Goal: Task Accomplishment & Management: Complete application form

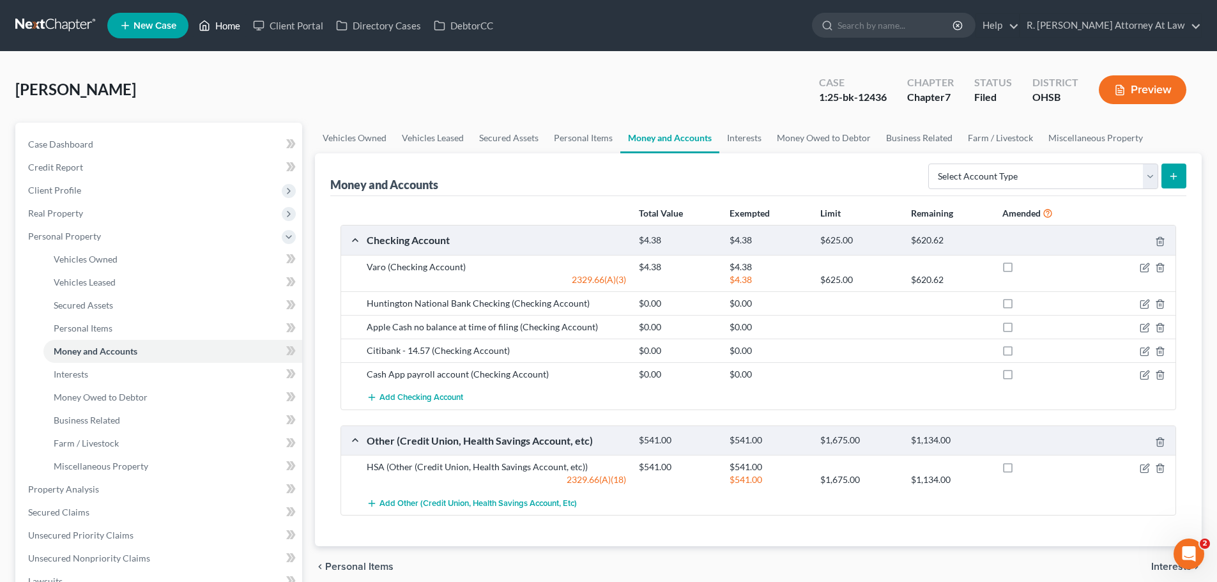
click at [224, 20] on link "Home" at bounding box center [219, 25] width 54 height 23
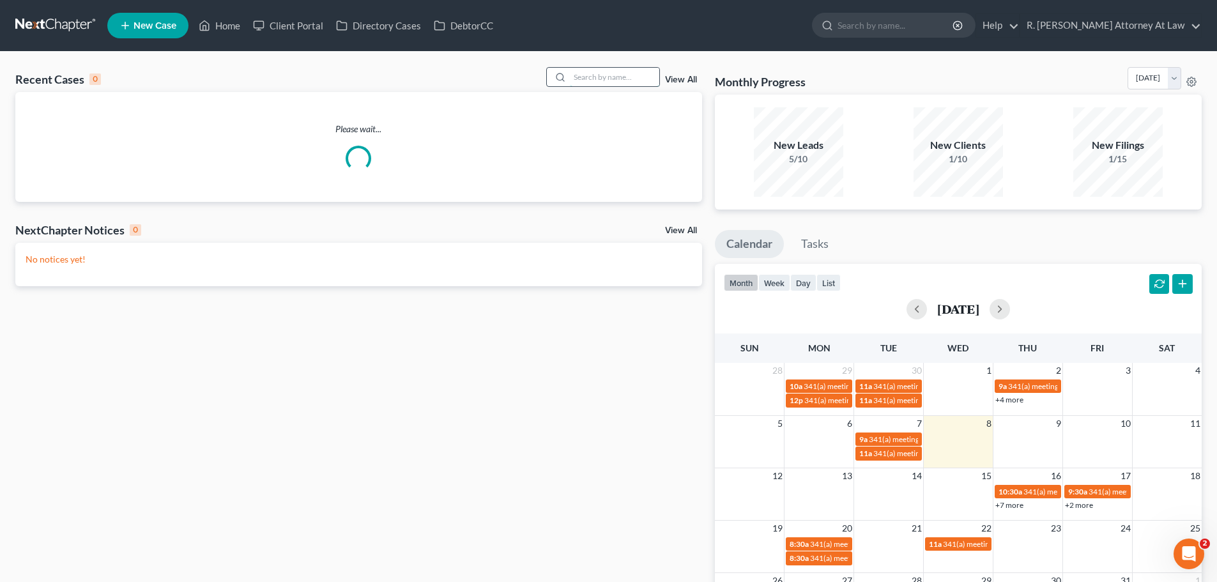
click at [618, 73] on input "search" at bounding box center [614, 77] width 89 height 19
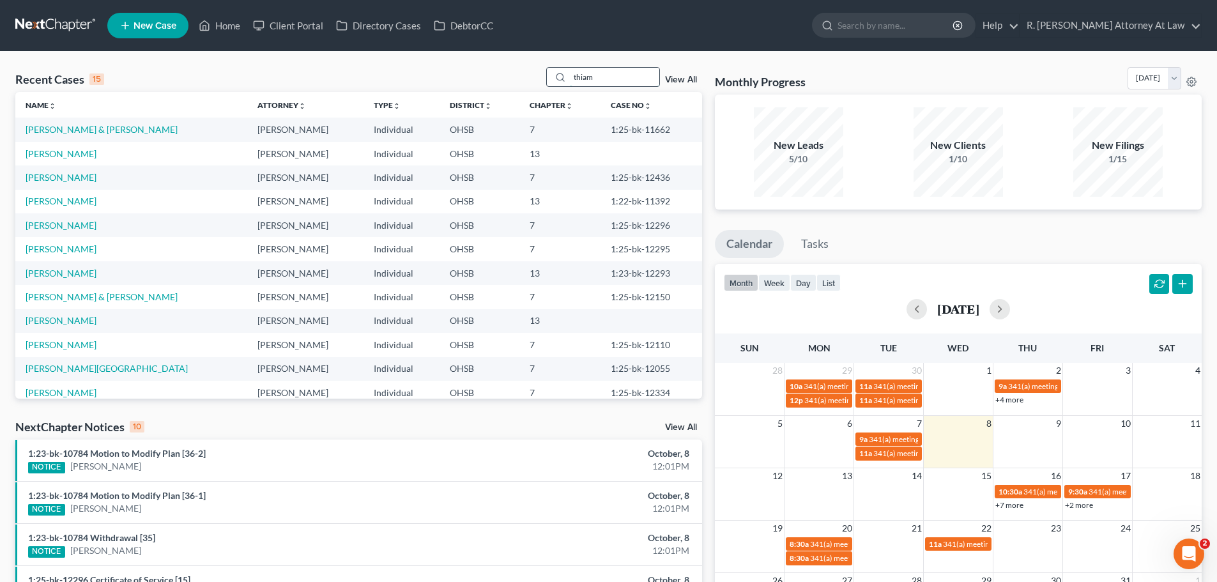
type input "thiam"
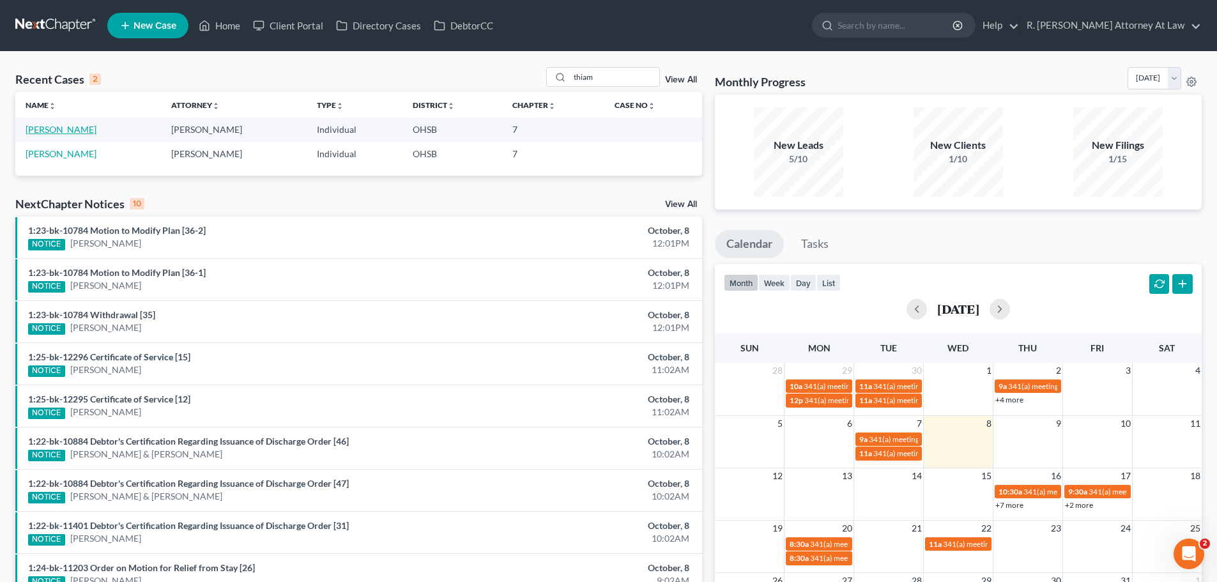
click at [66, 130] on link "[PERSON_NAME]" at bounding box center [61, 129] width 71 height 11
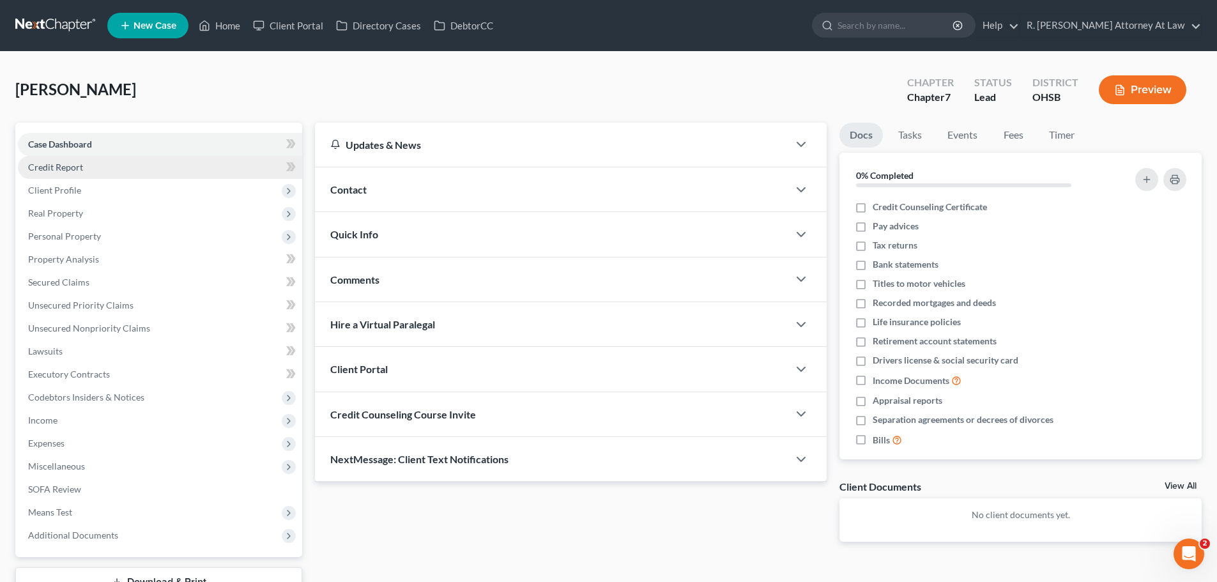
click at [70, 169] on span "Credit Report" at bounding box center [55, 167] width 55 height 11
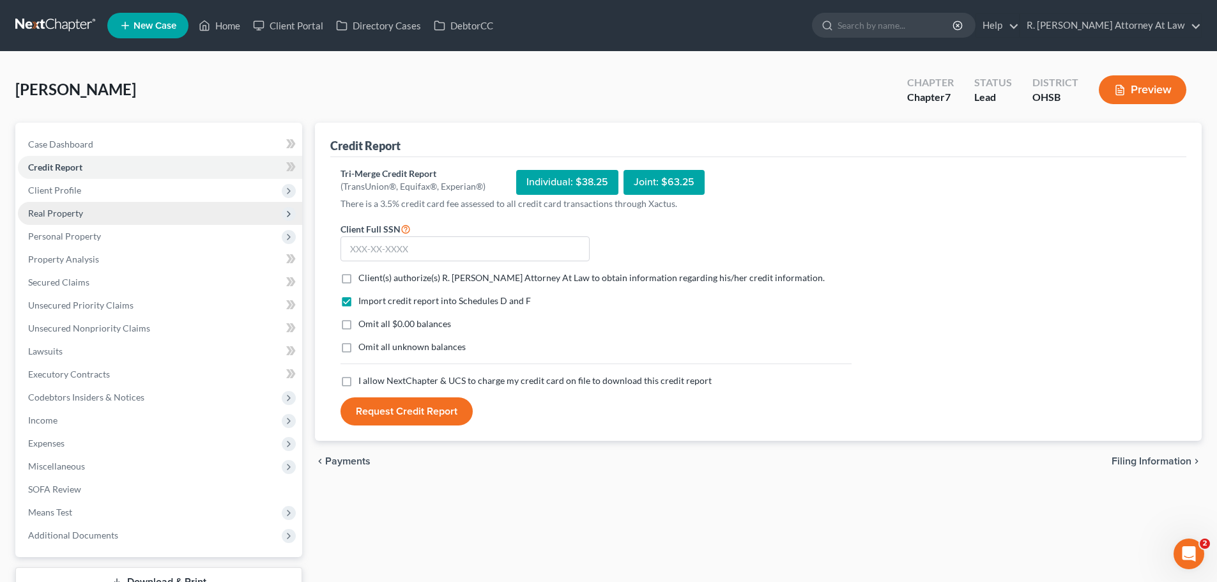
click at [57, 211] on span "Real Property" at bounding box center [55, 213] width 55 height 11
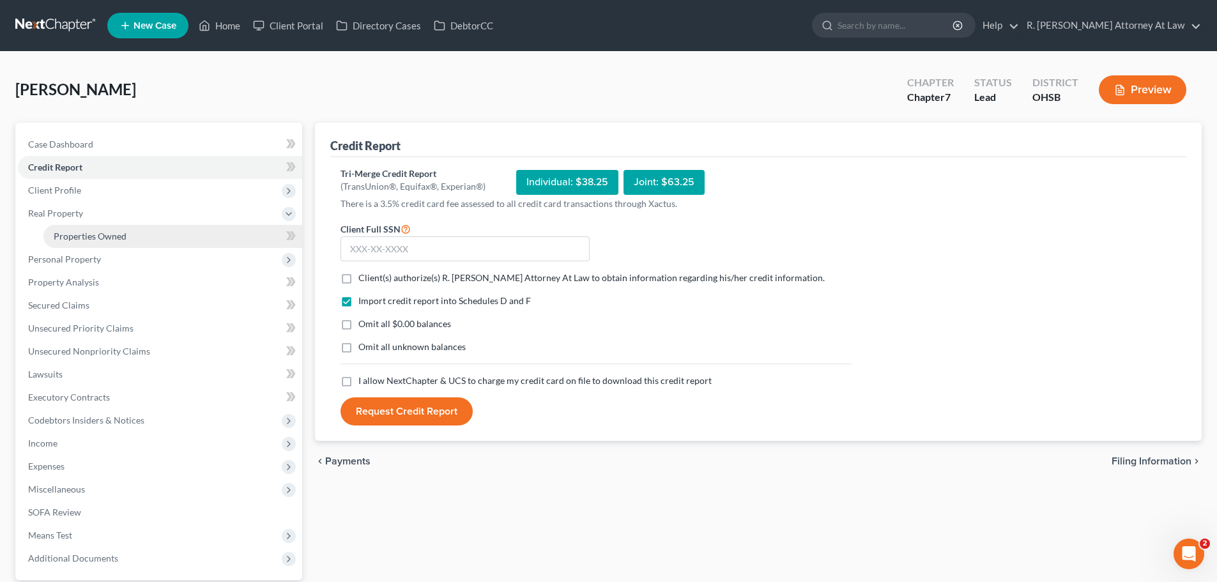
click at [87, 234] on span "Properties Owned" at bounding box center [90, 236] width 73 height 11
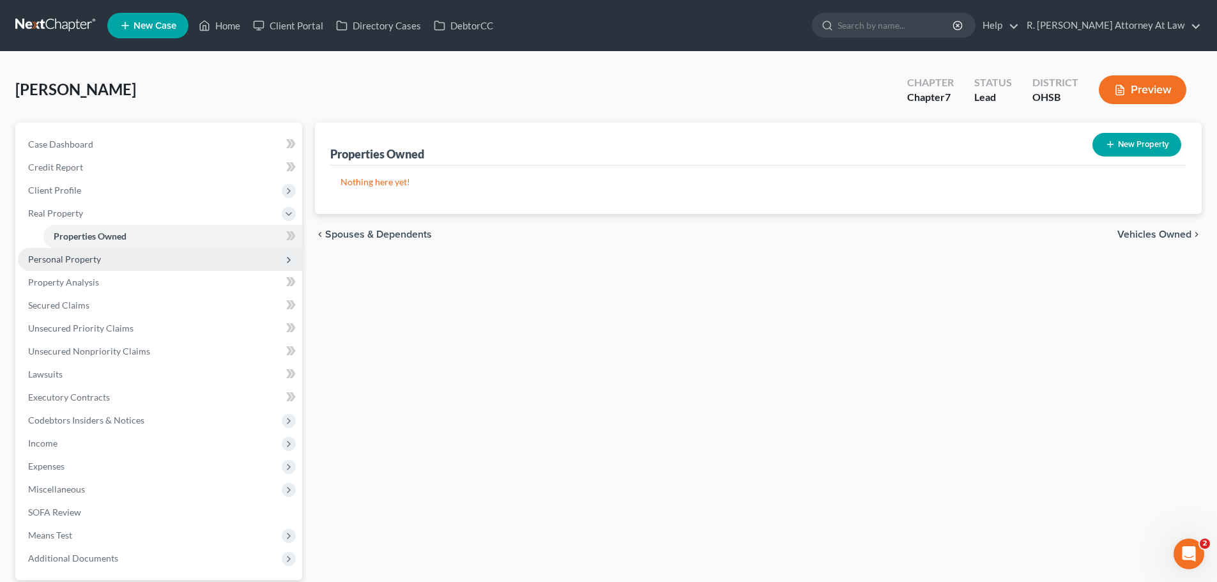
click at [80, 262] on span "Personal Property" at bounding box center [64, 259] width 73 height 11
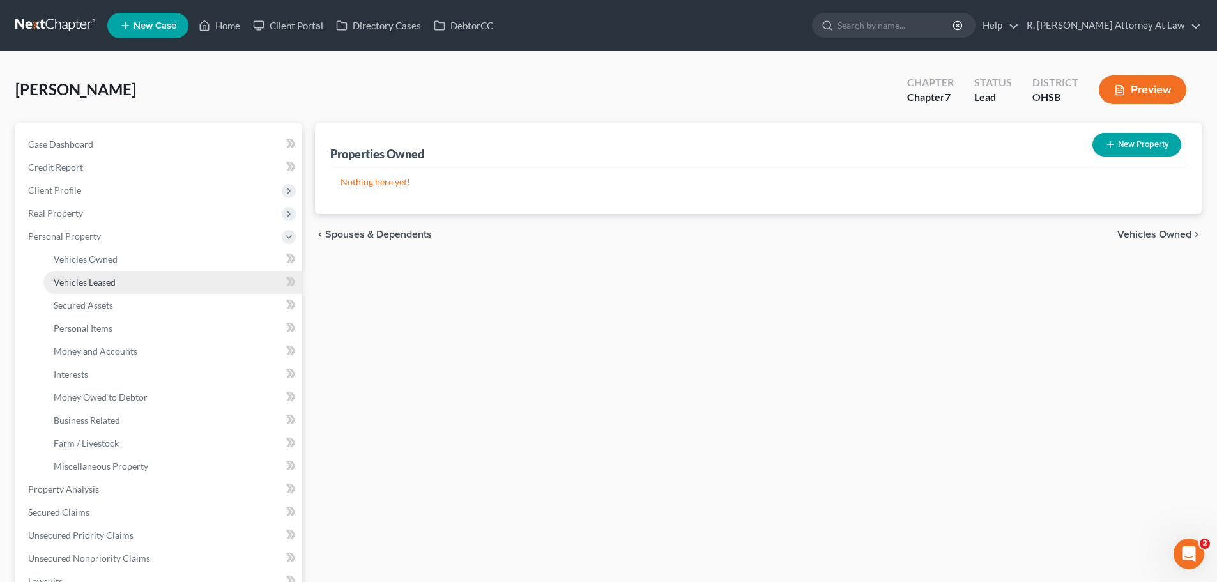
click at [91, 275] on link "Vehicles Leased" at bounding box center [172, 282] width 259 height 23
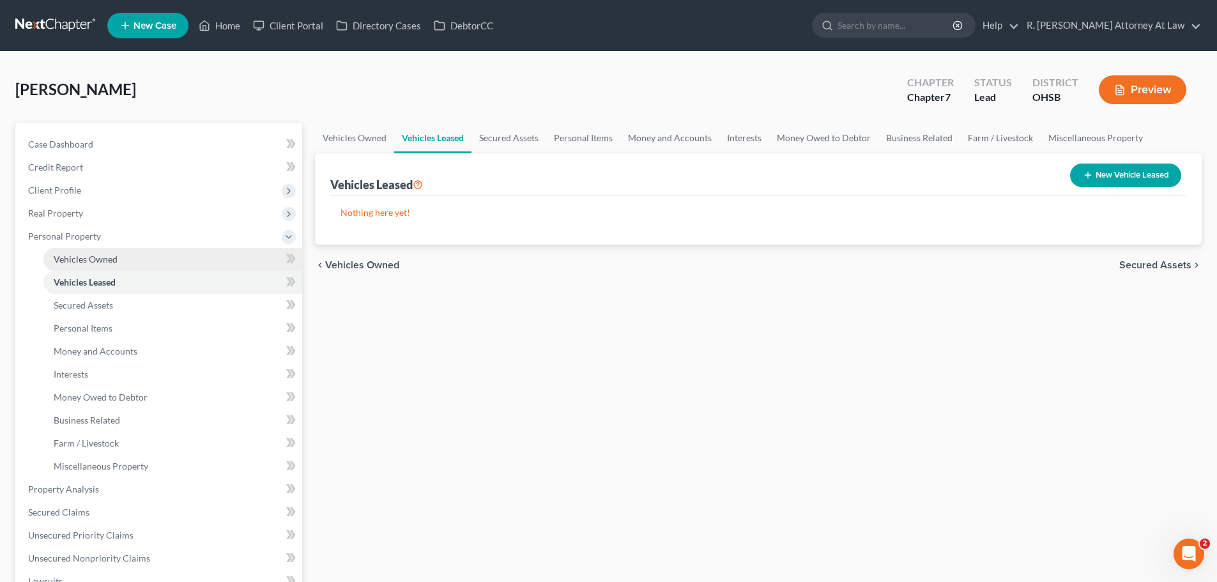
click at [96, 254] on span "Vehicles Owned" at bounding box center [86, 259] width 64 height 11
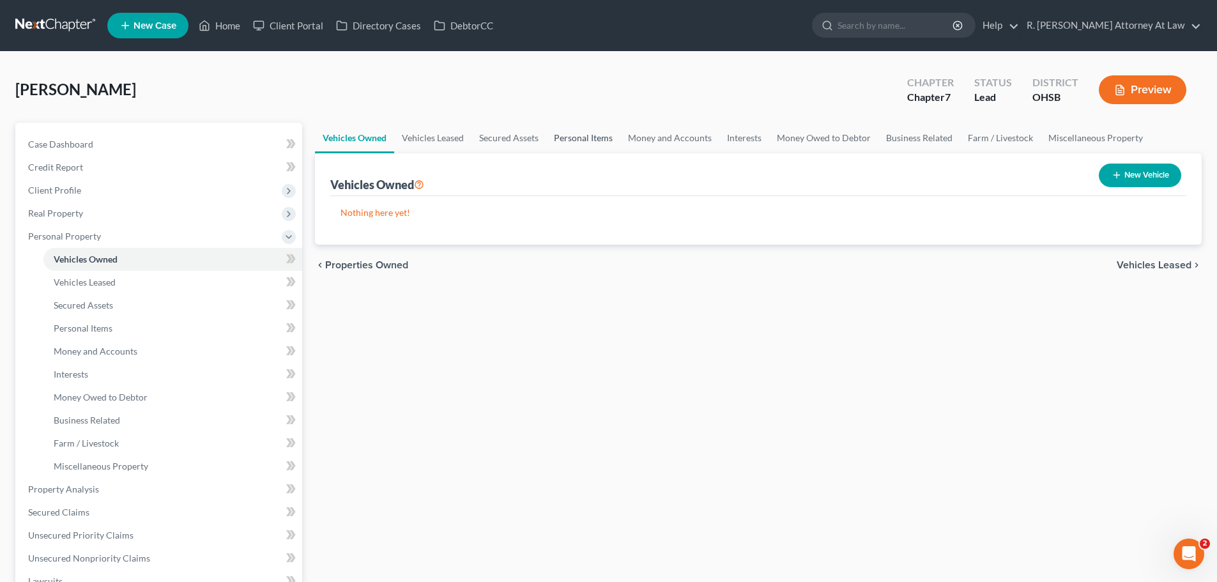
click at [589, 143] on link "Personal Items" at bounding box center [583, 138] width 74 height 31
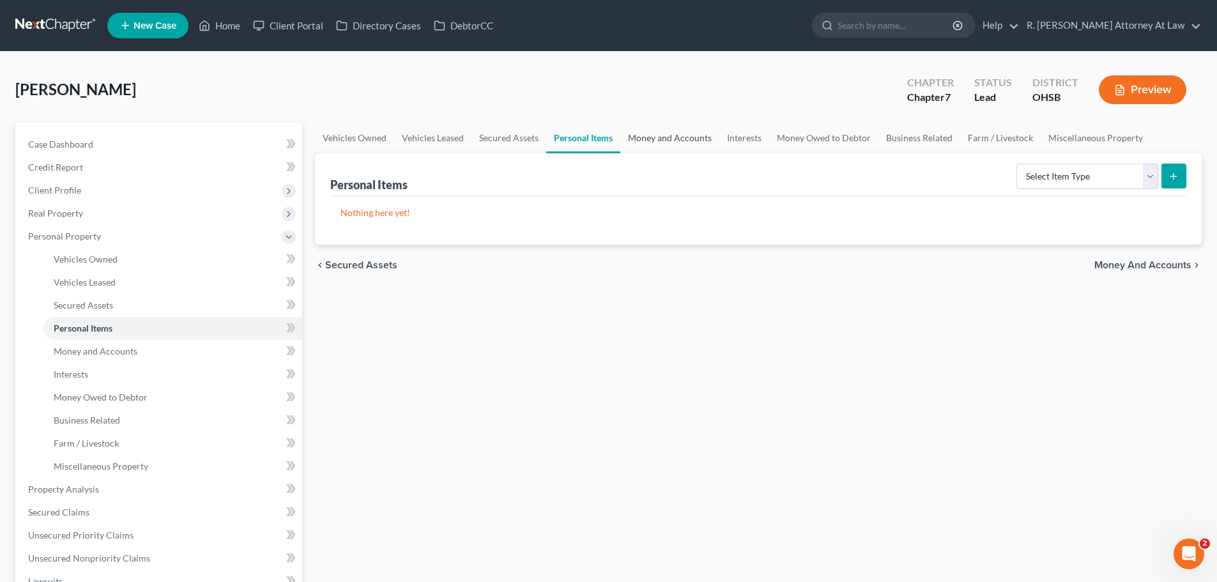
click at [664, 139] on link "Money and Accounts" at bounding box center [670, 138] width 99 height 31
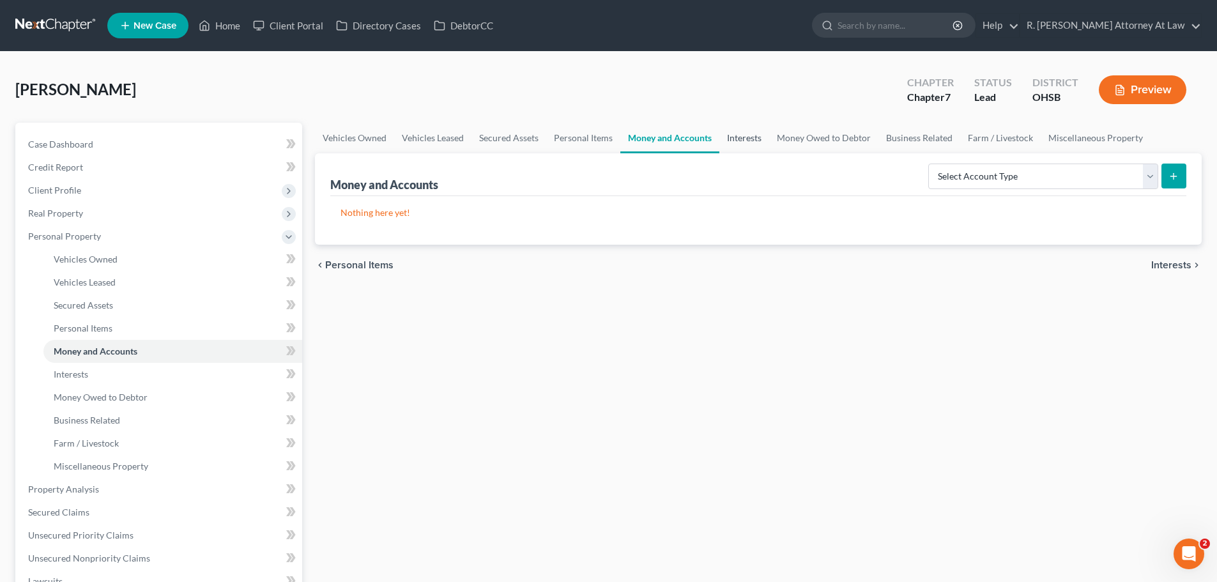
click at [746, 139] on link "Interests" at bounding box center [745, 138] width 50 height 31
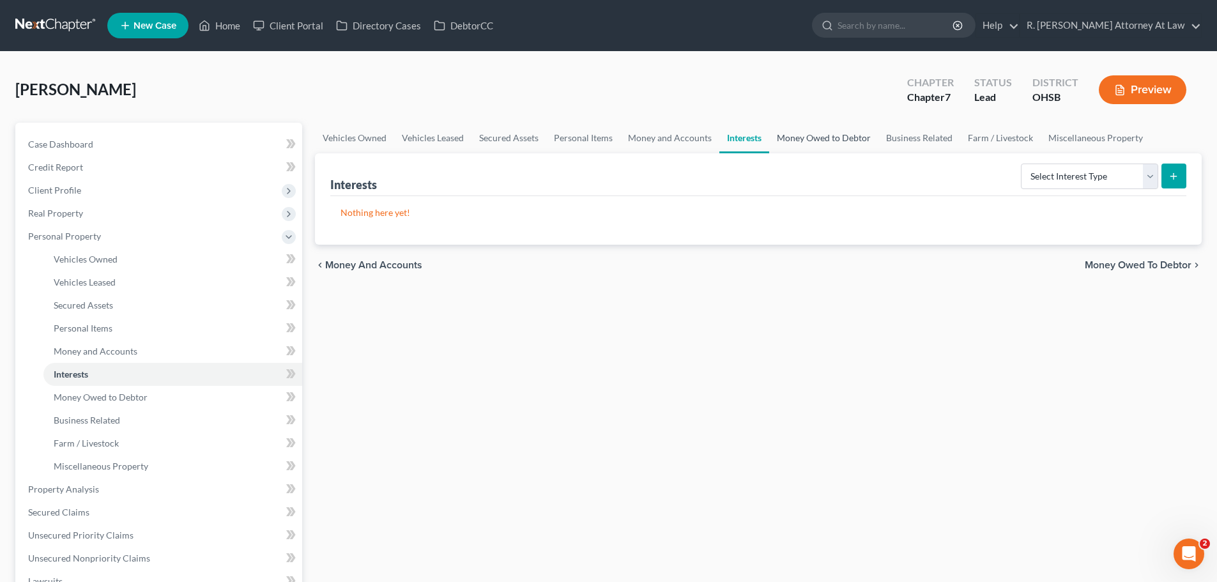
click at [824, 139] on link "Money Owed to Debtor" at bounding box center [823, 138] width 109 height 31
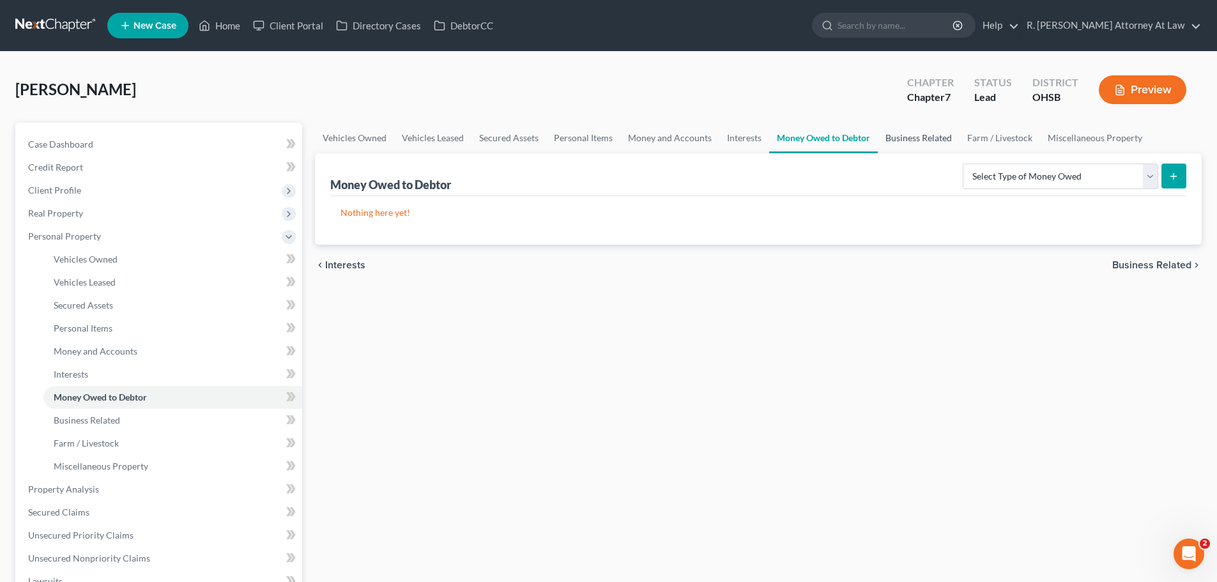
click at [928, 139] on link "Business Related" at bounding box center [919, 138] width 82 height 31
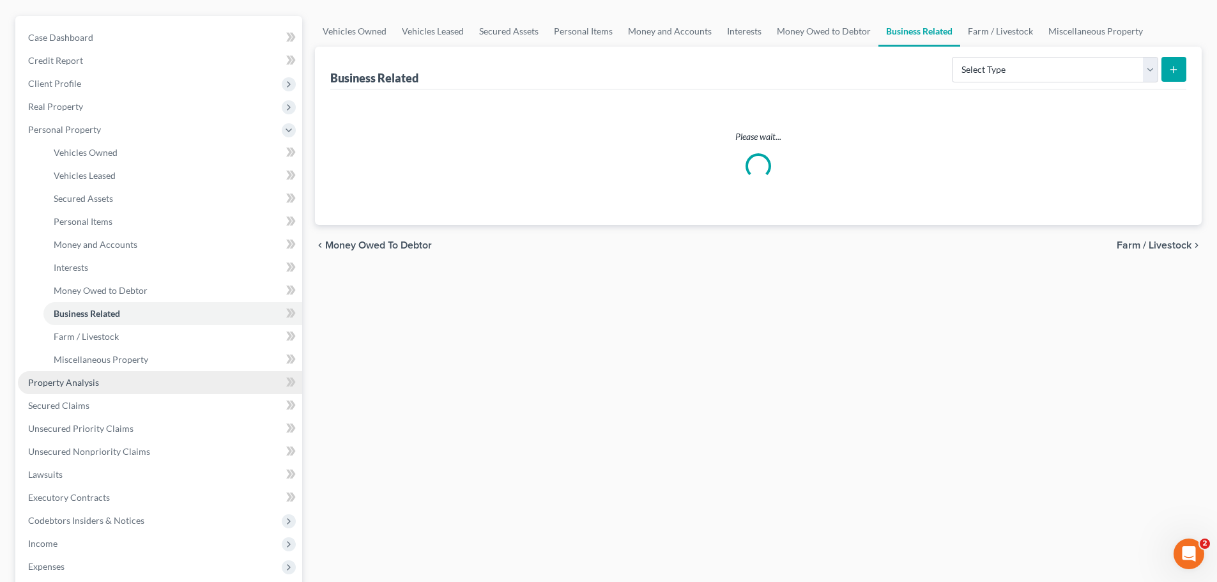
scroll to position [128, 0]
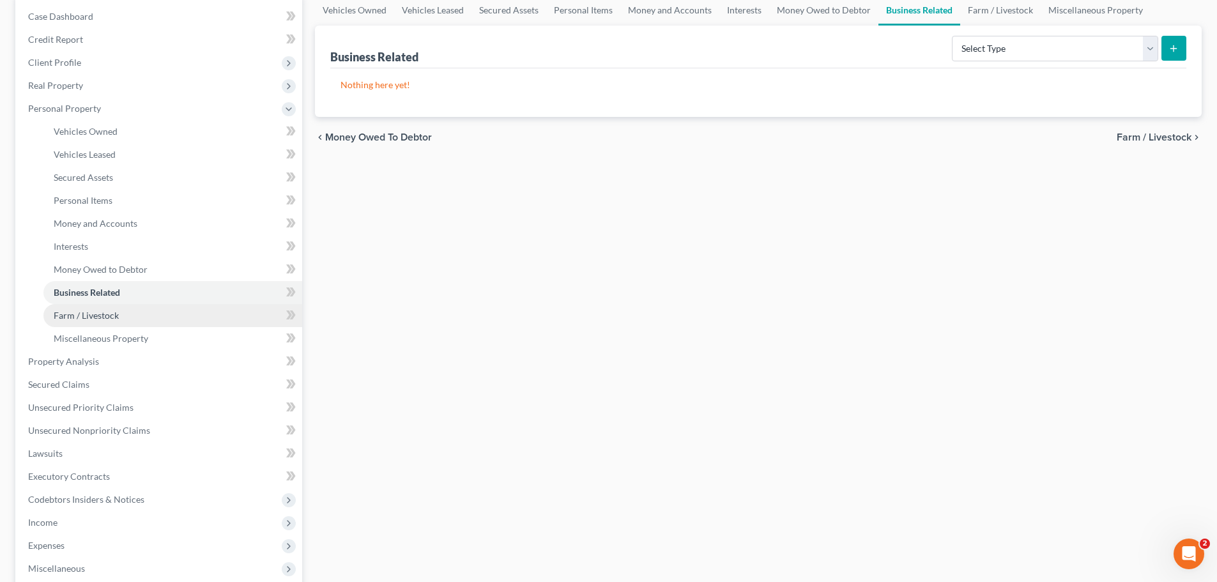
click at [102, 321] on link "Farm / Livestock" at bounding box center [172, 315] width 259 height 23
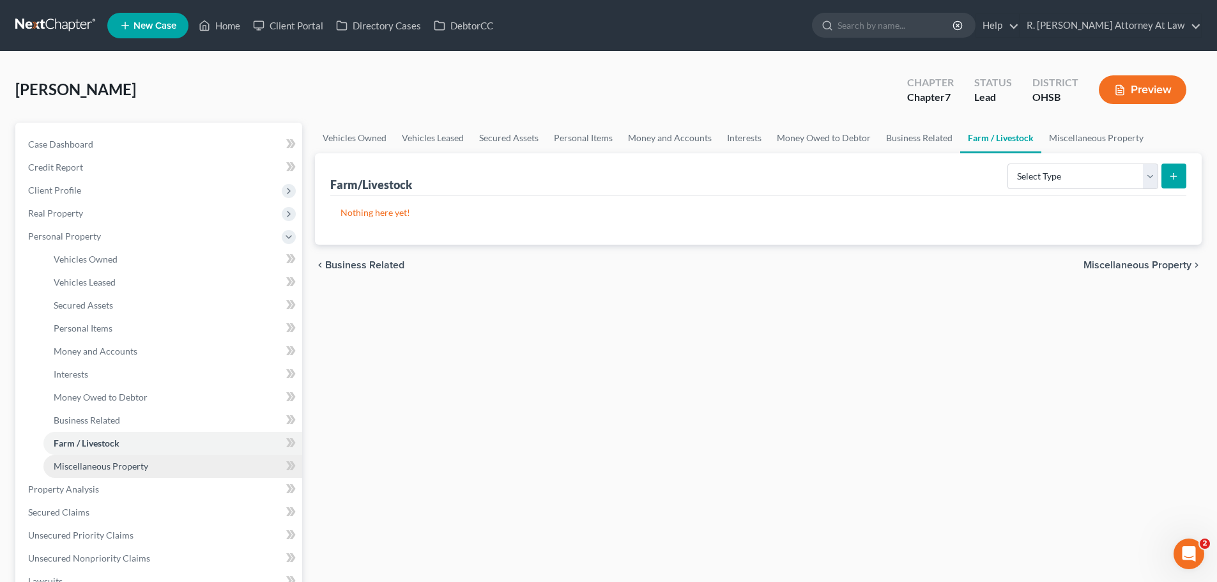
click at [102, 461] on span "Miscellaneous Property" at bounding box center [101, 466] width 95 height 11
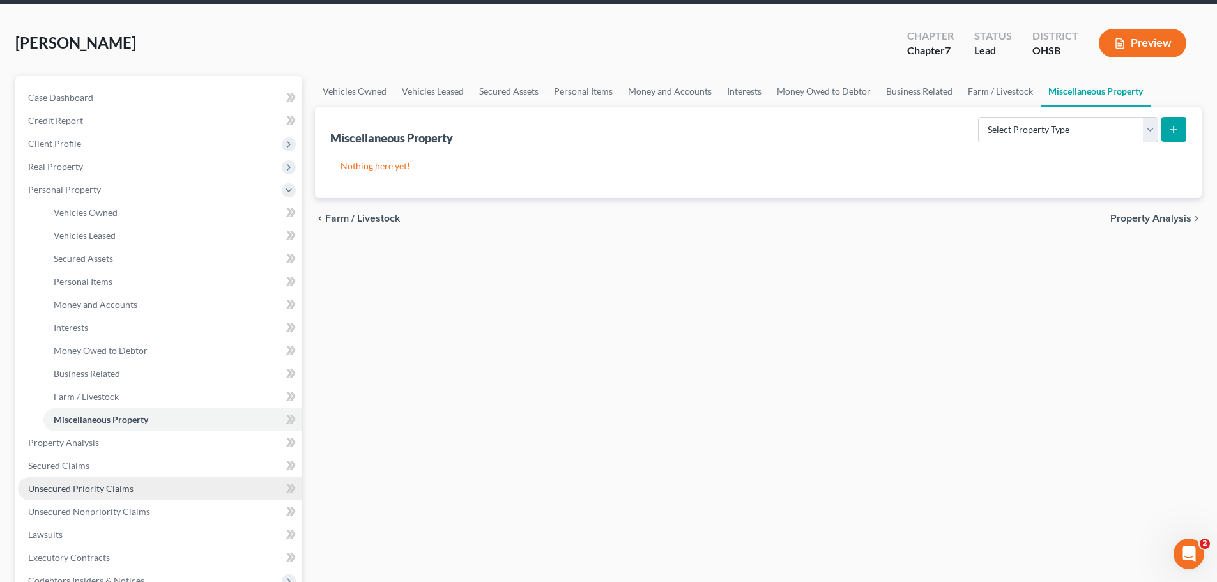
scroll to position [128, 0]
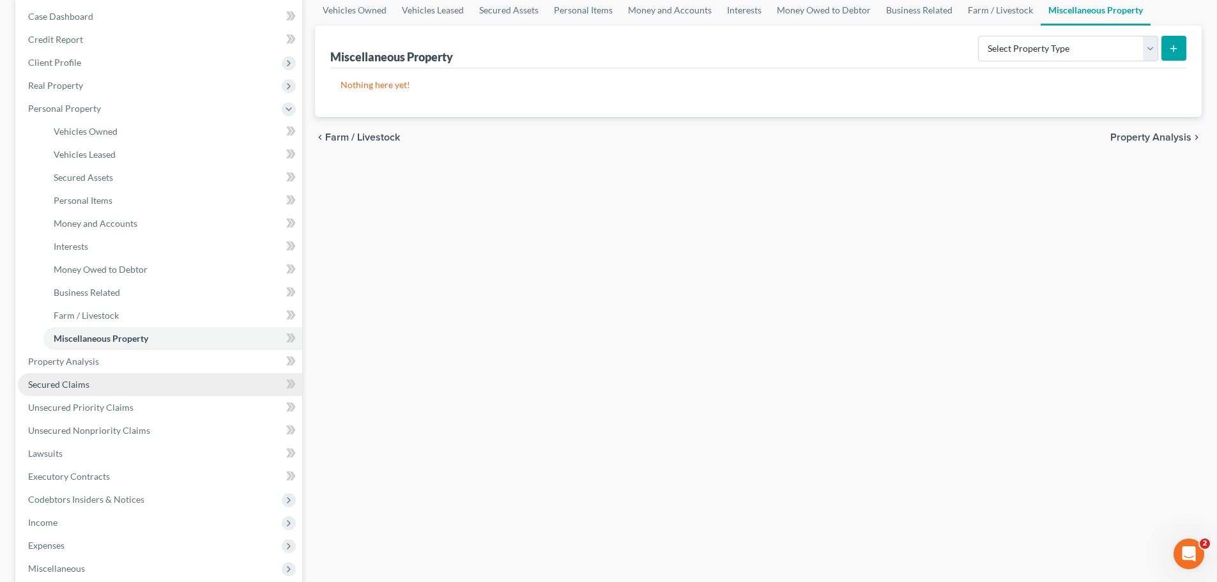
click at [82, 384] on span "Secured Claims" at bounding box center [58, 384] width 61 height 11
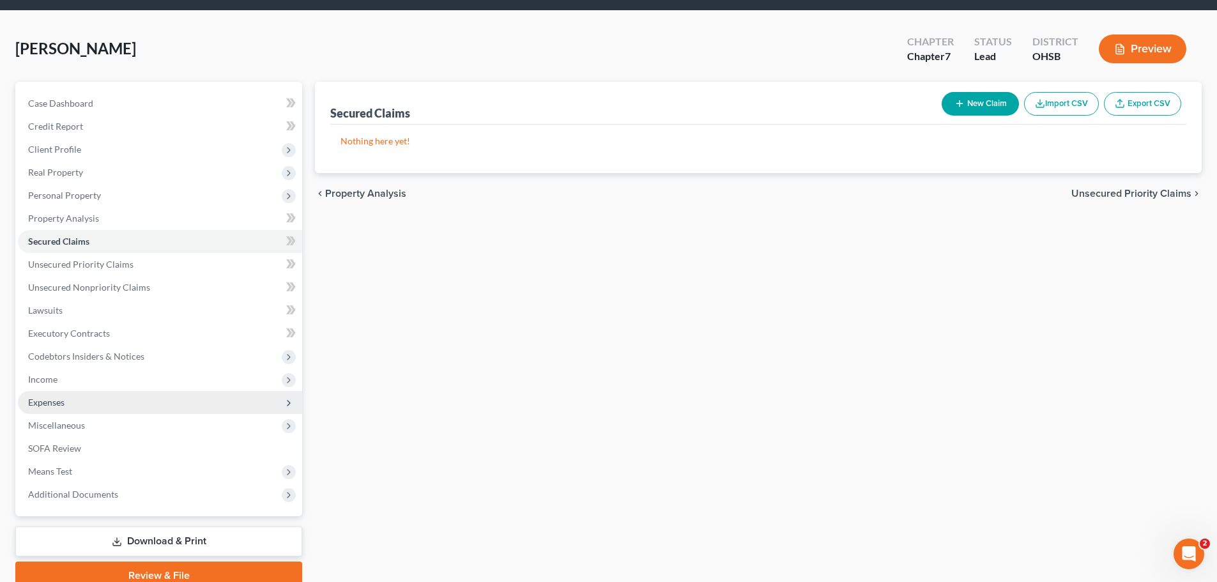
scroll to position [64, 0]
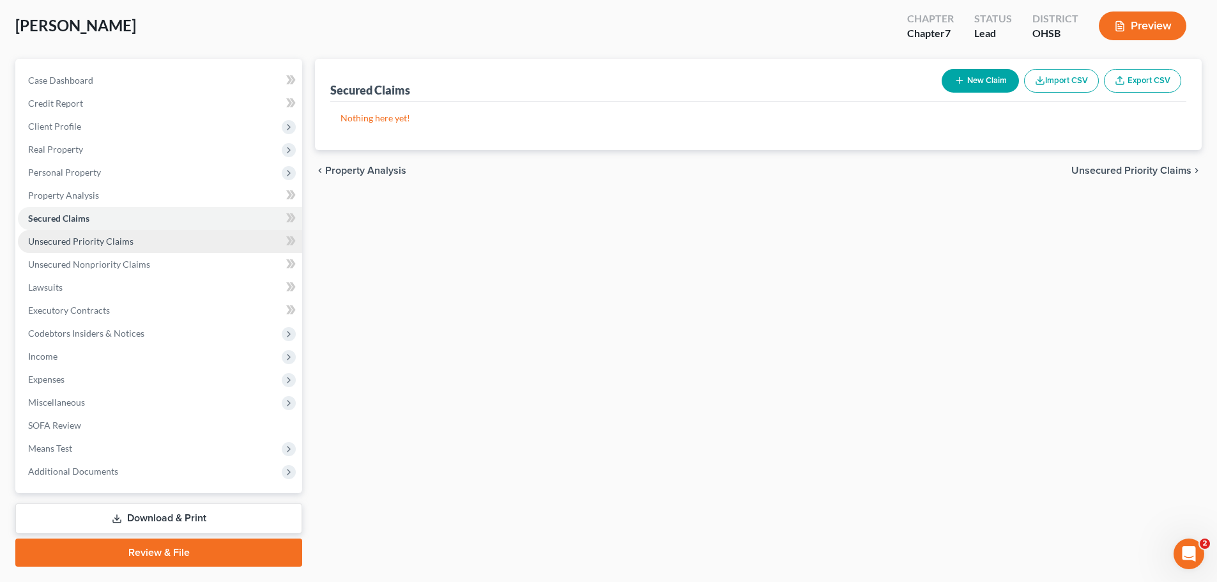
click at [96, 243] on span "Unsecured Priority Claims" at bounding box center [80, 241] width 105 height 11
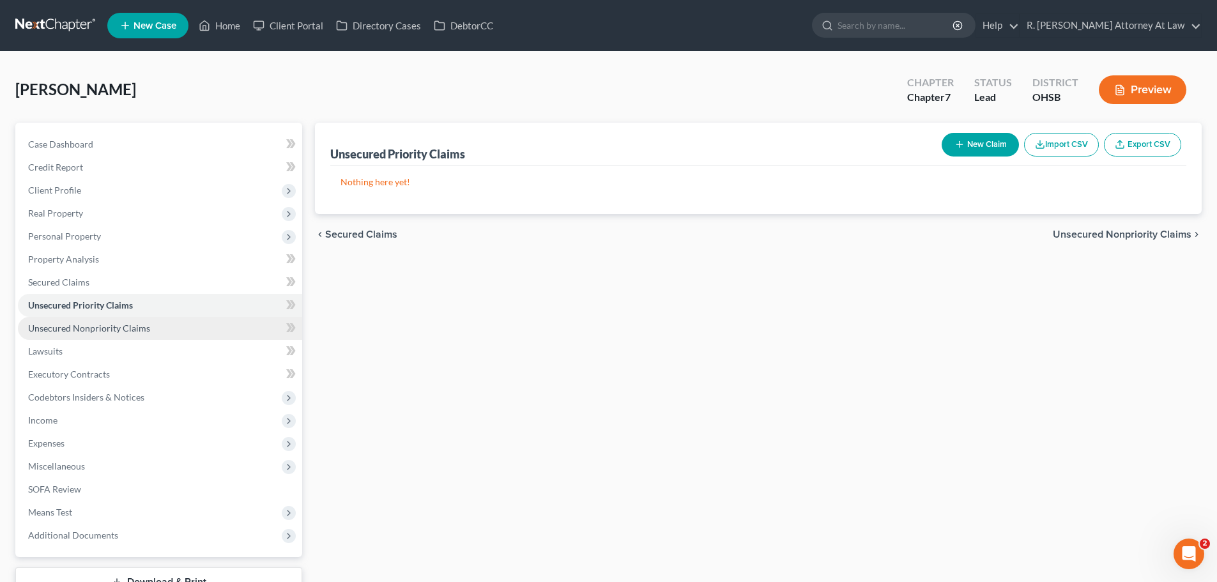
click at [107, 332] on span "Unsecured Nonpriority Claims" at bounding box center [89, 328] width 122 height 11
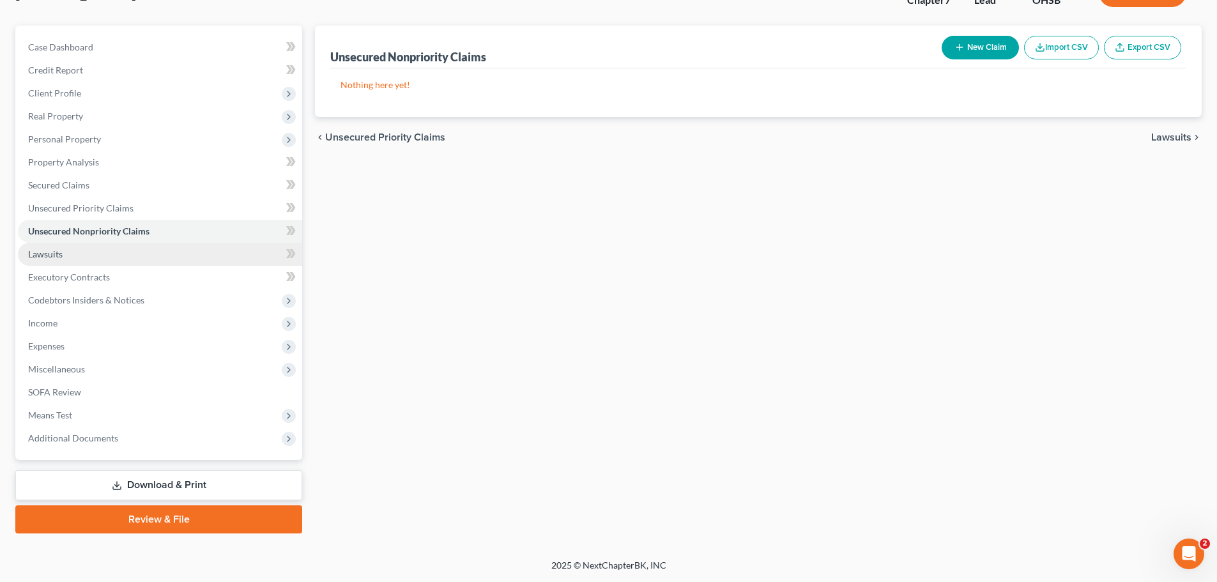
click at [63, 259] on link "Lawsuits" at bounding box center [160, 254] width 284 height 23
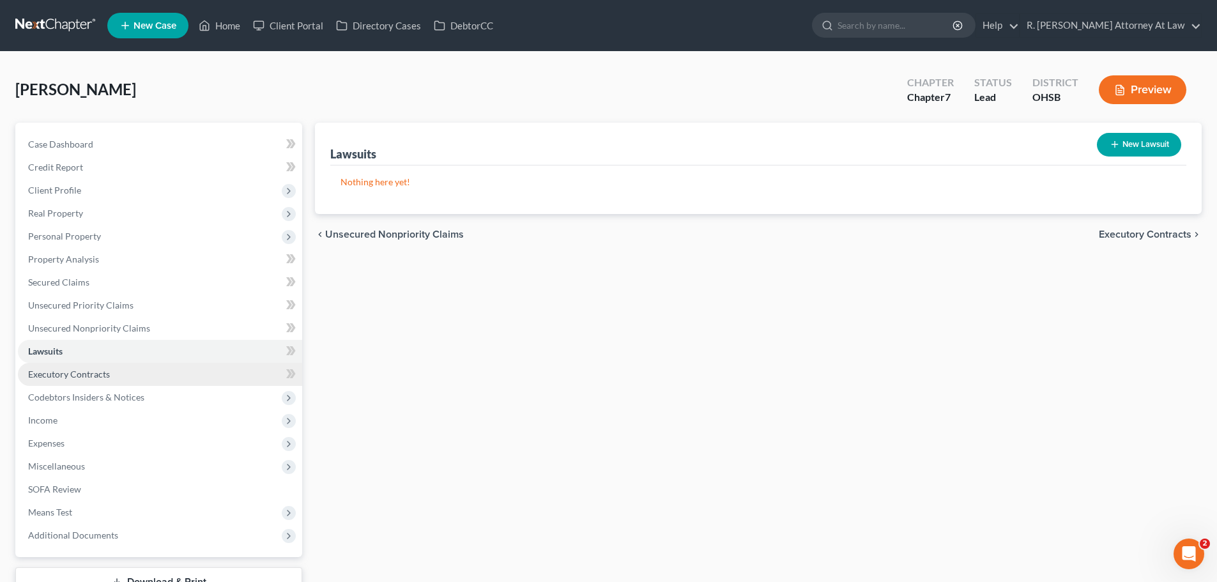
click at [86, 369] on span "Executory Contracts" at bounding box center [69, 374] width 82 height 11
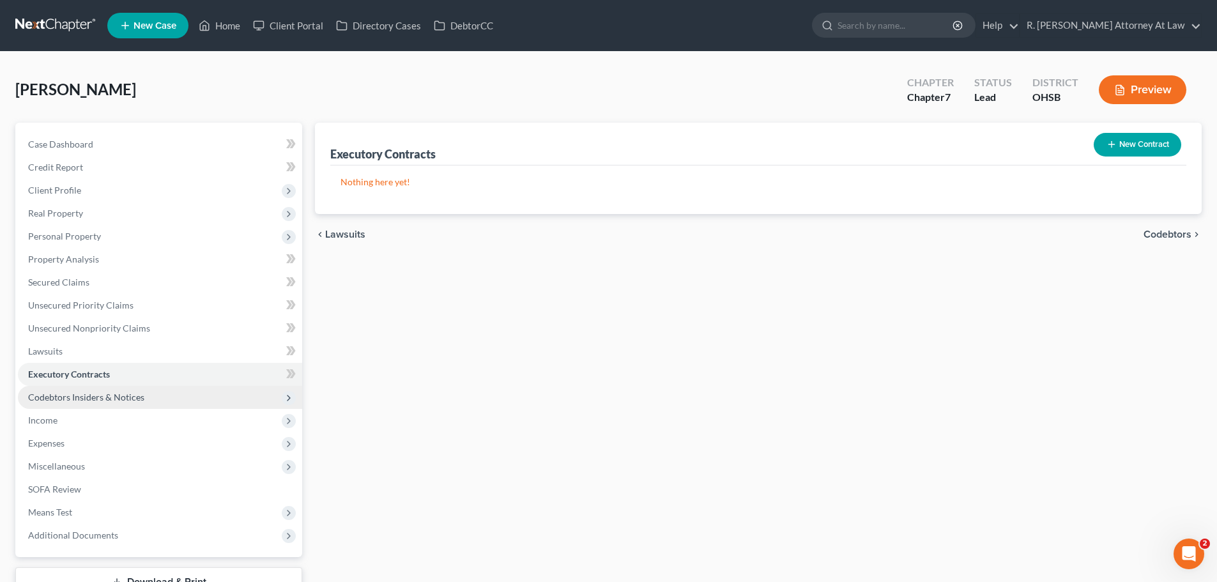
click at [97, 403] on span "Codebtors Insiders & Notices" at bounding box center [160, 397] width 284 height 23
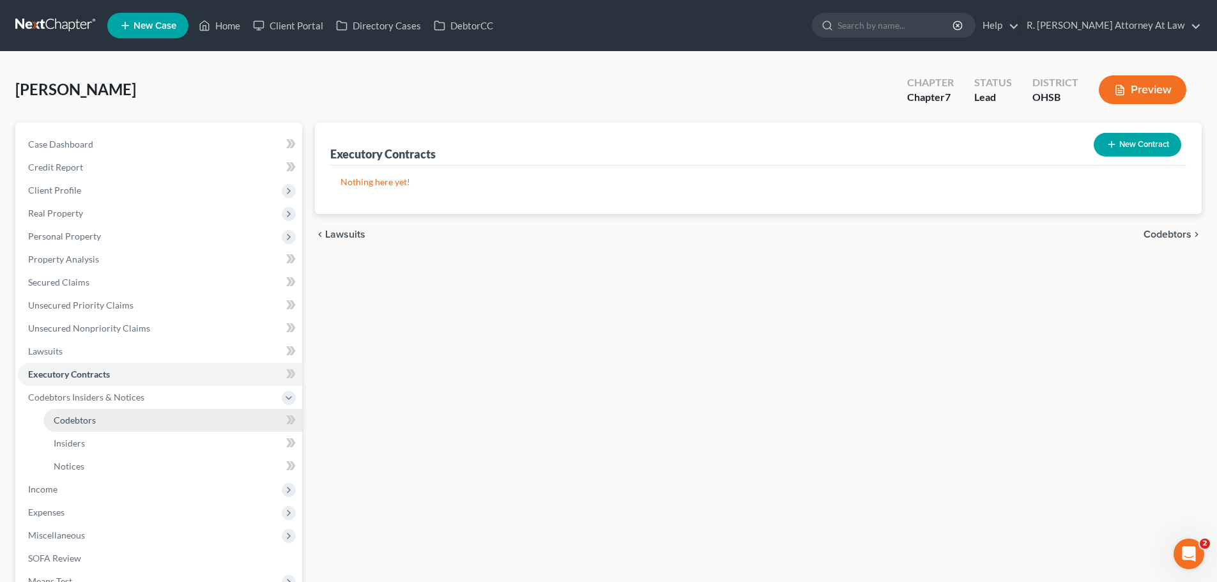
click at [95, 419] on span "Codebtors" at bounding box center [75, 420] width 42 height 11
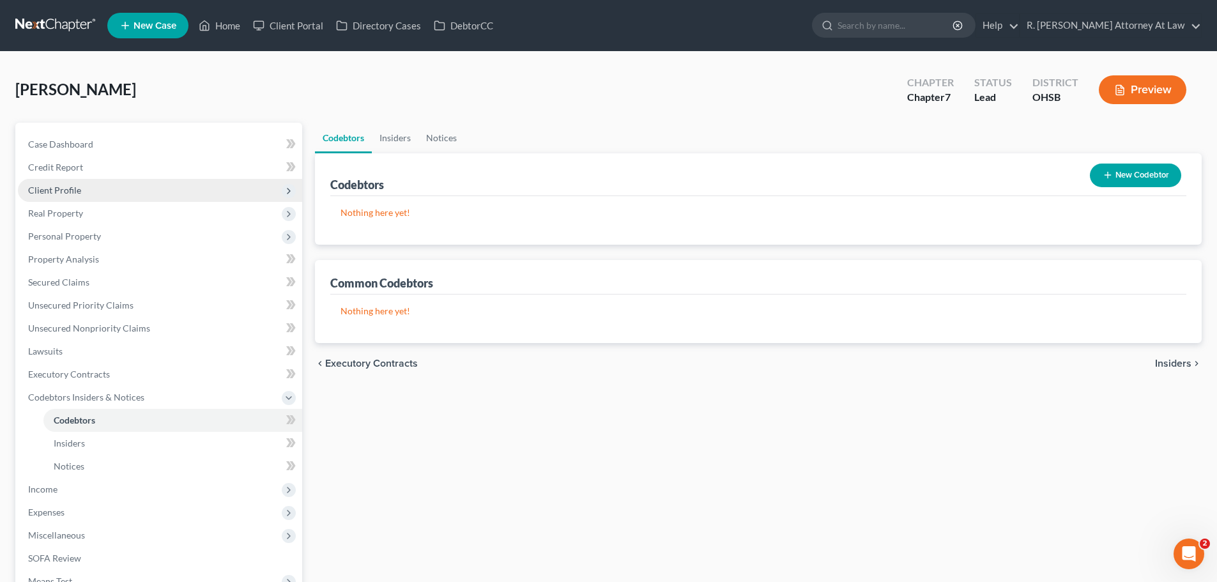
click at [85, 187] on span "Client Profile" at bounding box center [160, 190] width 284 height 23
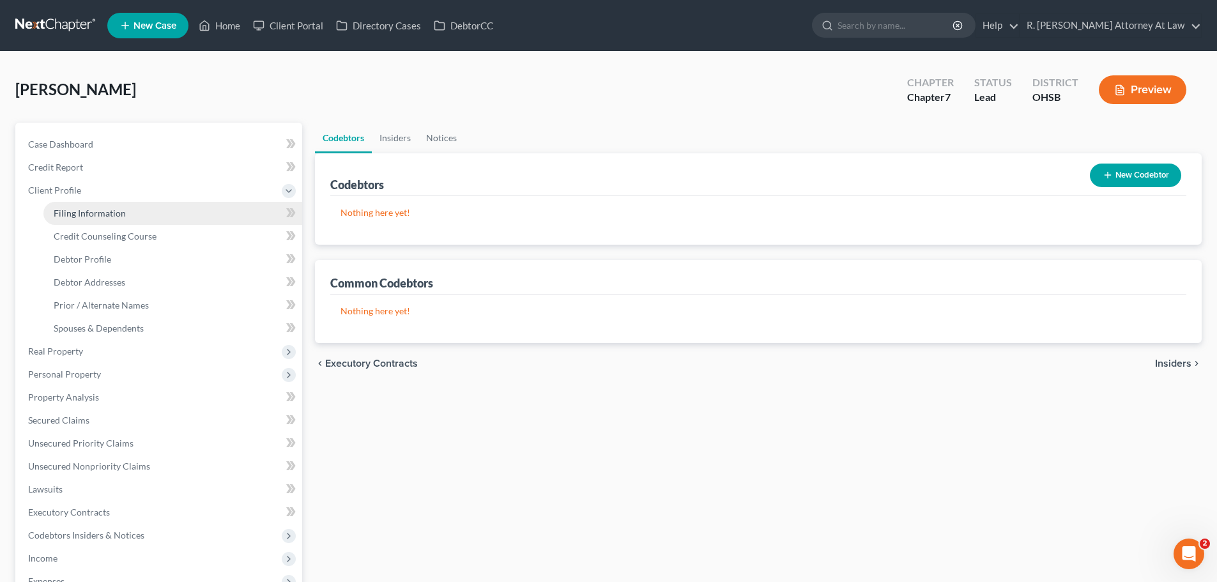
click at [107, 213] on span "Filing Information" at bounding box center [90, 213] width 72 height 11
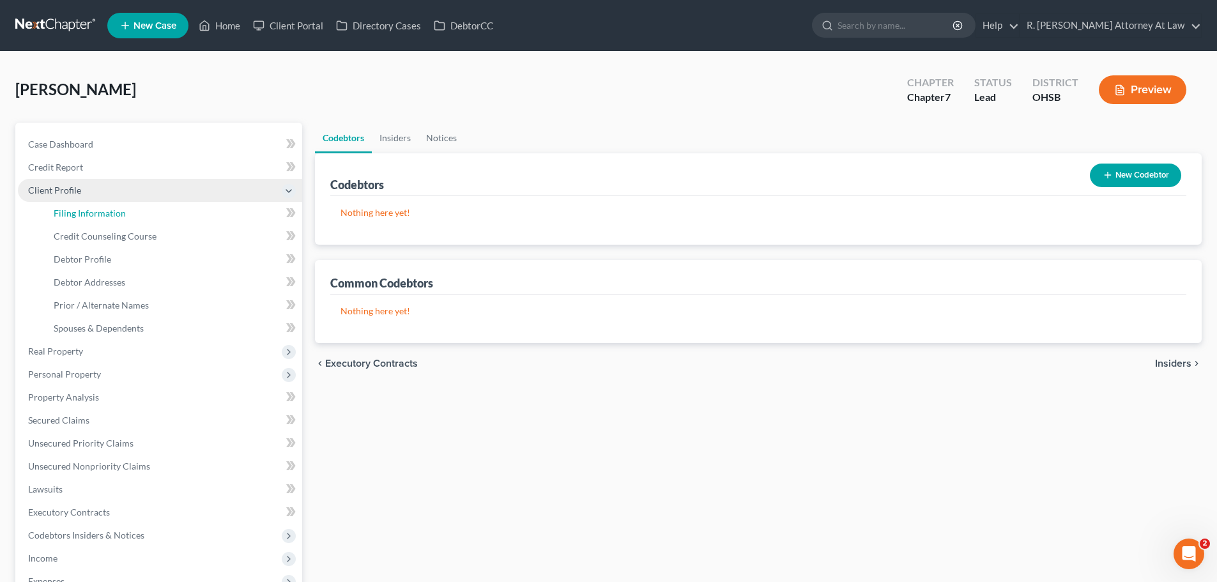
select select "1"
select select "0"
select select "36"
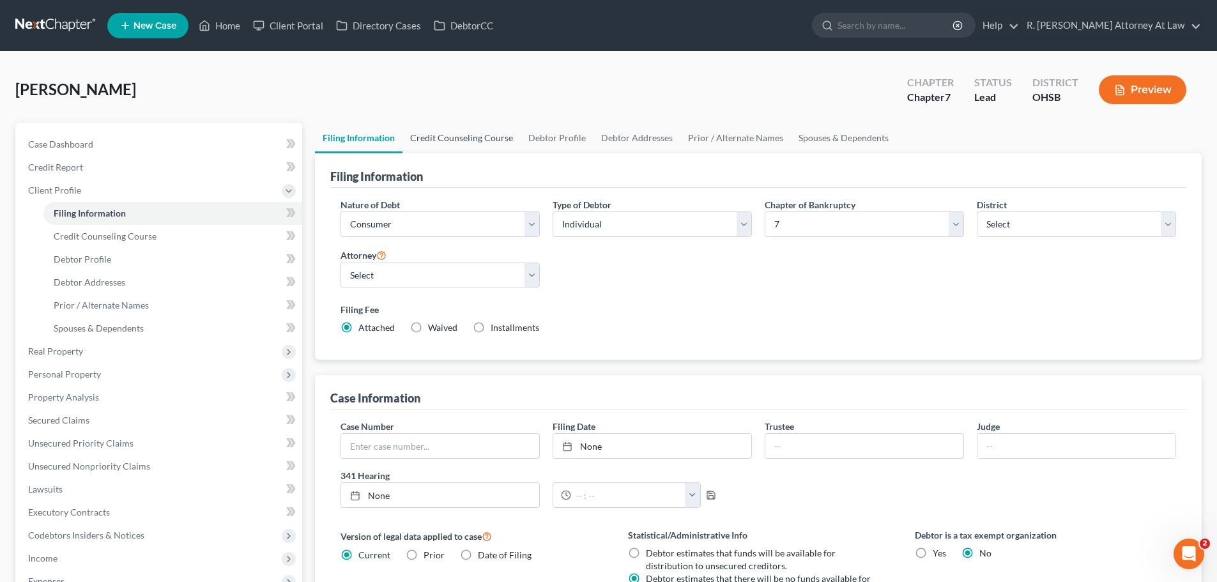
drag, startPoint x: 438, startPoint y: 133, endPoint x: 482, endPoint y: 134, distance: 44.8
click at [437, 134] on link "Credit Counseling Course" at bounding box center [462, 138] width 118 height 31
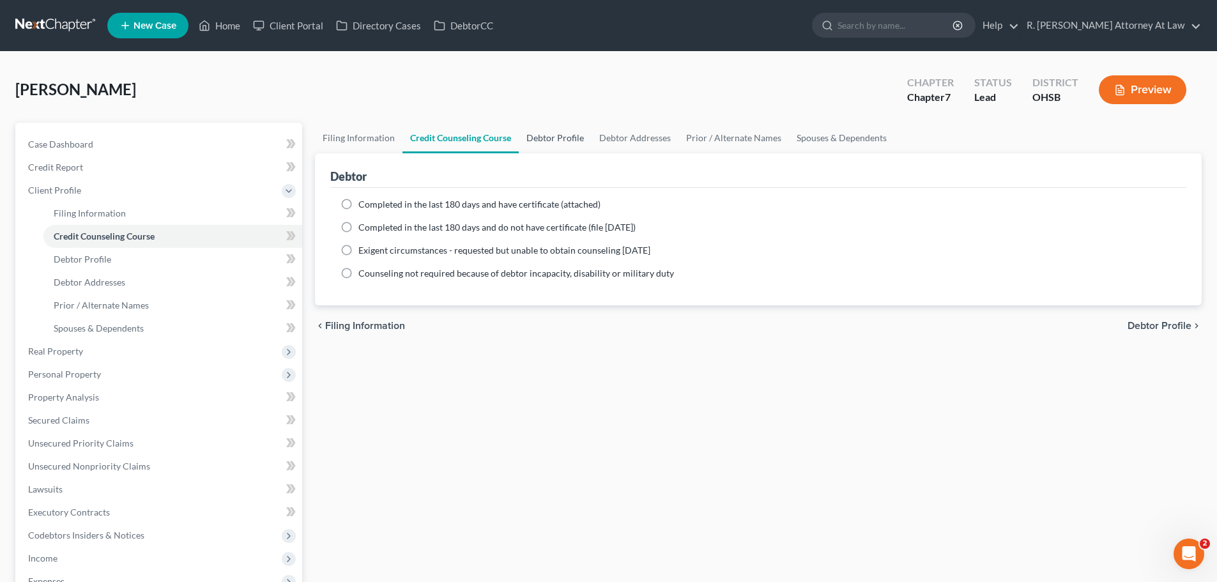
click at [553, 141] on link "Debtor Profile" at bounding box center [555, 138] width 73 height 31
select select "0"
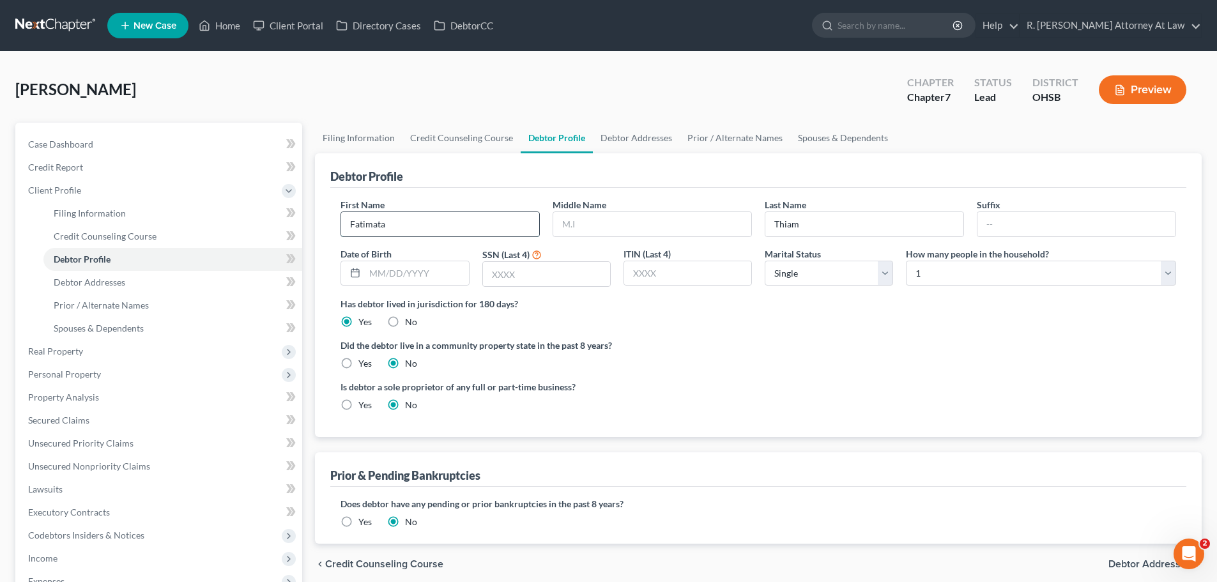
drag, startPoint x: 436, startPoint y: 224, endPoint x: 470, endPoint y: 216, distance: 35.5
click at [436, 224] on input "Fatimata" at bounding box center [440, 224] width 198 height 24
type input "Fatimata DO NOT USE"
click at [208, 26] on icon at bounding box center [205, 25] width 12 height 15
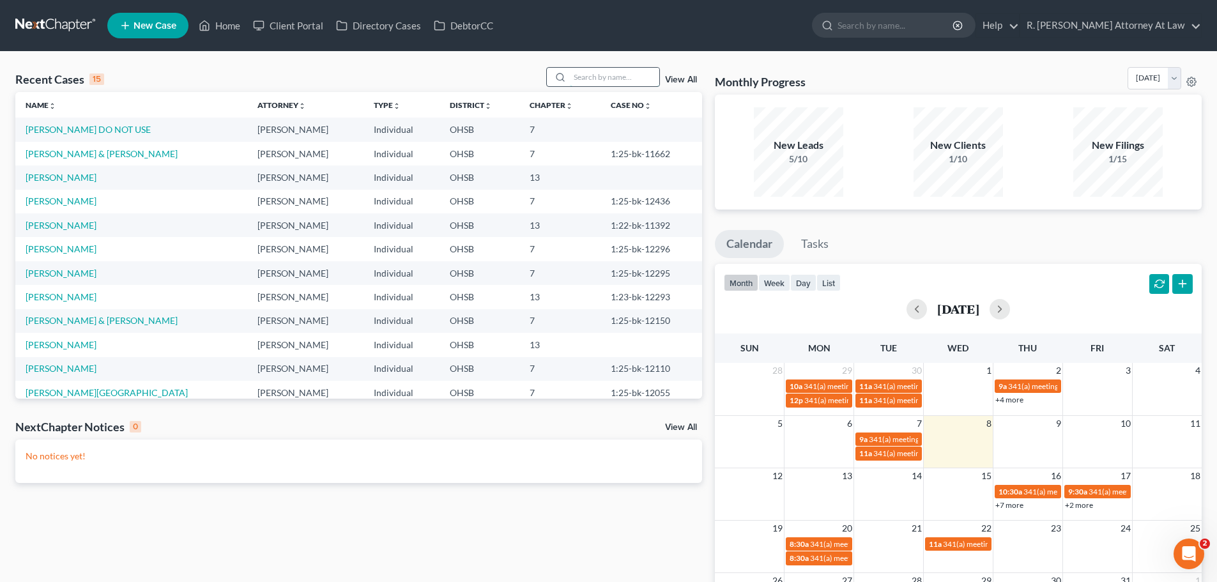
click at [602, 74] on input "search" at bounding box center [614, 77] width 89 height 19
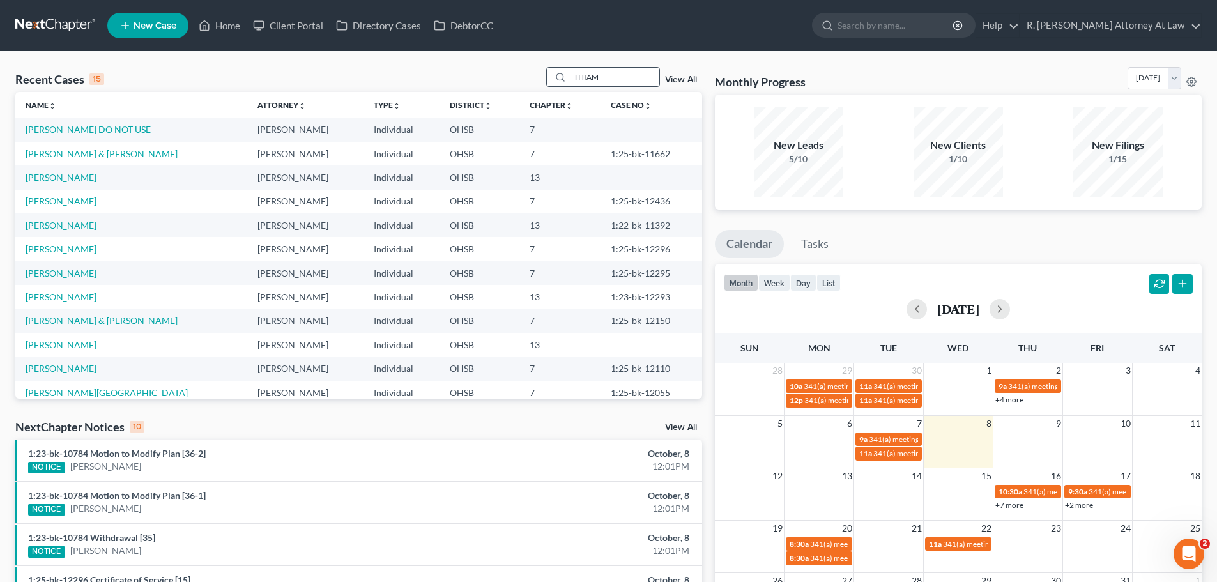
type input "THIAM"
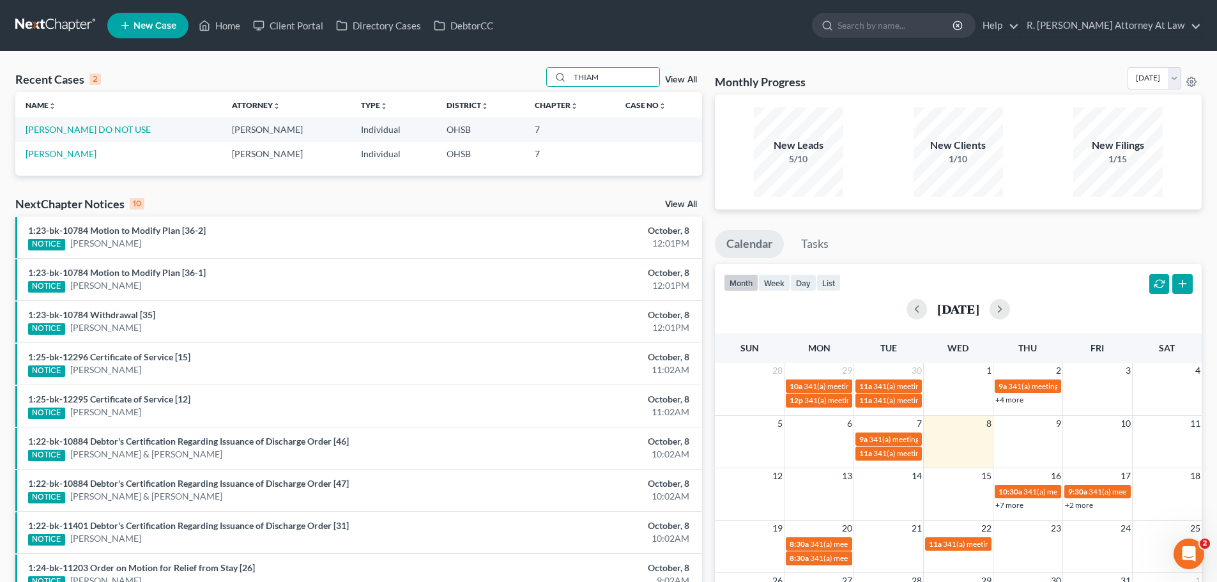
click at [41, 160] on td "[PERSON_NAME]" at bounding box center [118, 154] width 206 height 24
click at [45, 155] on link "[PERSON_NAME]" at bounding box center [61, 153] width 71 height 11
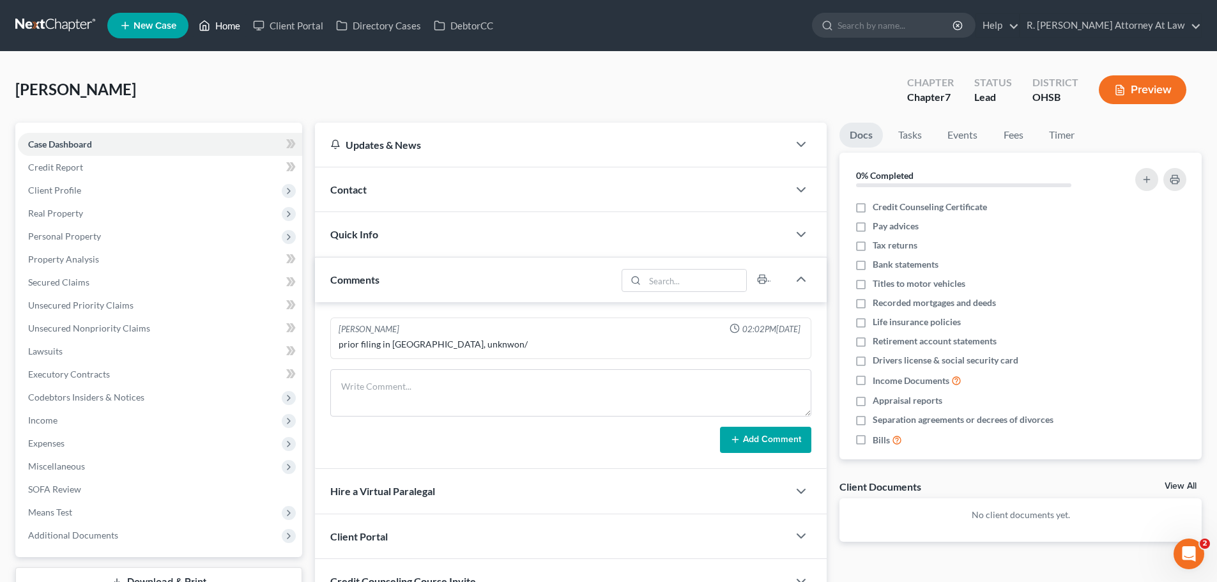
click at [229, 28] on link "Home" at bounding box center [219, 25] width 54 height 23
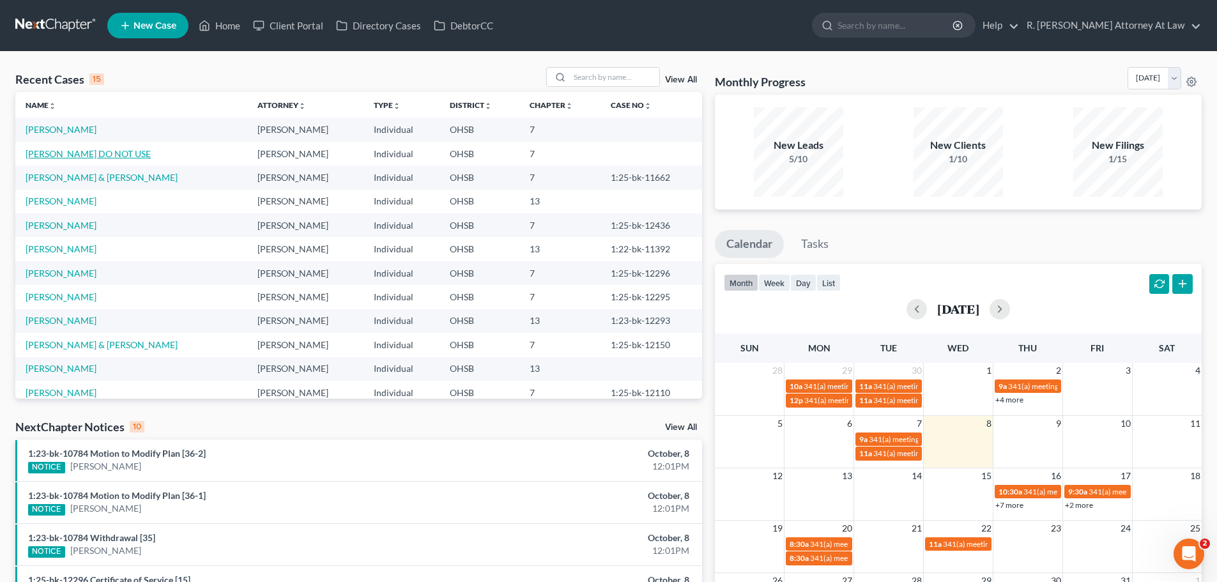
click at [110, 151] on link "[PERSON_NAME] DO NOT USE" at bounding box center [88, 153] width 125 height 11
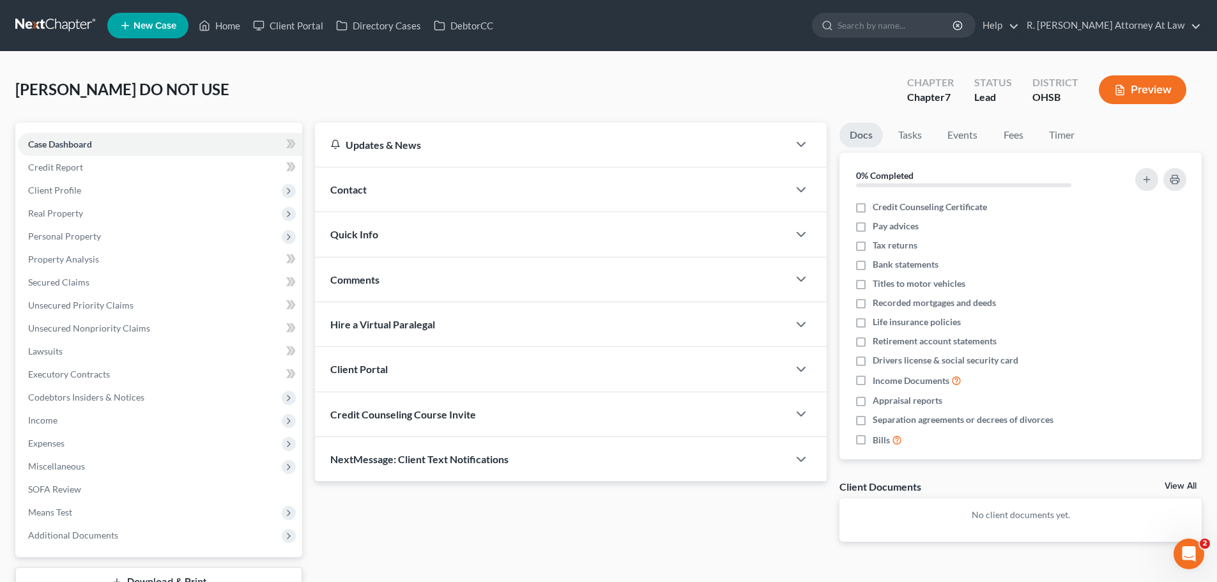
click at [369, 279] on span "Comments" at bounding box center [354, 280] width 49 height 12
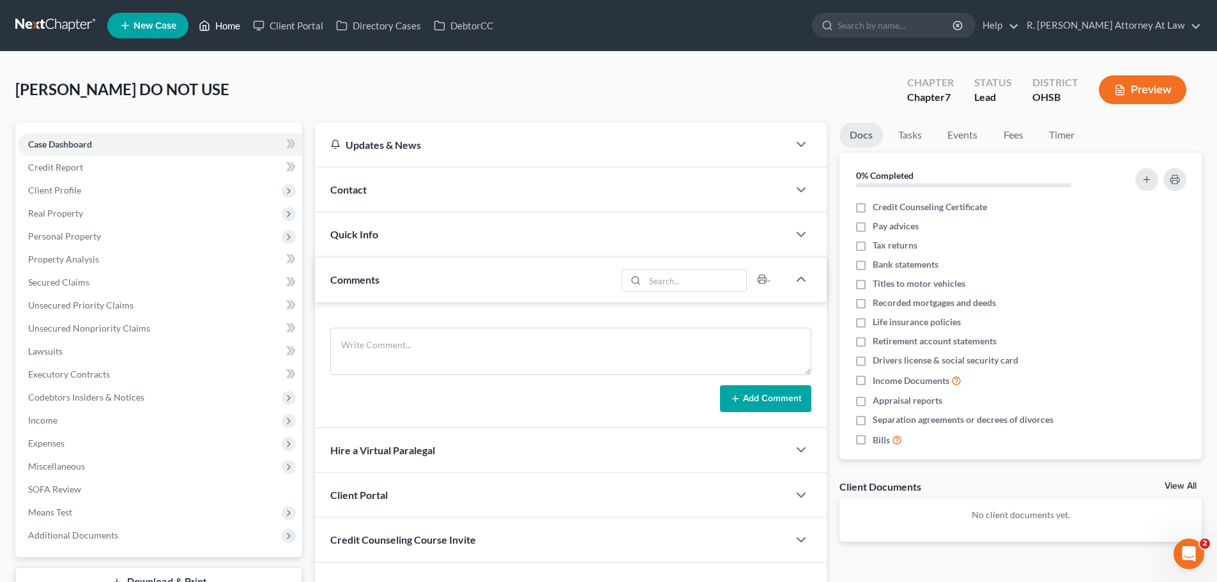
drag, startPoint x: 235, startPoint y: 26, endPoint x: 289, endPoint y: 53, distance: 60.3
click at [235, 27] on link "Home" at bounding box center [219, 25] width 54 height 23
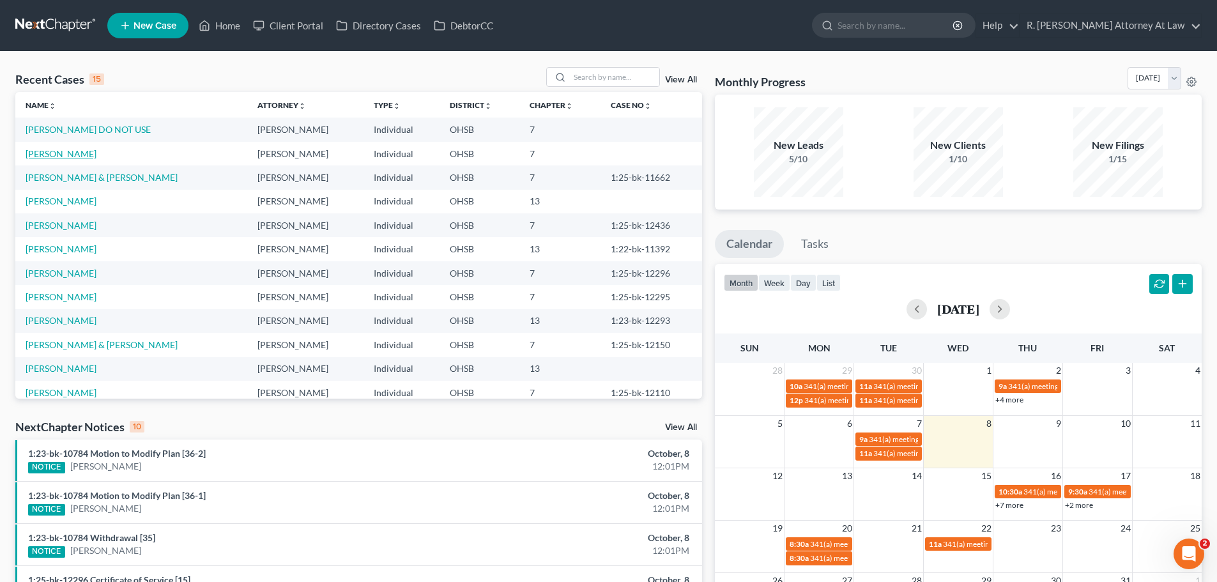
click at [65, 153] on link "[PERSON_NAME]" at bounding box center [61, 153] width 71 height 11
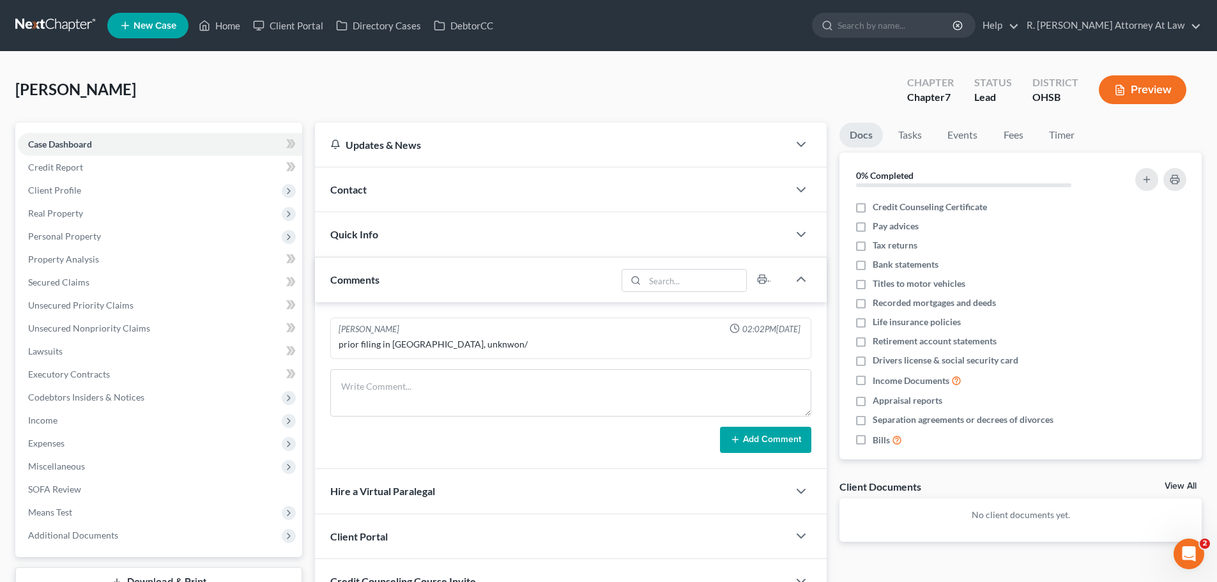
click at [350, 183] on span "Contact" at bounding box center [348, 189] width 36 height 12
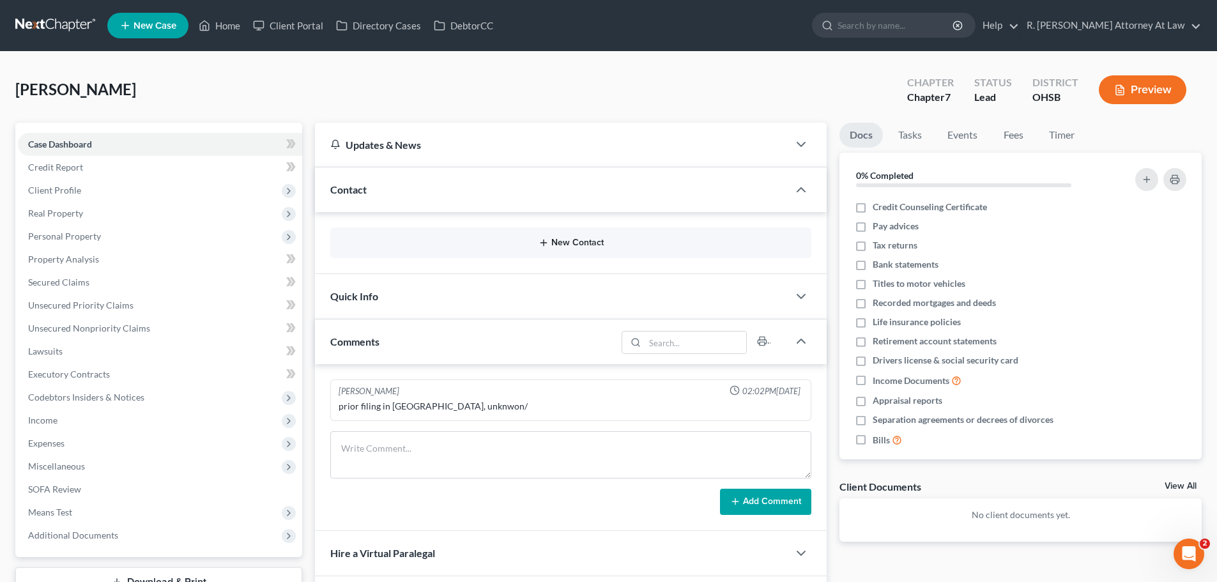
click at [570, 240] on button "New Contact" at bounding box center [571, 243] width 461 height 10
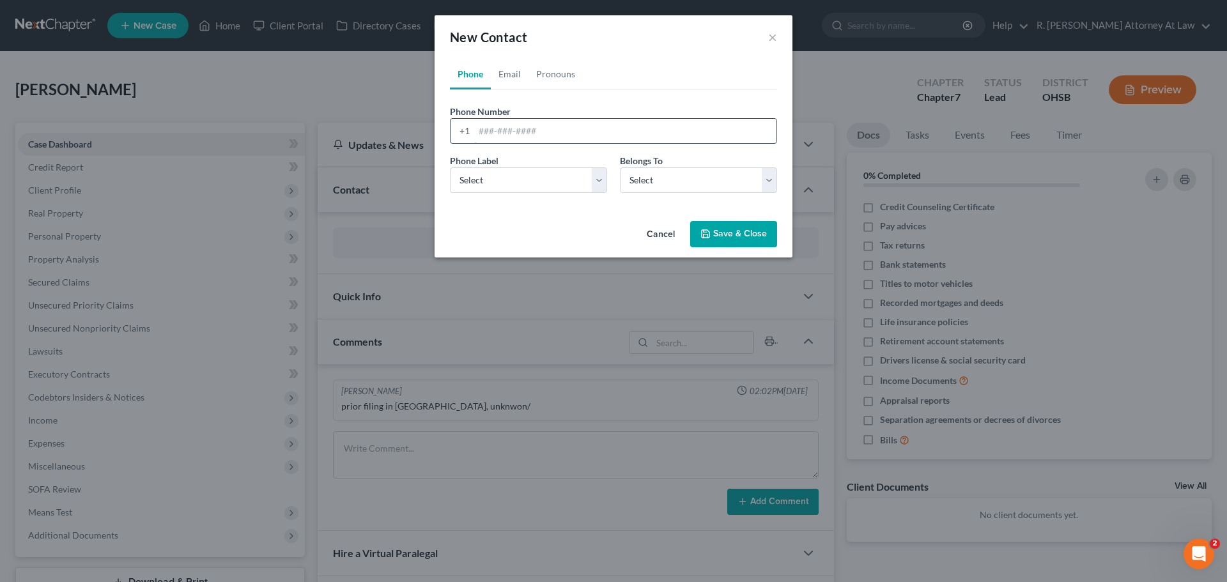
click at [523, 142] on input "tel" at bounding box center [625, 131] width 302 height 24
type input "5"
type input "[PHONE_NUMBER]"
drag, startPoint x: 521, startPoint y: 185, endPoint x: 516, endPoint y: 192, distance: 8.3
click at [521, 185] on select "Select Mobile Home Work Other" at bounding box center [528, 180] width 157 height 26
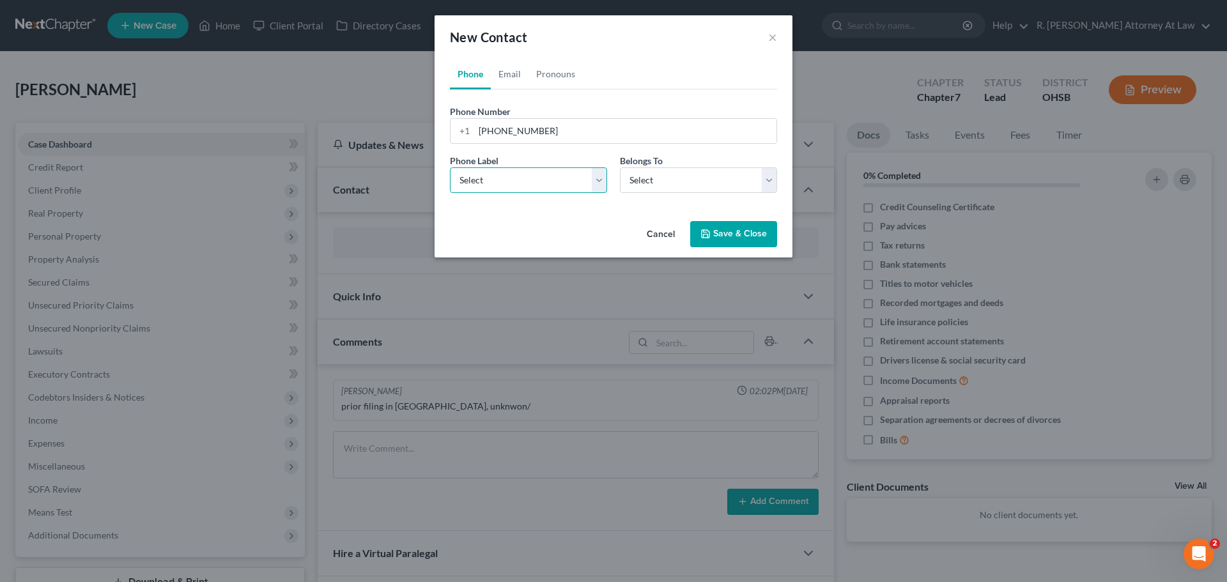
select select "0"
click at [450, 167] on select "Select Mobile Home Work Other" at bounding box center [528, 180] width 157 height 26
drag, startPoint x: 643, startPoint y: 179, endPoint x: 642, endPoint y: 191, distance: 12.2
click at [643, 181] on select "Select Client Other" at bounding box center [698, 180] width 157 height 26
select select "0"
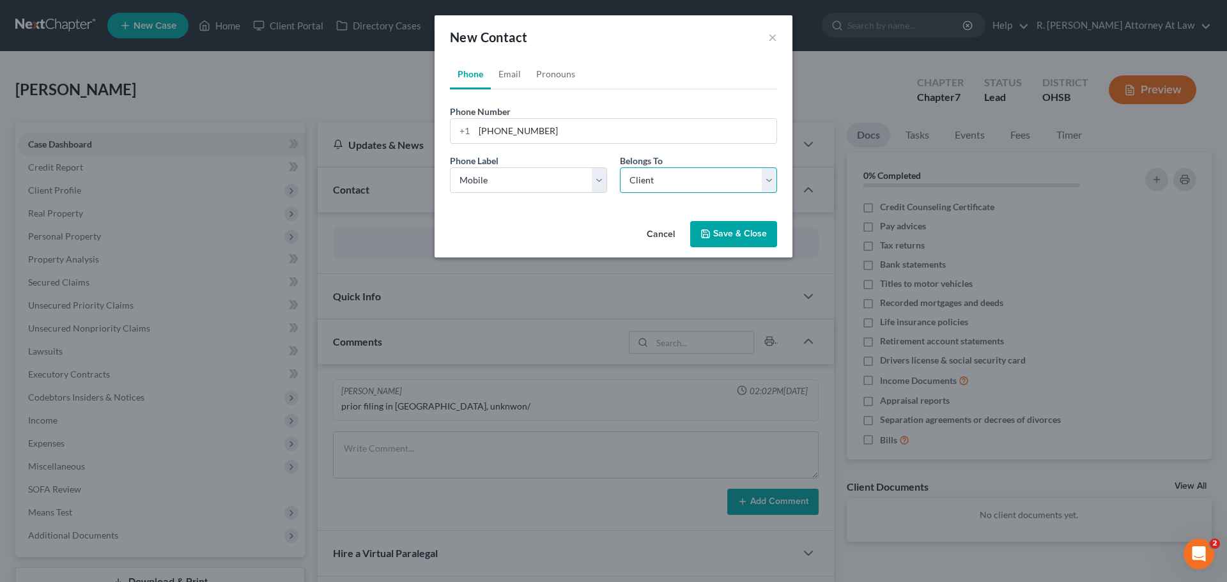
click at [620, 167] on select "Select Client Other" at bounding box center [698, 180] width 157 height 26
click at [709, 236] on icon "button" at bounding box center [706, 234] width 8 height 8
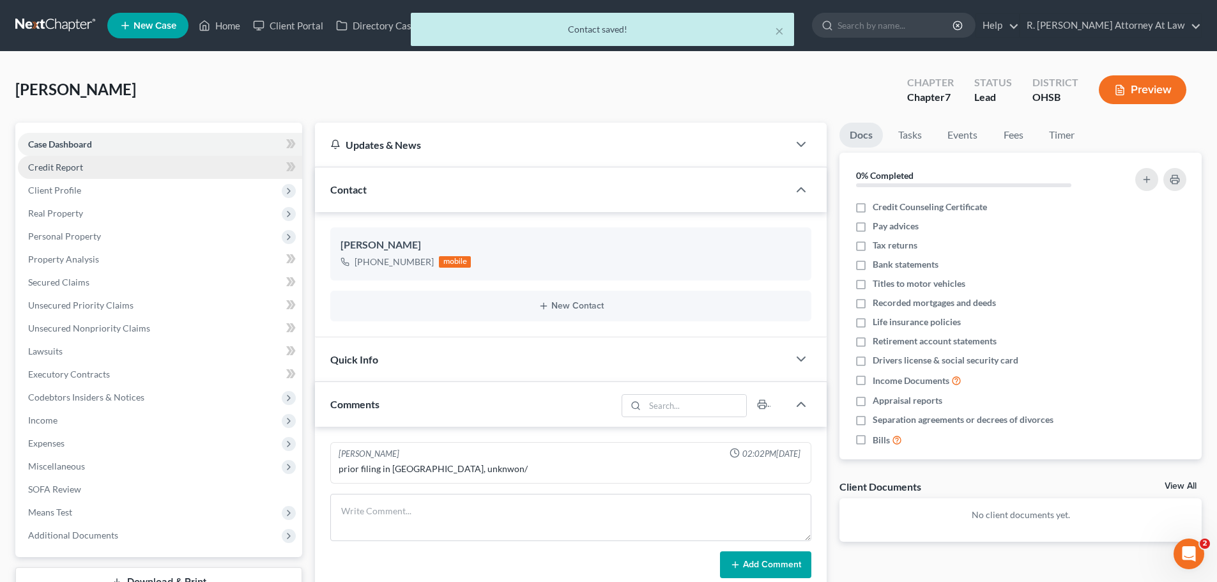
click at [52, 170] on span "Credit Report" at bounding box center [55, 167] width 55 height 11
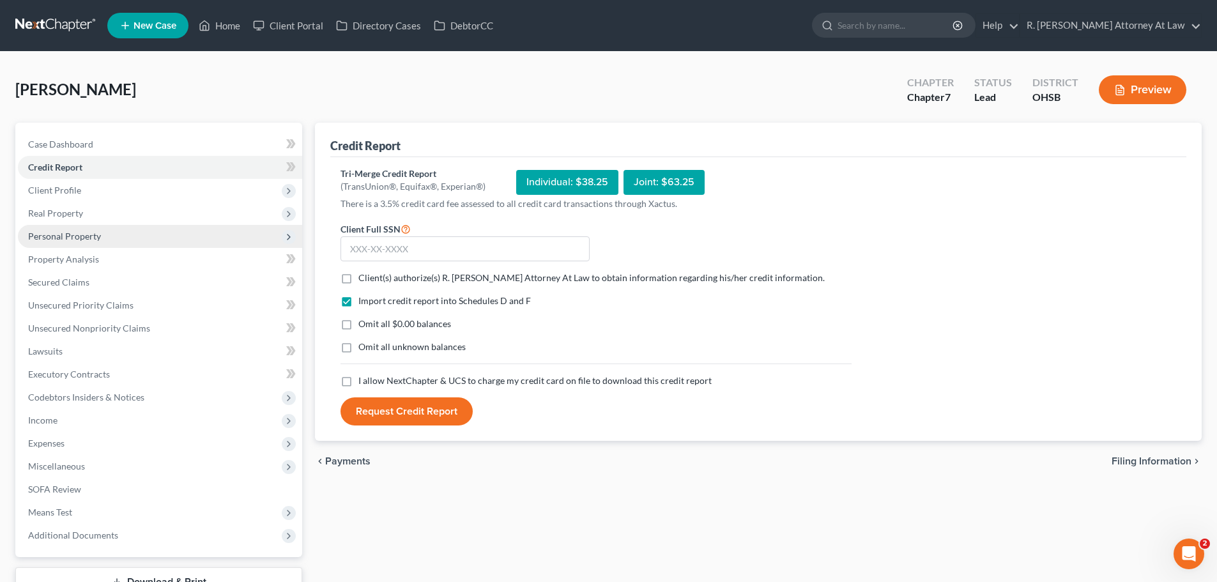
click at [77, 242] on span "Personal Property" at bounding box center [160, 236] width 284 height 23
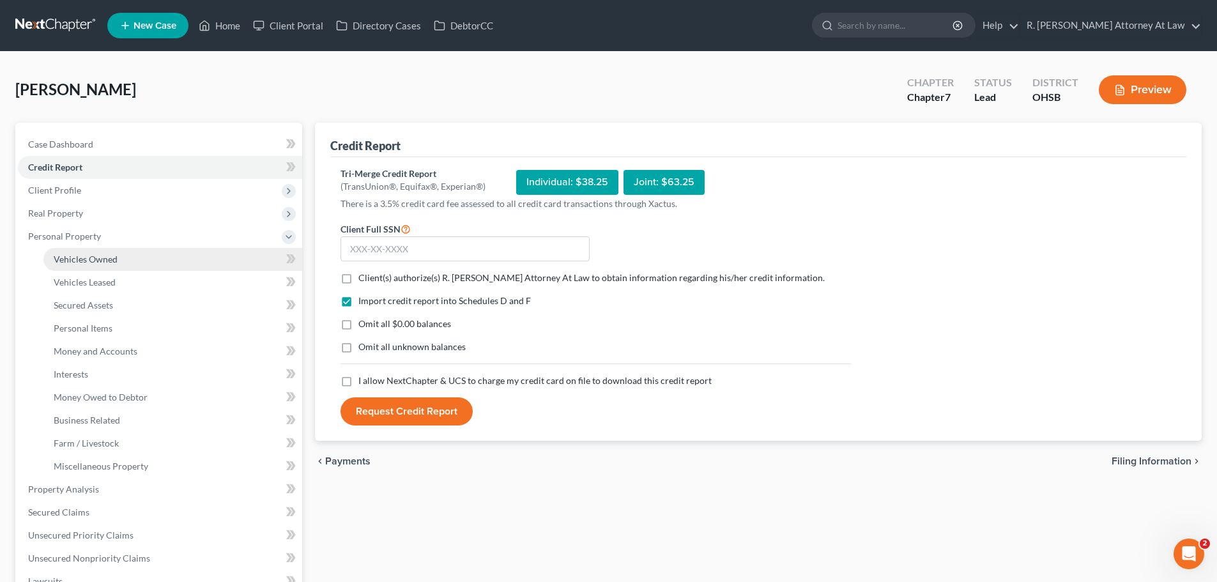
drag, startPoint x: 91, startPoint y: 253, endPoint x: 108, endPoint y: 251, distance: 16.8
click at [91, 254] on link "Vehicles Owned" at bounding box center [172, 259] width 259 height 23
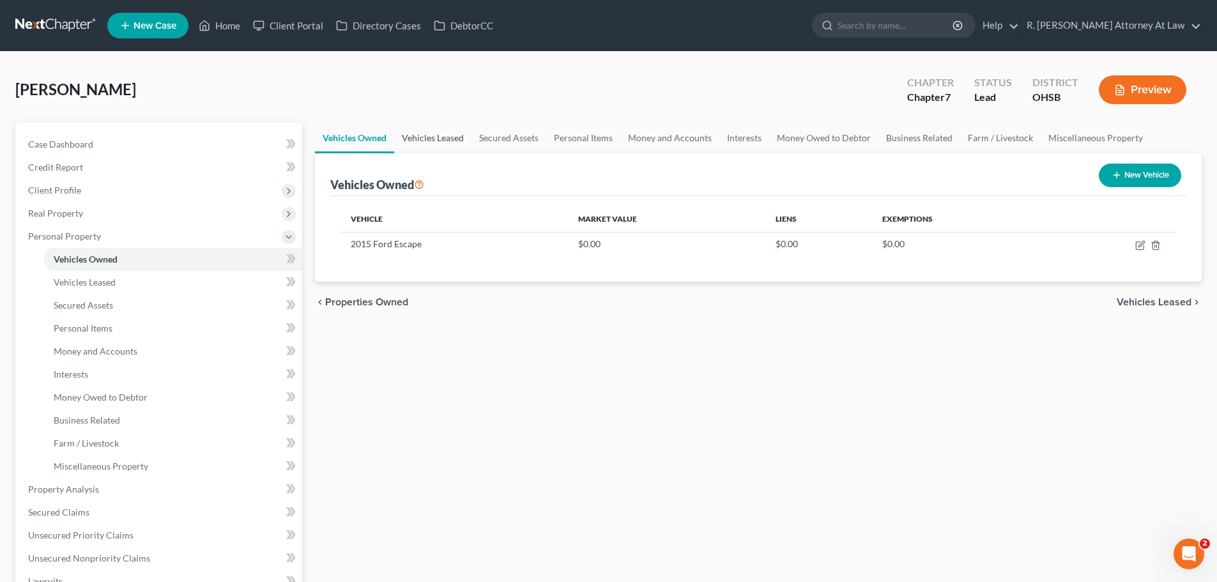
drag, startPoint x: 417, startPoint y: 153, endPoint x: 431, endPoint y: 144, distance: 16.3
click at [421, 151] on ui-view "Vehicles Owned Vehicles Leased Secured Assets Personal Items Money and Accounts…" at bounding box center [758, 223] width 887 height 200
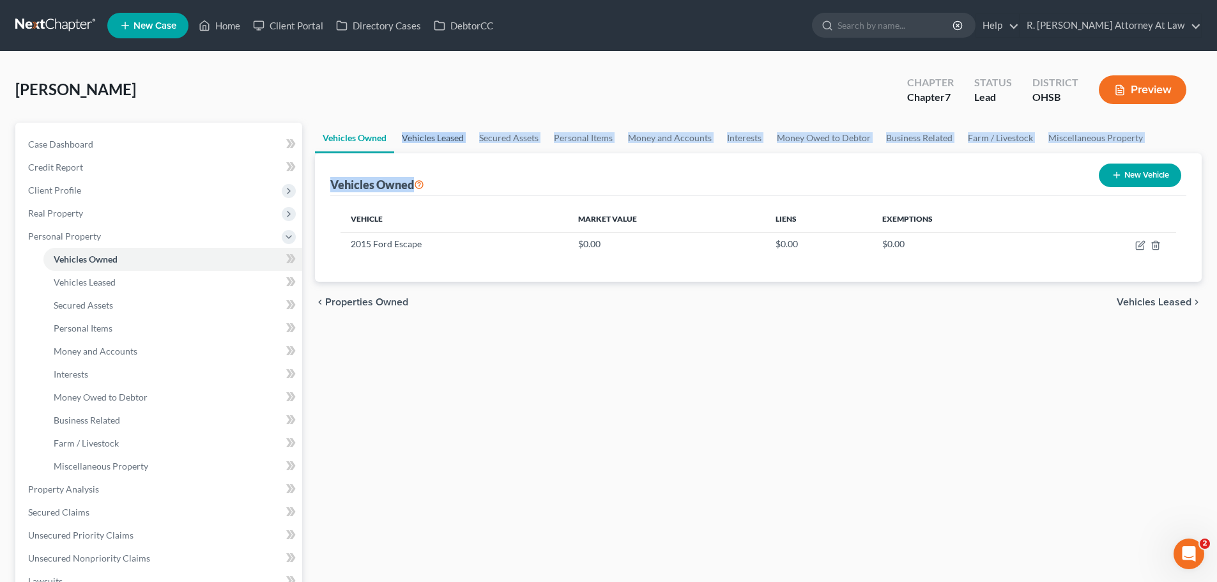
click at [434, 143] on link "Vehicles Leased" at bounding box center [432, 138] width 77 height 31
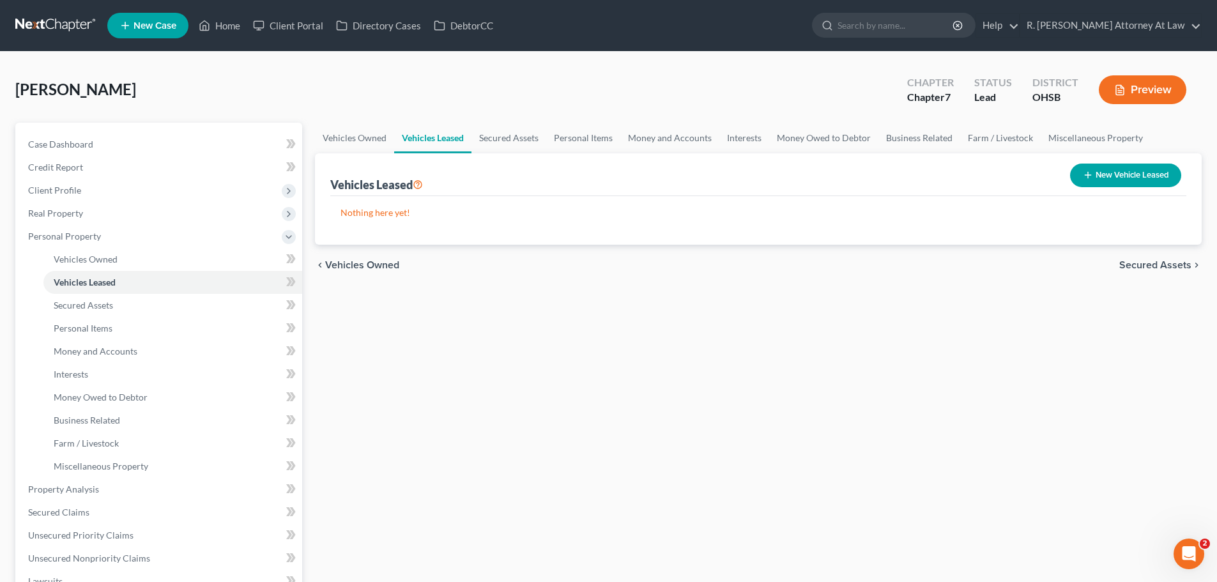
click at [539, 104] on div "[PERSON_NAME] Upgraded Chapter Chapter 7 Status Lead District [GEOGRAPHIC_DATA]…" at bounding box center [608, 95] width 1187 height 56
click at [666, 128] on link "Money and Accounts" at bounding box center [670, 138] width 99 height 31
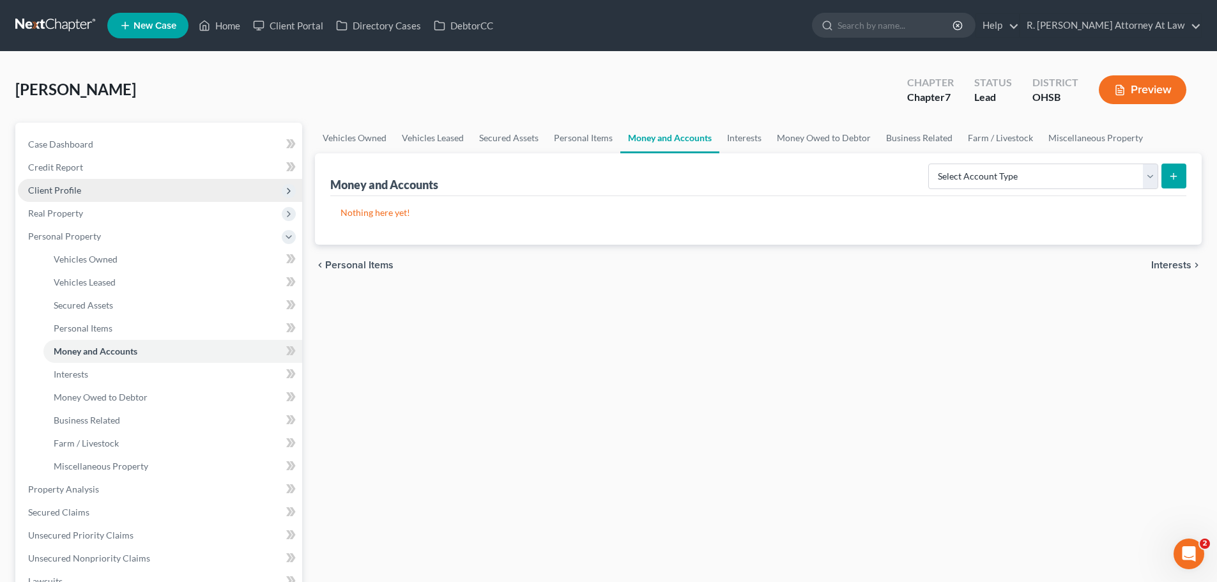
click at [61, 191] on span "Client Profile" at bounding box center [54, 190] width 53 height 11
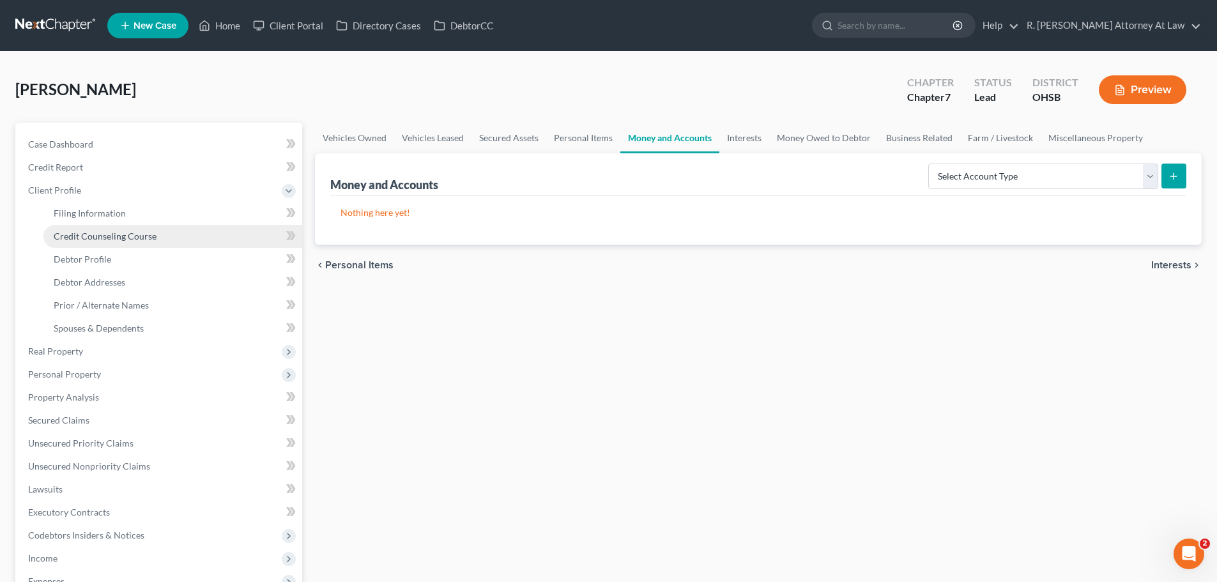
click at [135, 227] on link "Credit Counseling Course" at bounding box center [172, 236] width 259 height 23
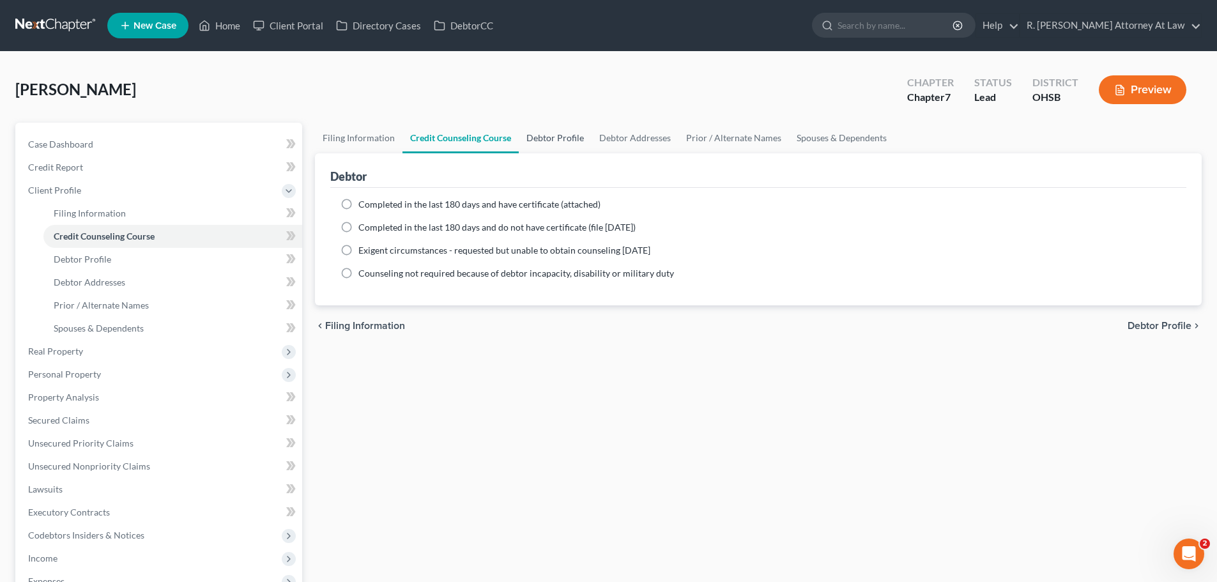
click at [547, 141] on link "Debtor Profile" at bounding box center [555, 138] width 73 height 31
select select "0"
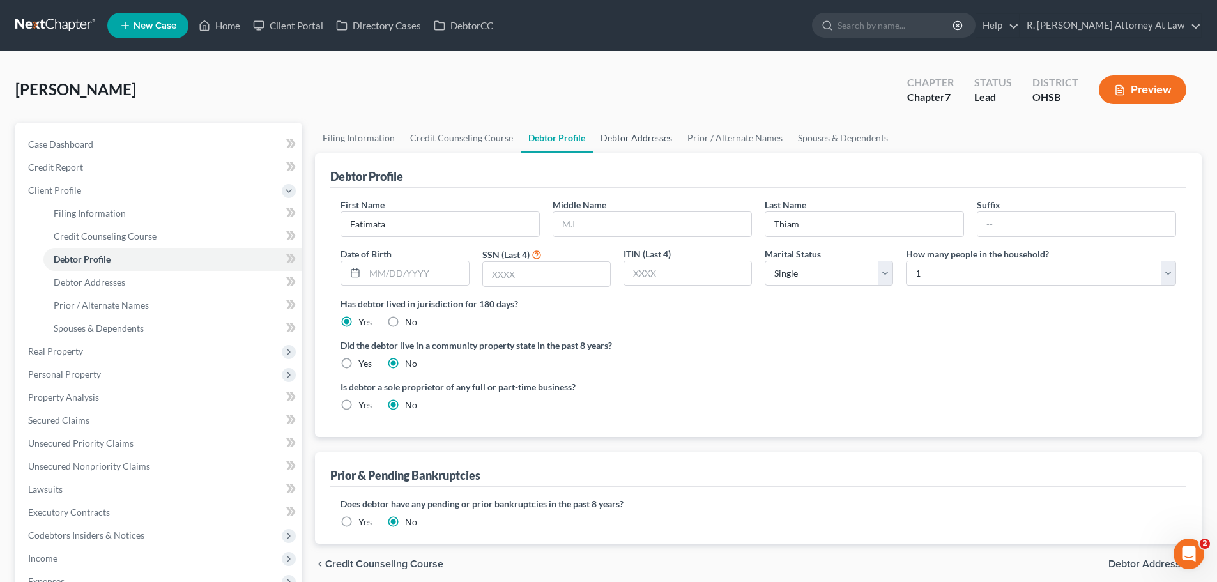
click at [635, 139] on link "Debtor Addresses" at bounding box center [636, 138] width 87 height 31
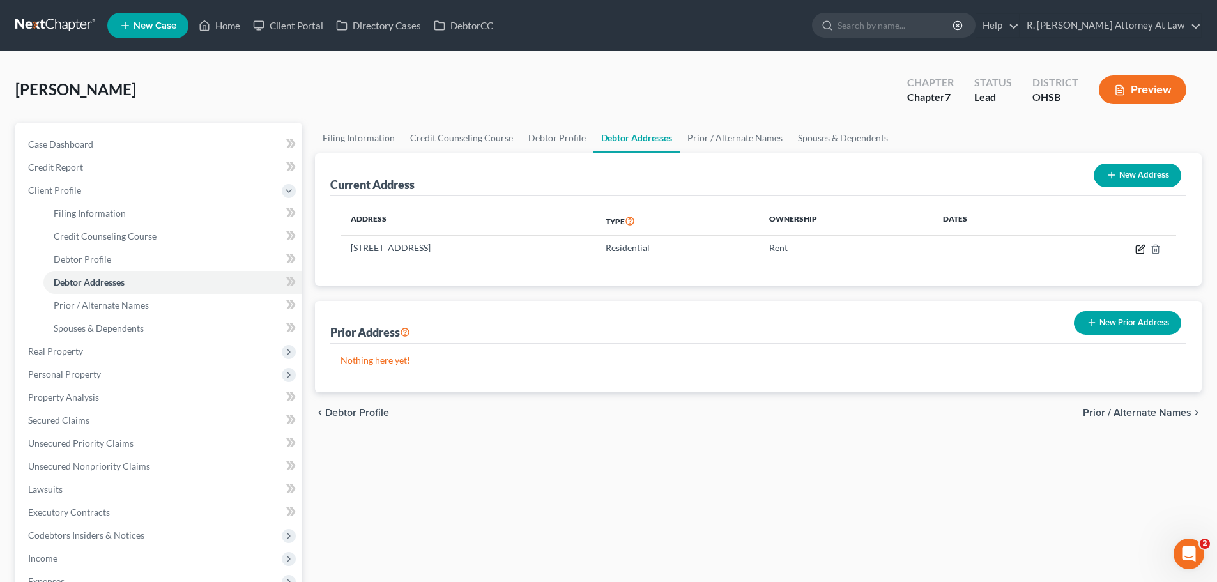
drag, startPoint x: 1136, startPoint y: 245, endPoint x: 1004, endPoint y: 231, distance: 133.0
click at [1134, 245] on td at bounding box center [1112, 248] width 130 height 24
click at [1137, 248] on icon "button" at bounding box center [1141, 249] width 10 height 10
select select "36"
select select "30"
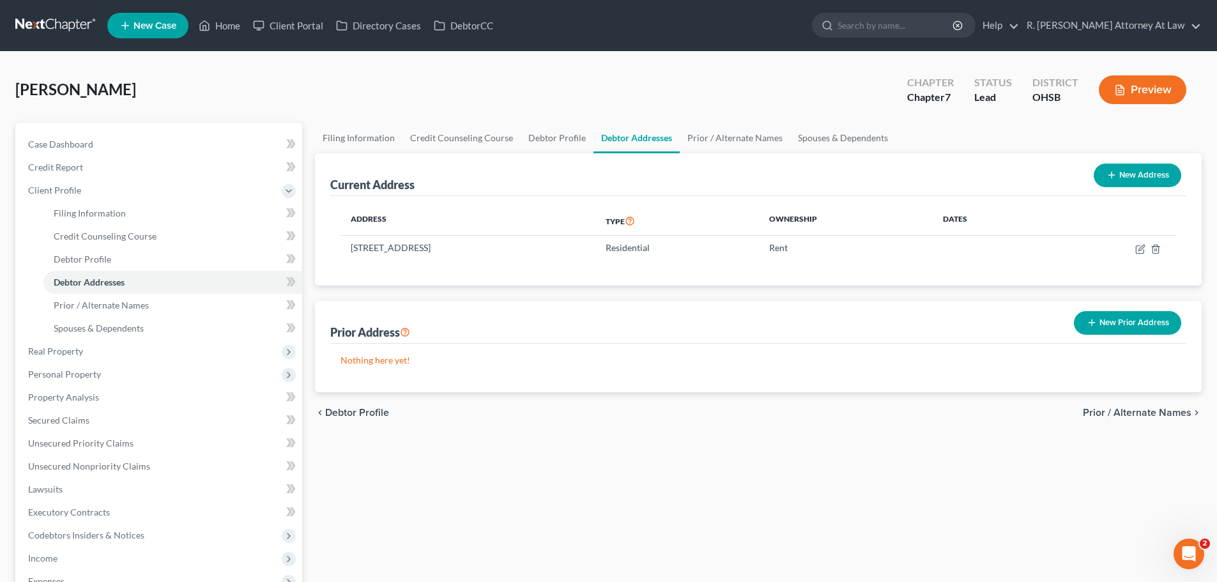
select select "0"
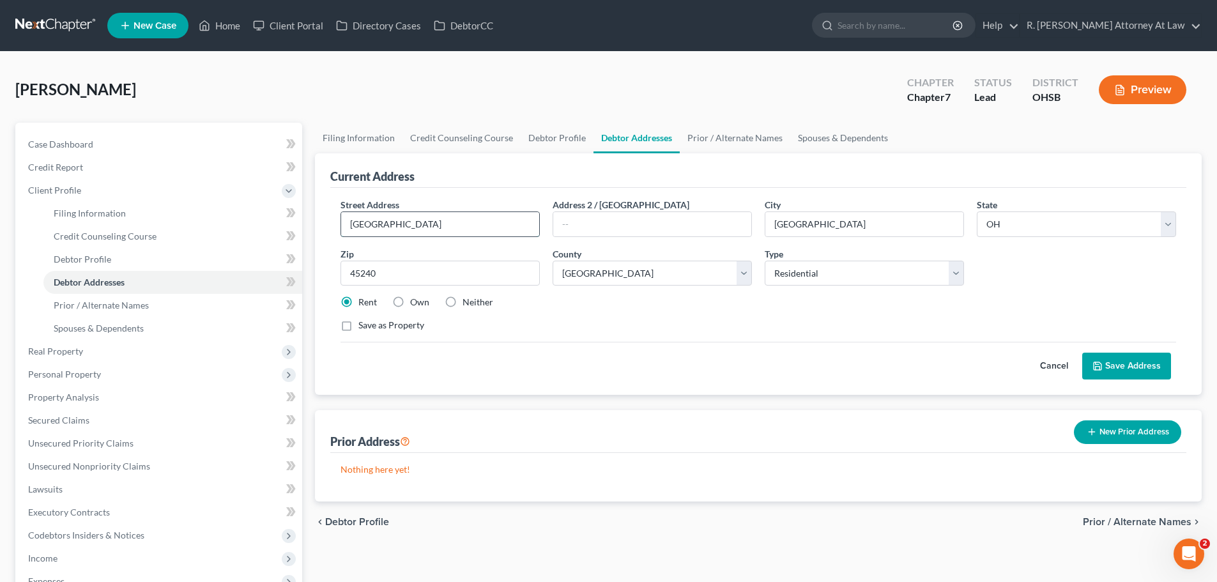
click at [481, 229] on input "[GEOGRAPHIC_DATA]" at bounding box center [440, 224] width 198 height 24
type input "[GEOGRAPHIC_DATA] Apt A"
click at [1104, 351] on div "Cancel Save Address" at bounding box center [759, 361] width 836 height 38
click at [1107, 360] on button "Save Address" at bounding box center [1127, 366] width 89 height 27
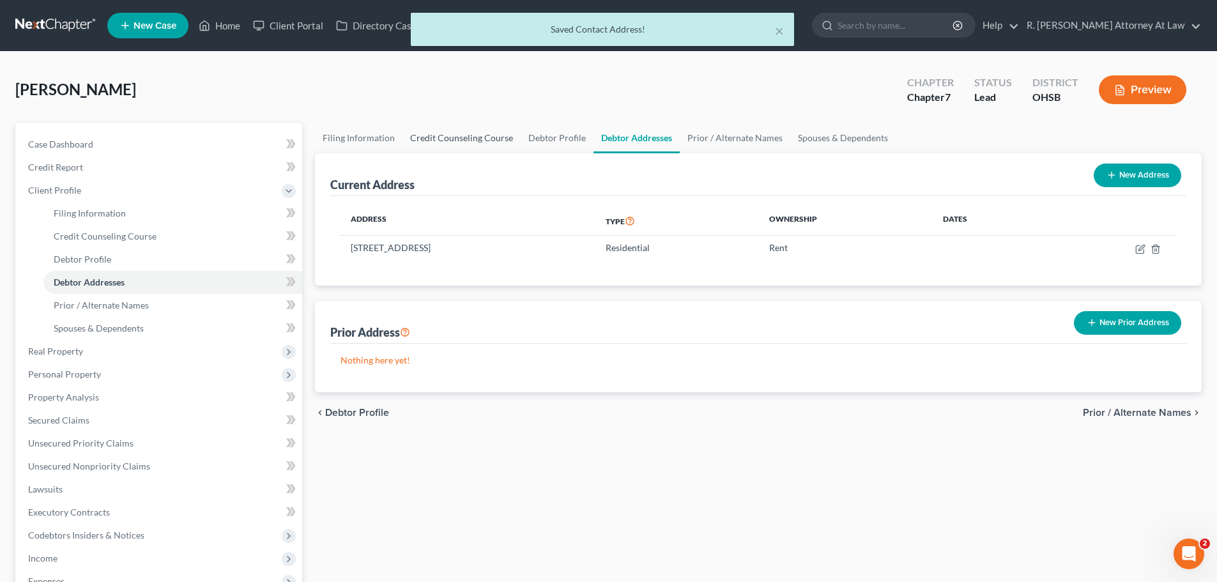
click at [458, 145] on link "Credit Counseling Course" at bounding box center [462, 138] width 118 height 31
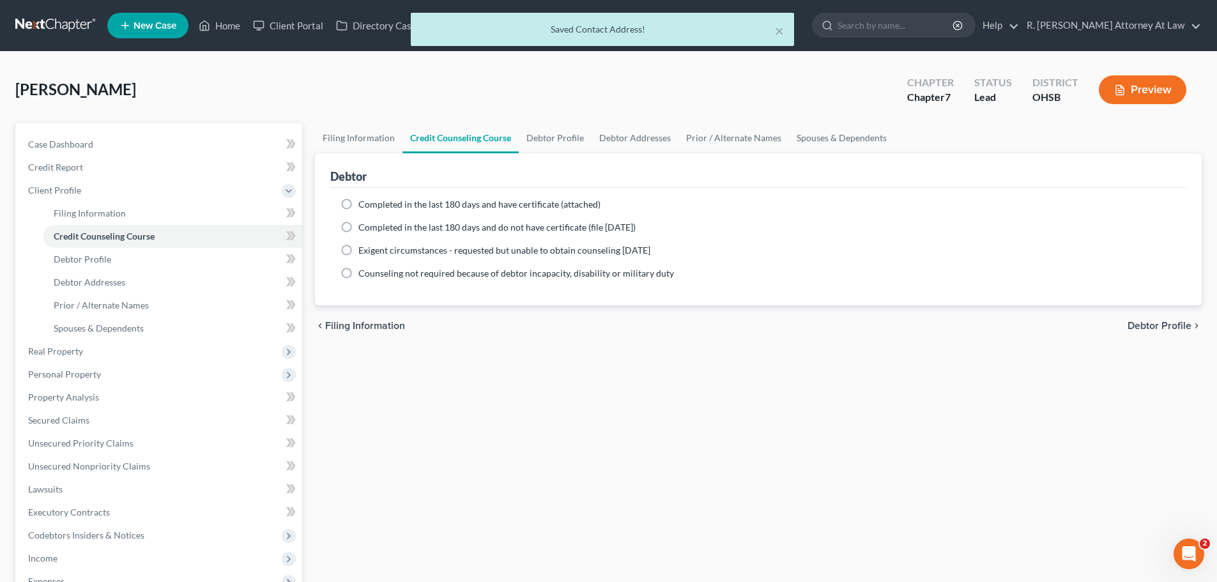
drag, startPoint x: 350, startPoint y: 204, endPoint x: 443, endPoint y: 190, distance: 94.4
click at [358, 204] on label "Completed in the last 180 days and have certificate (attached)" at bounding box center [479, 204] width 242 height 13
click at [364, 204] on input "Completed in the last 180 days and have certificate (attached)" at bounding box center [368, 202] width 8 height 8
radio input "true"
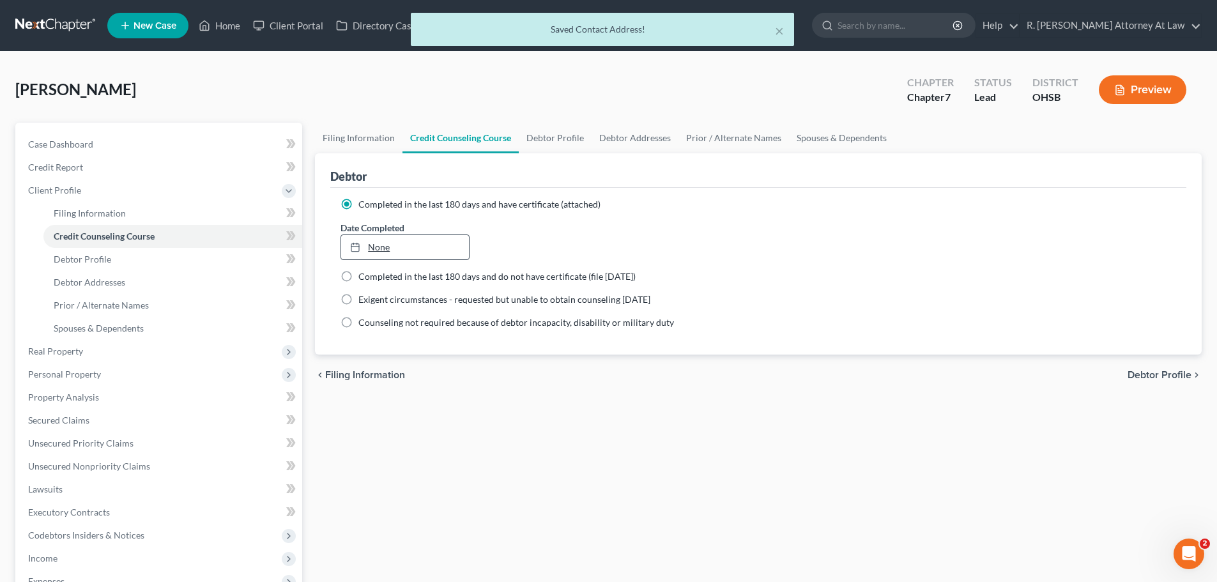
click at [387, 244] on link "None" at bounding box center [404, 247] width 127 height 24
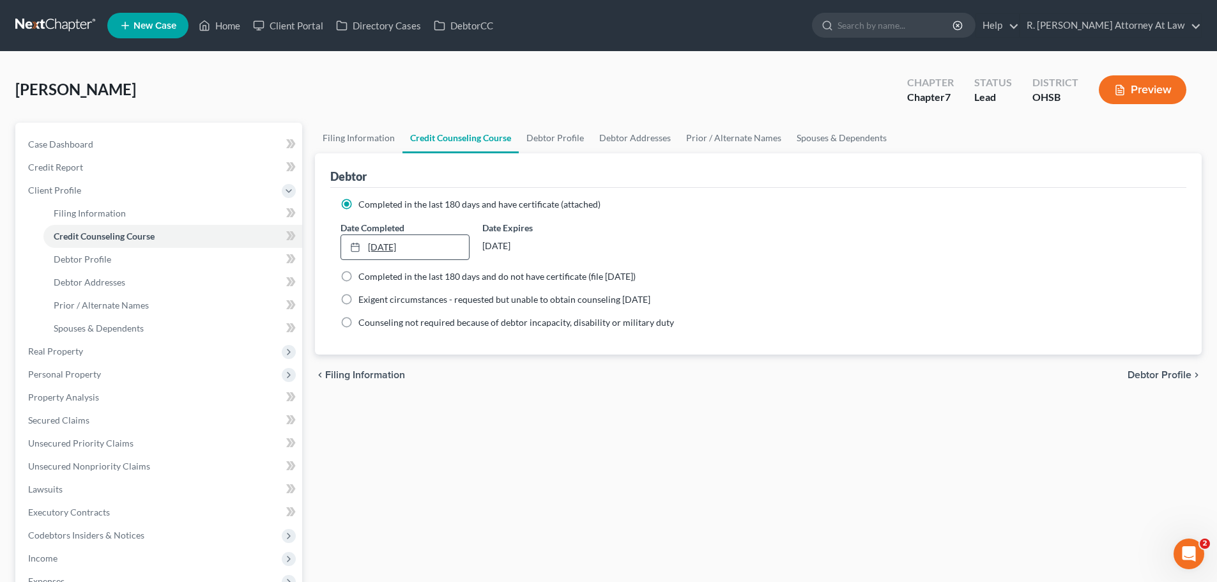
click at [410, 247] on link "[DATE]" at bounding box center [404, 247] width 127 height 24
click at [569, 146] on link "Debtor Profile" at bounding box center [555, 138] width 73 height 31
select select "0"
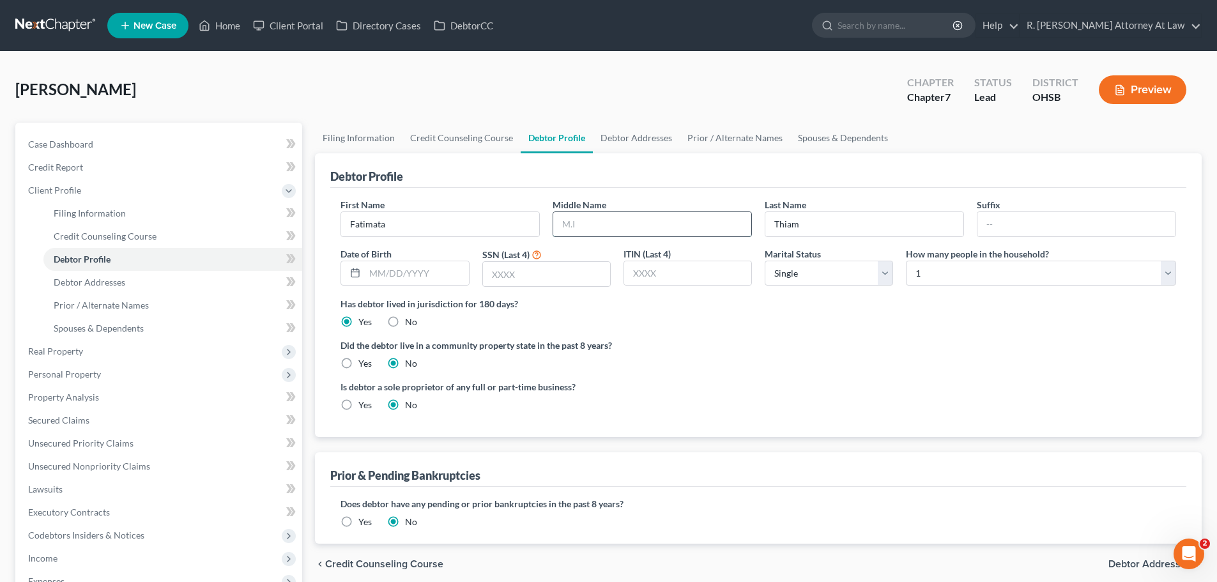
click at [622, 224] on input "text" at bounding box center [652, 224] width 198 height 24
type input "A K"
click at [417, 277] on input "text" at bounding box center [417, 273] width 104 height 24
type input "[DATE]"
click at [553, 275] on input "text" at bounding box center [546, 274] width 127 height 24
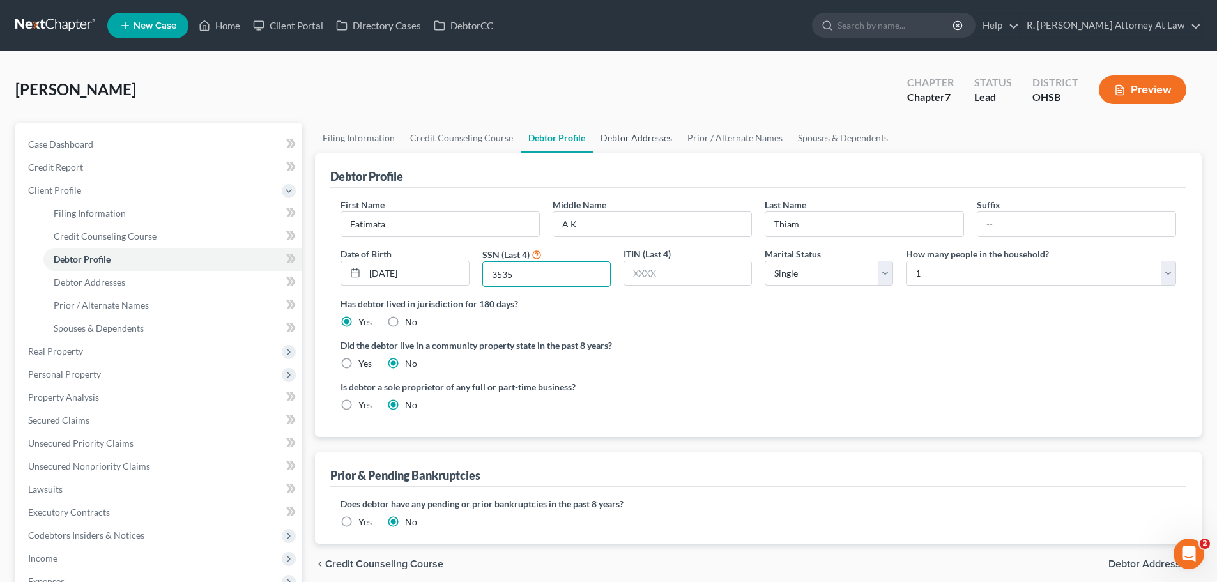
type input "3535"
click at [641, 141] on link "Debtor Addresses" at bounding box center [636, 138] width 87 height 31
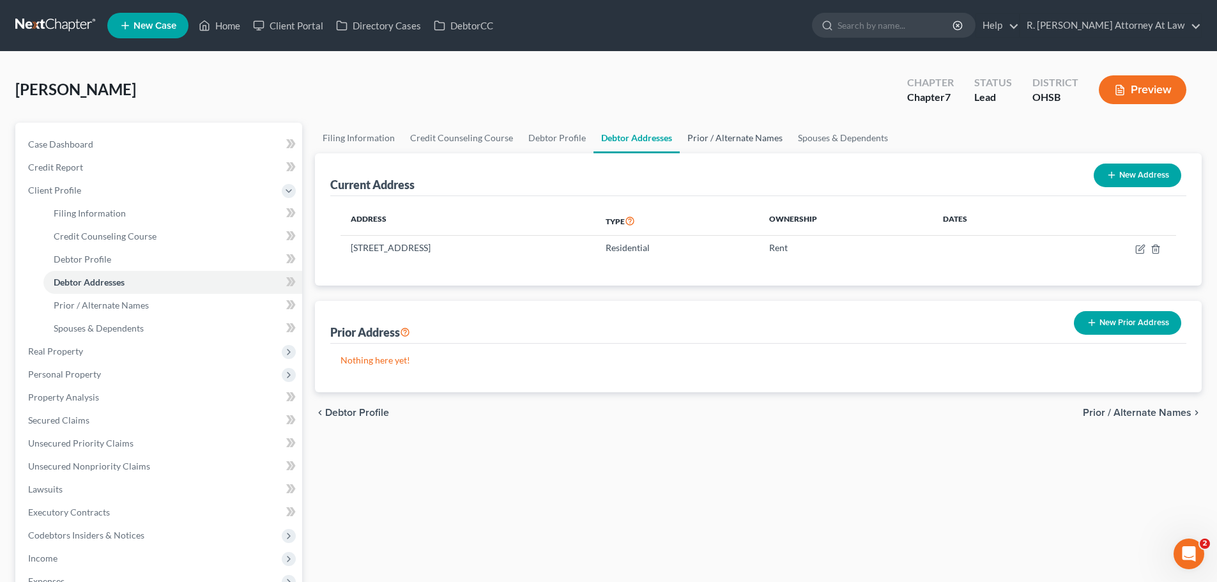
click at [724, 138] on link "Prior / Alternate Names" at bounding box center [735, 138] width 111 height 31
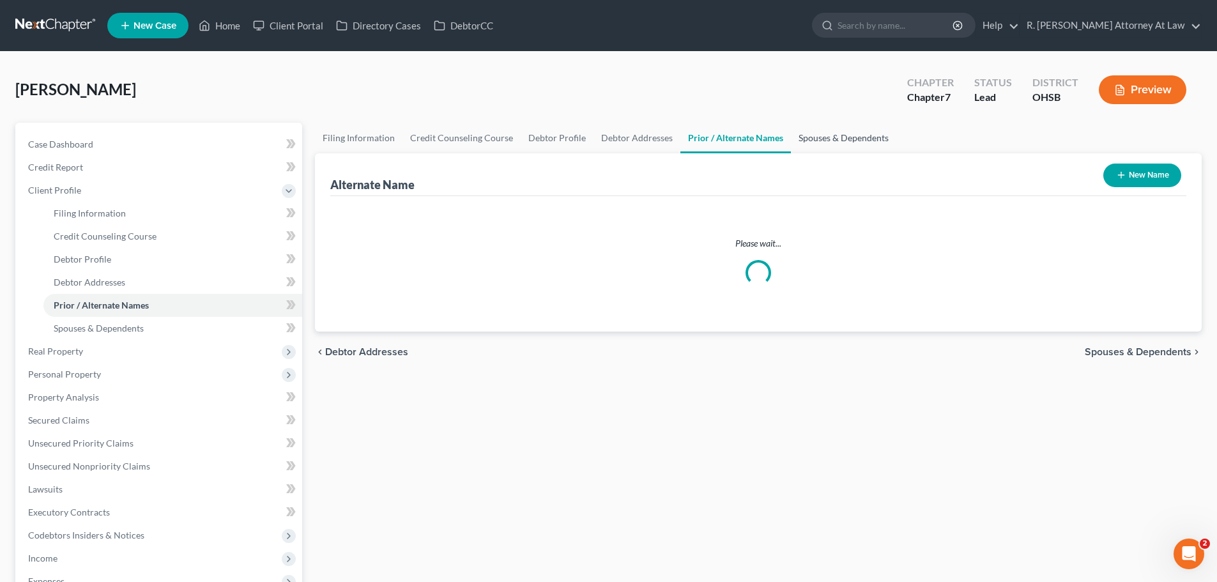
click at [817, 135] on link "Spouses & Dependents" at bounding box center [843, 138] width 105 height 31
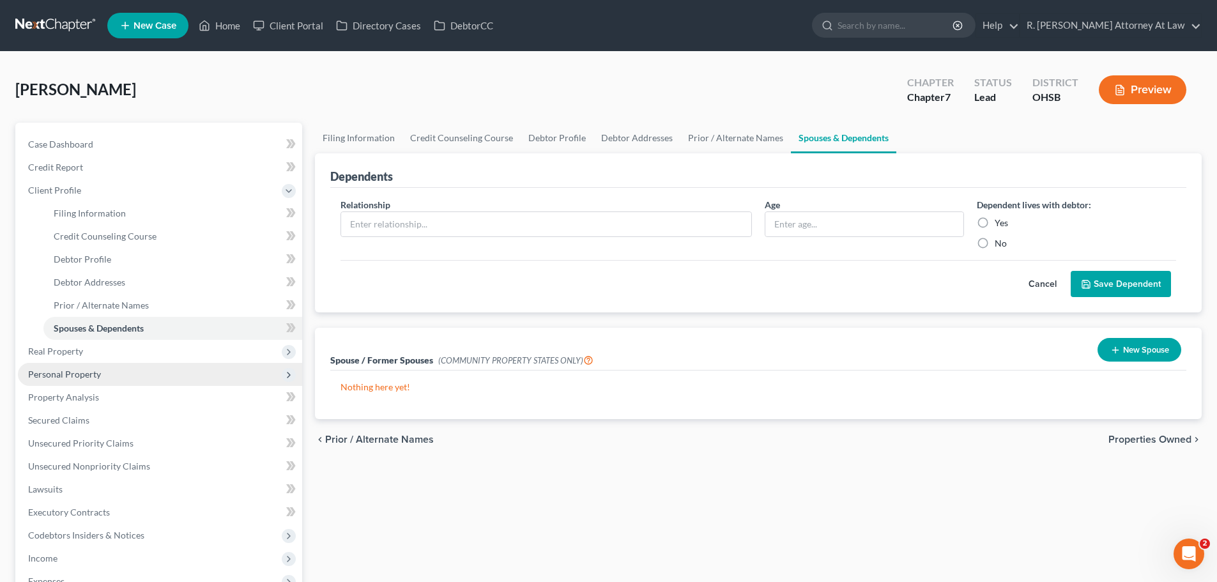
click at [68, 374] on span "Personal Property" at bounding box center [64, 374] width 73 height 11
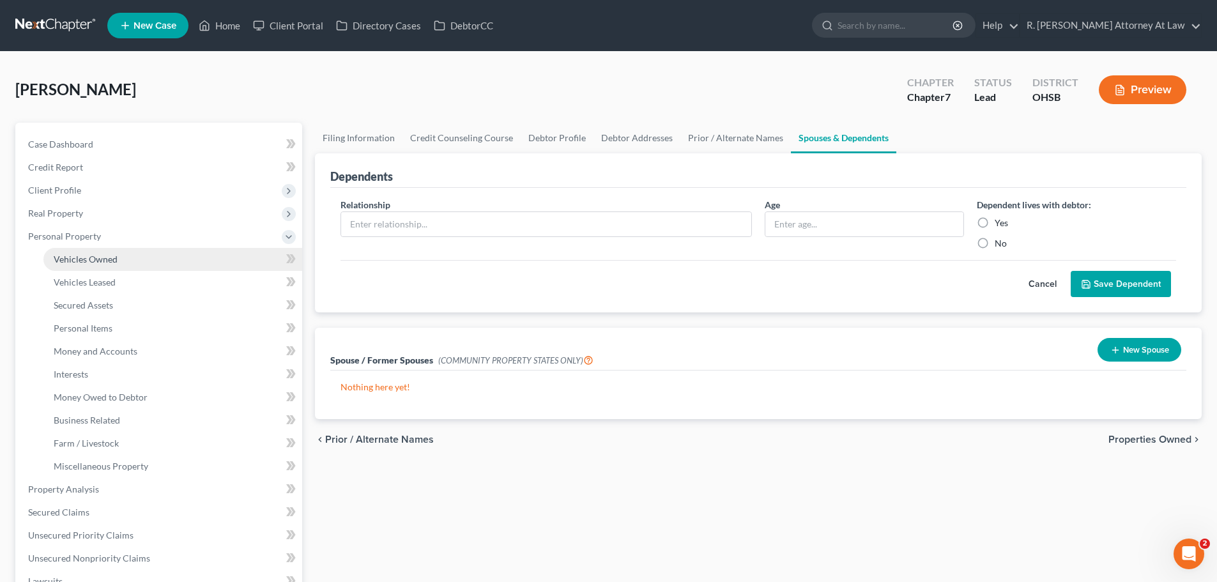
click at [100, 266] on link "Vehicles Owned" at bounding box center [172, 259] width 259 height 23
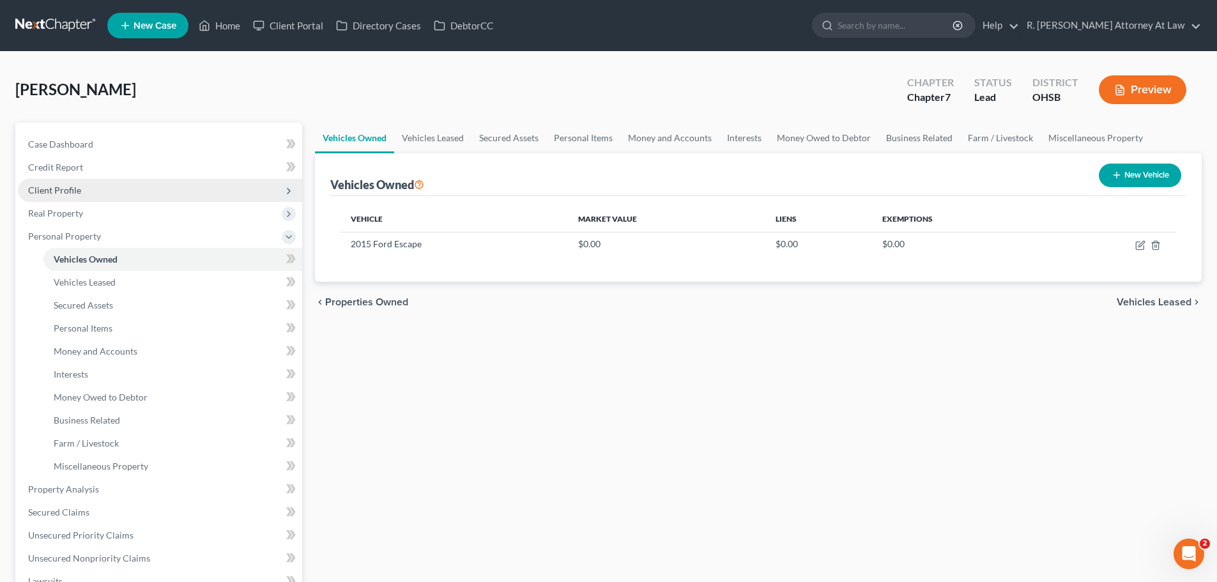
click at [55, 194] on span "Client Profile" at bounding box center [54, 190] width 53 height 11
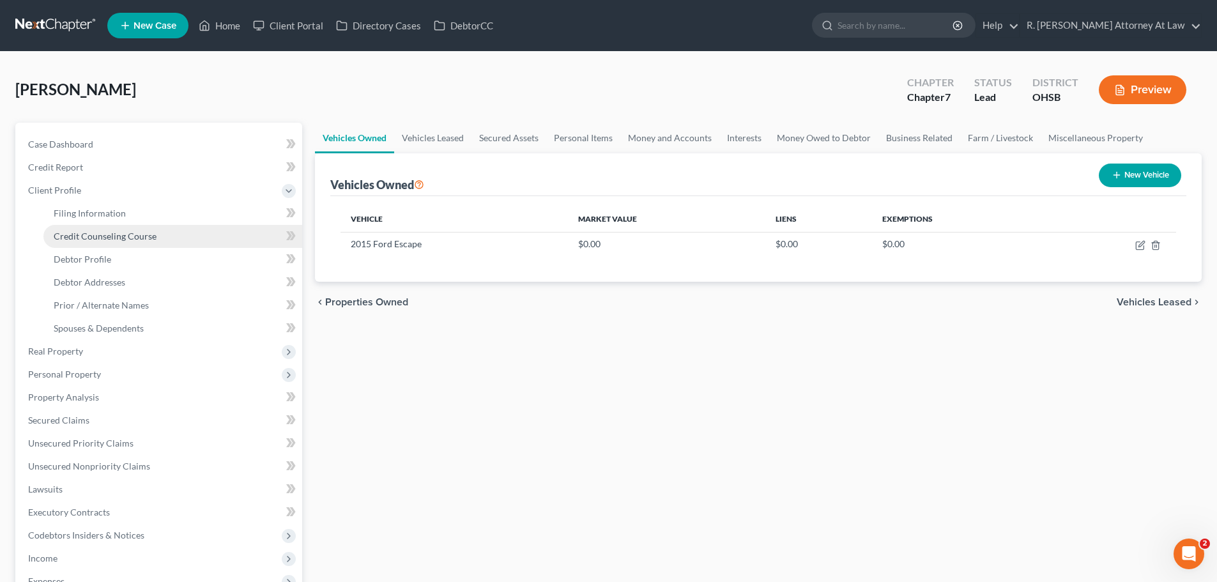
drag, startPoint x: 98, startPoint y: 238, endPoint x: 107, endPoint y: 235, distance: 8.9
click at [99, 239] on span "Credit Counseling Course" at bounding box center [105, 236] width 103 height 11
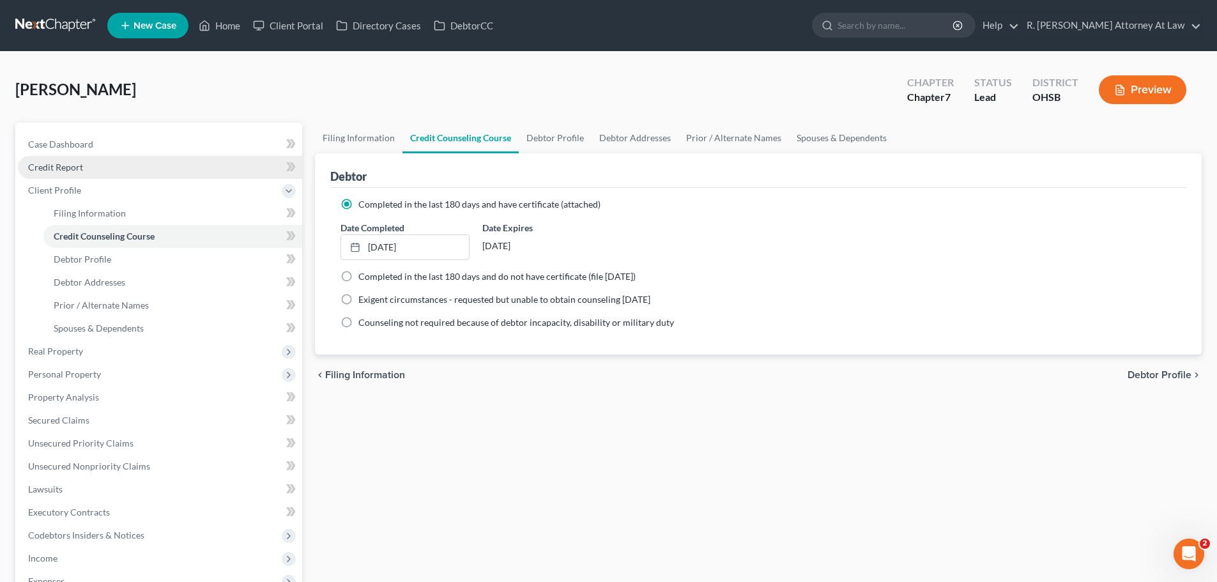
click at [57, 172] on span "Credit Report" at bounding box center [55, 167] width 55 height 11
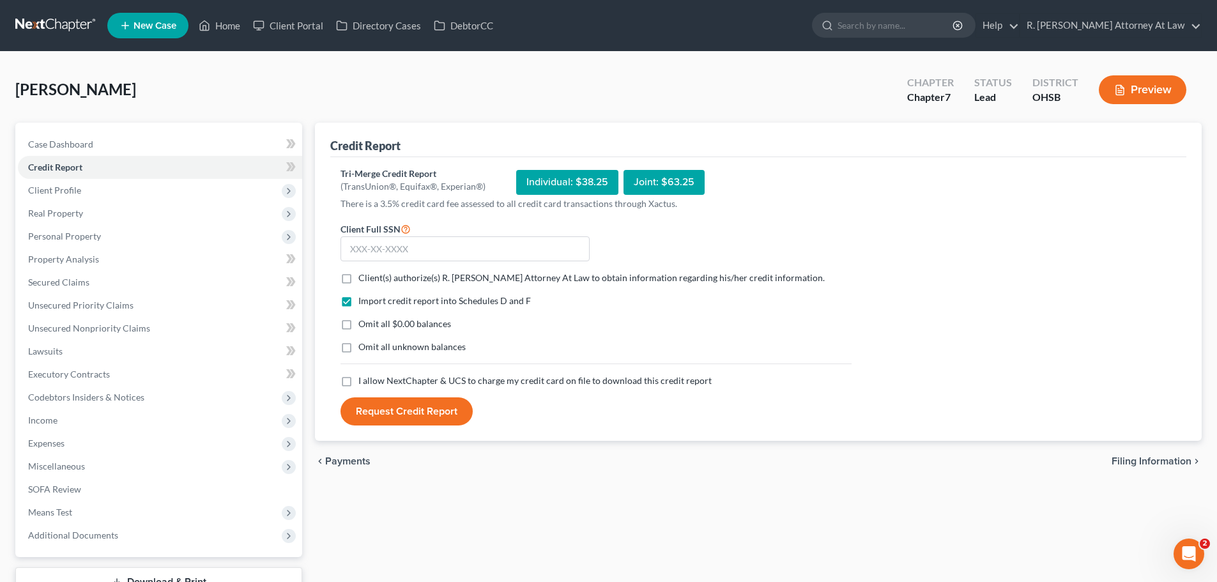
drag, startPoint x: 348, startPoint y: 279, endPoint x: 348, endPoint y: 364, distance: 85.0
click at [358, 281] on label "Client(s) authorize(s) R. [PERSON_NAME] Attorney At Law to obtain information r…" at bounding box center [591, 278] width 466 height 13
click at [364, 280] on input "Client(s) authorize(s) R. [PERSON_NAME] Attorney At Law to obtain information r…" at bounding box center [368, 276] width 8 height 8
checkbox input "true"
drag, startPoint x: 349, startPoint y: 377, endPoint x: 375, endPoint y: 307, distance: 74.4
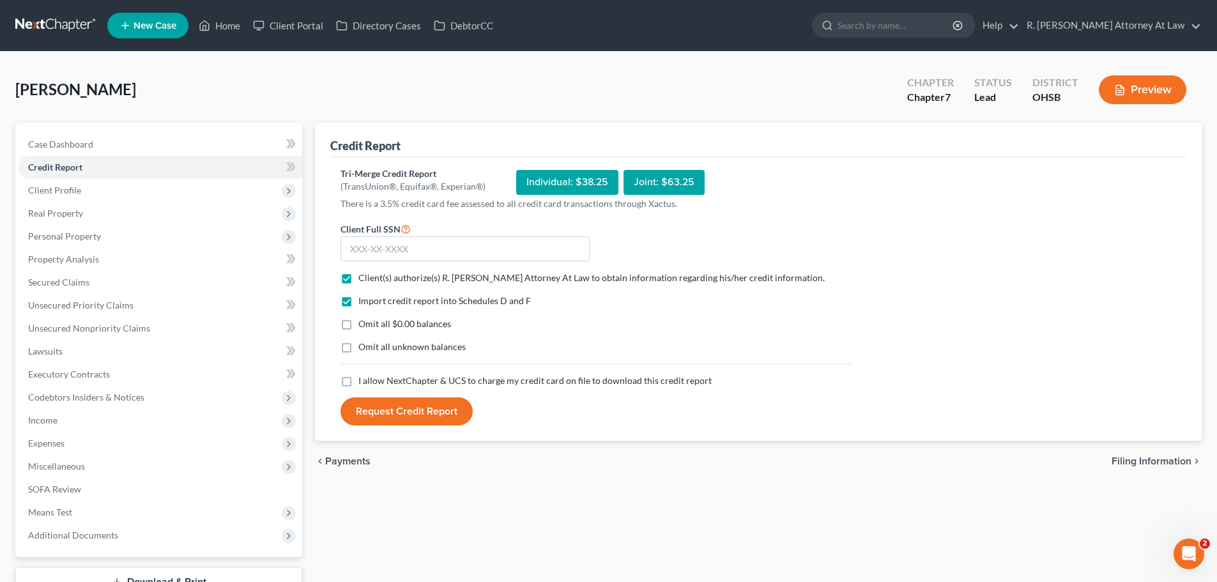
click at [358, 380] on label "I allow NextChapter & UCS to charge my credit card on file to download this cre…" at bounding box center [534, 380] width 353 height 13
click at [364, 380] on input "I allow NextChapter & UCS to charge my credit card on file to download this cre…" at bounding box center [368, 378] width 8 height 8
checkbox input "true"
click at [373, 252] on input "text" at bounding box center [465, 249] width 249 height 26
type input "212-51-3535"
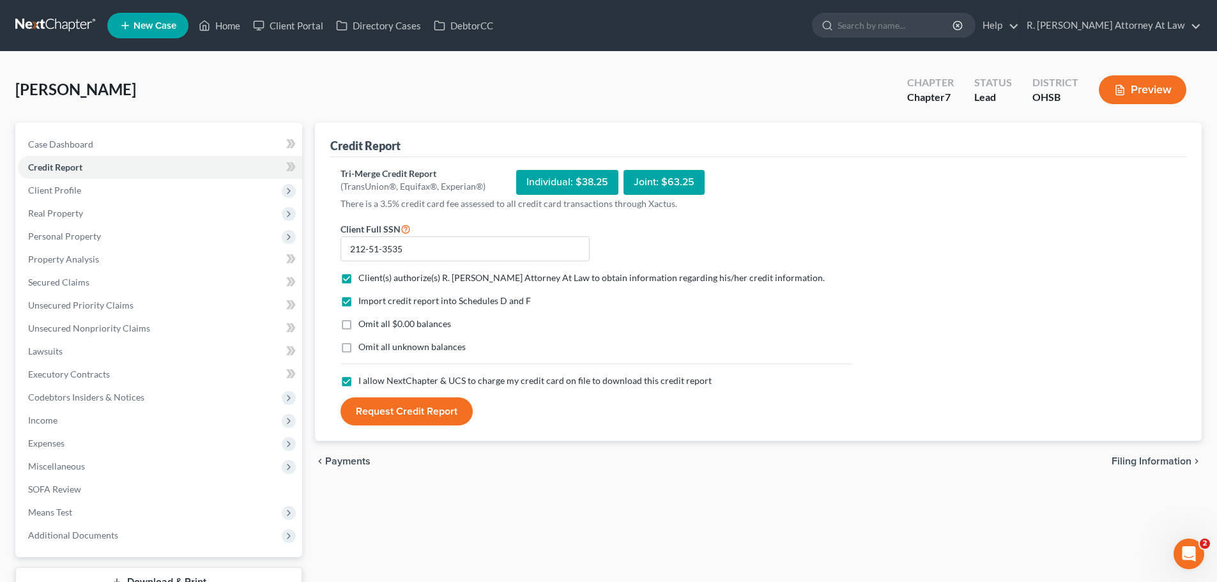
click at [426, 410] on button "Request Credit Report" at bounding box center [407, 411] width 132 height 28
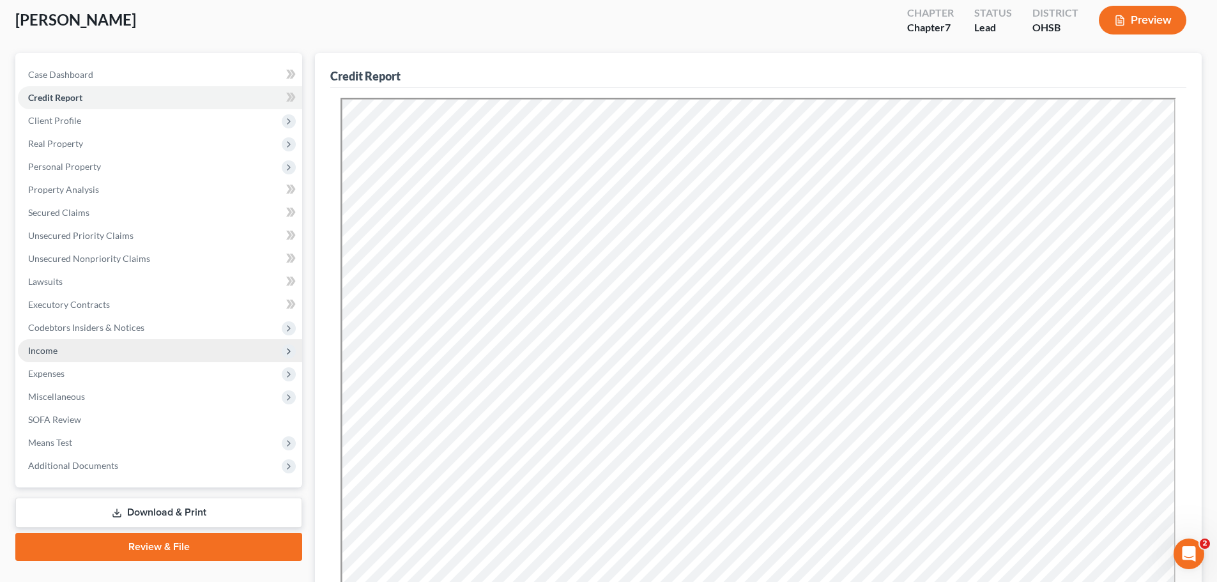
scroll to position [128, 0]
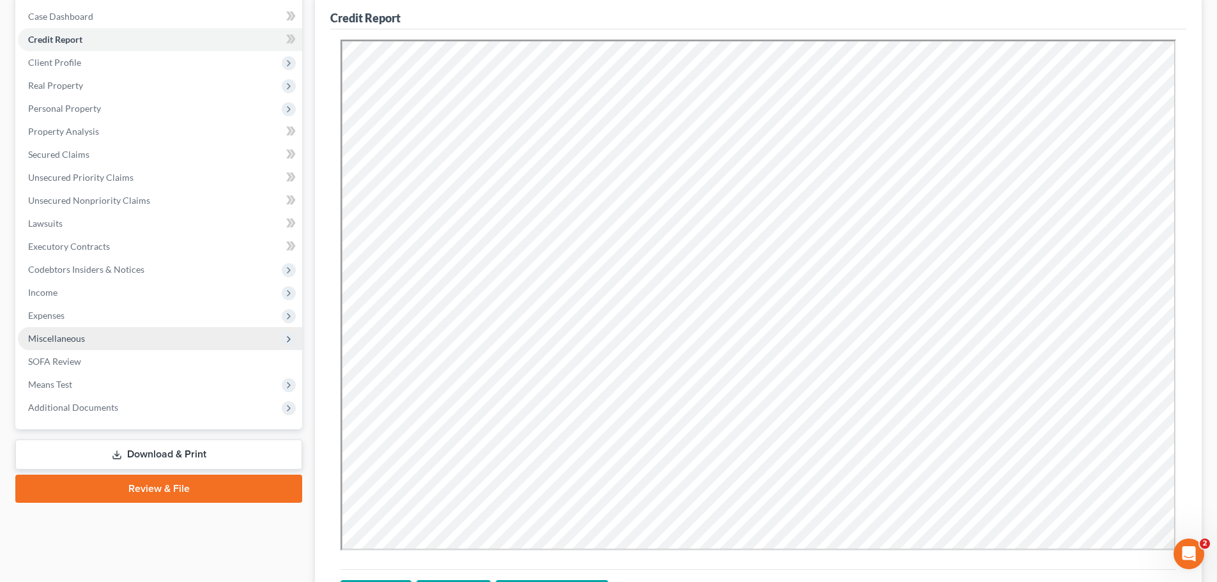
click at [66, 341] on span "Miscellaneous" at bounding box center [56, 338] width 57 height 11
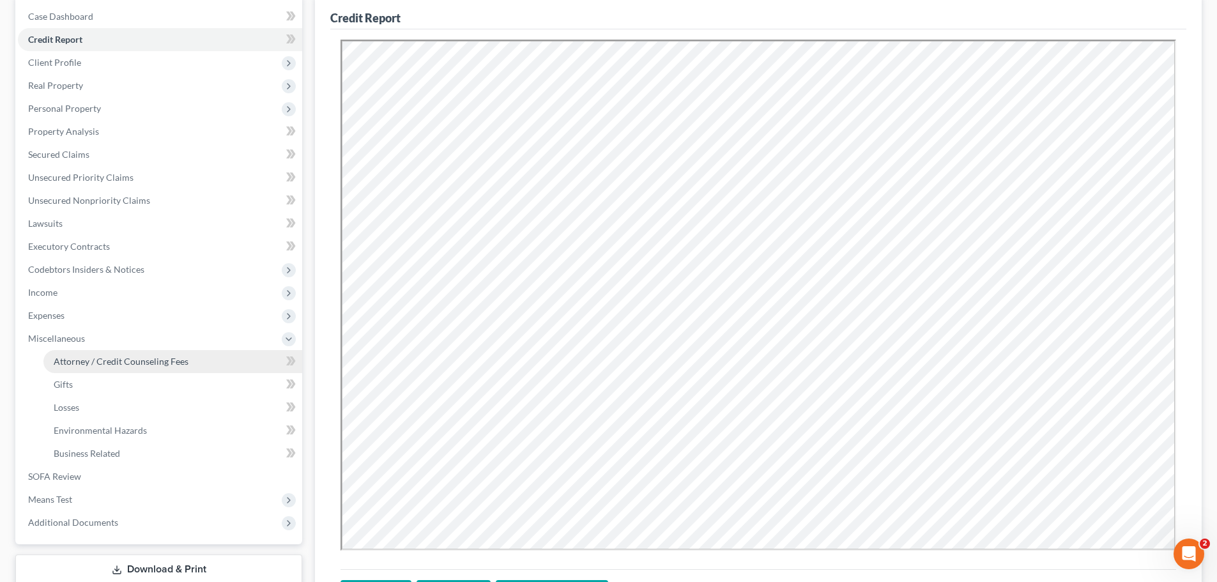
click at [101, 367] on link "Attorney / Credit Counseling Fees" at bounding box center [172, 361] width 259 height 23
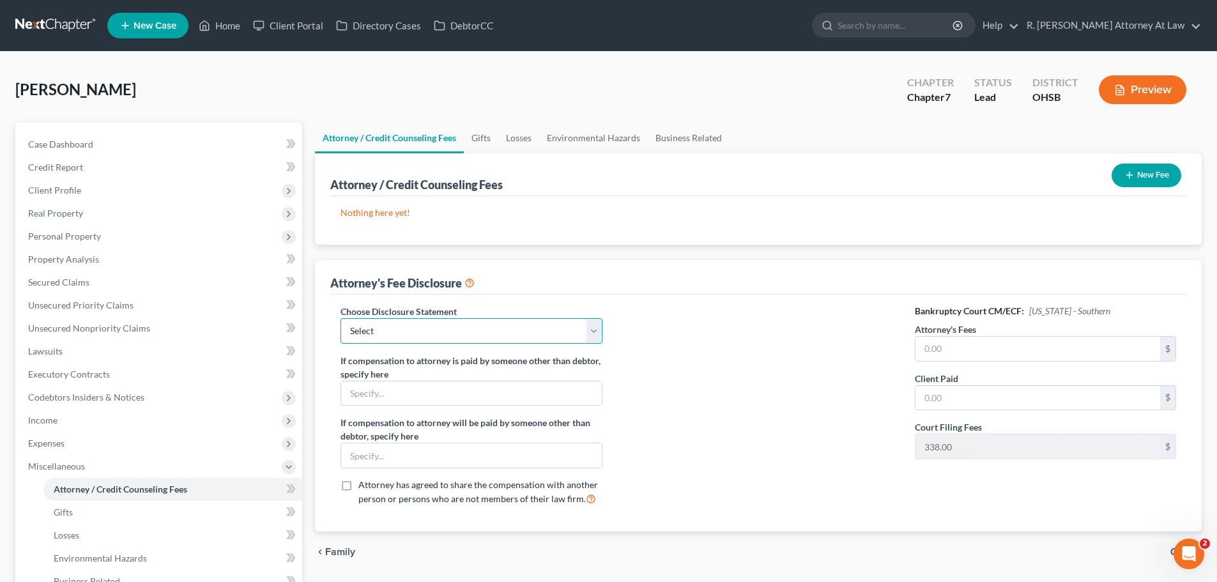
drag, startPoint x: 426, startPoint y: 325, endPoint x: 427, endPoint y: 343, distance: 17.9
click at [426, 326] on select "Select Hourly Fee Disclosure Disclosure of Compensation of Attorney for Debtor …" at bounding box center [471, 331] width 261 height 26
select select "1"
click at [341, 318] on select "Select Hourly Fee Disclosure Disclosure of Compensation of Attorney for Debtor …" at bounding box center [471, 331] width 261 height 26
click at [1126, 182] on button "New Fee" at bounding box center [1147, 176] width 70 height 24
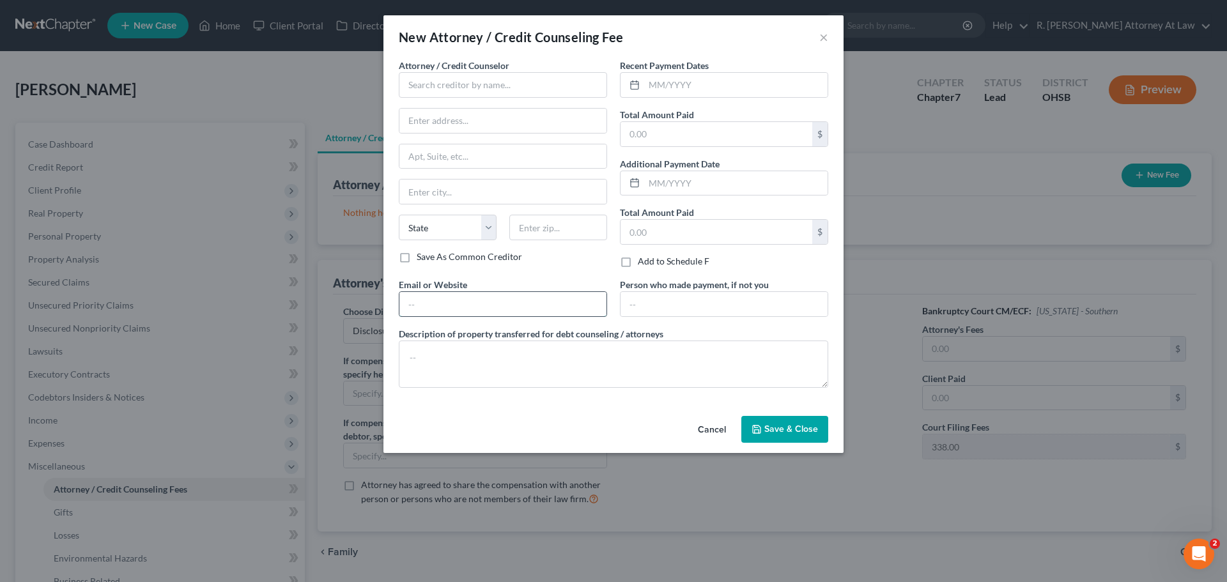
click at [463, 305] on input "text" at bounding box center [502, 304] width 207 height 24
type input "[EMAIL_ADDRESS][DOMAIN_NAME]"
type input "[STREET_ADDRESS]"
type input "[GEOGRAPHIC_DATA]"
select select "36"
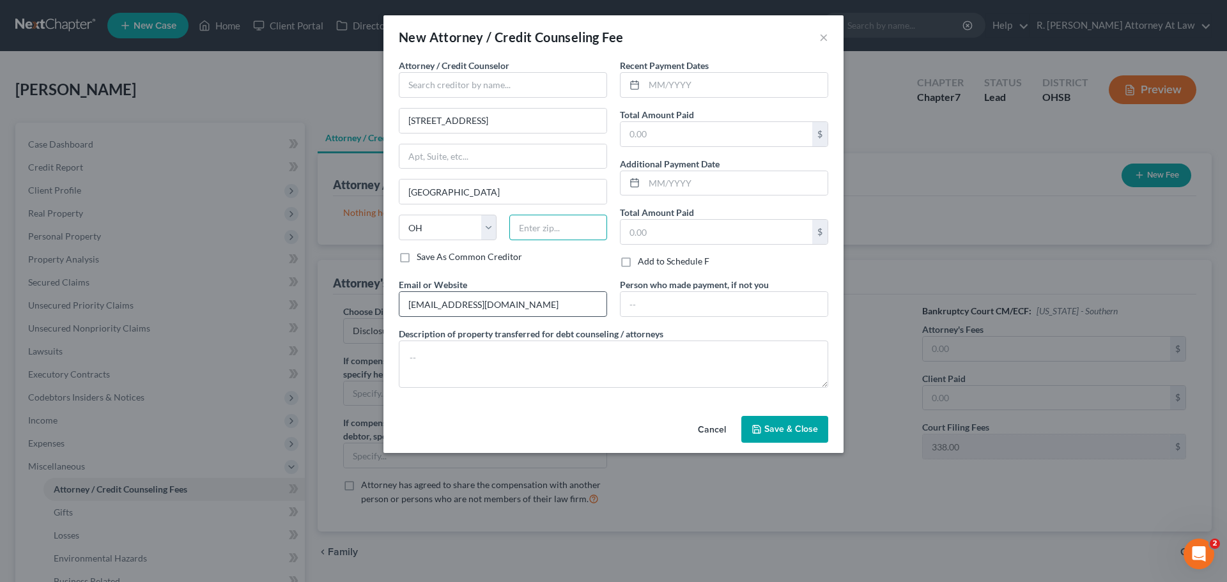
type input "45014"
click at [440, 98] on div "Attorney / Credit Counselor * [STREET_ADDRESS] [US_STATE][GEOGRAPHIC_DATA] [GEO…" at bounding box center [503, 155] width 208 height 192
click at [440, 93] on input "text" at bounding box center [503, 85] width 208 height 26
type input "R. [PERSON_NAME]"
click at [771, 441] on button "Save & Close" at bounding box center [784, 429] width 87 height 27
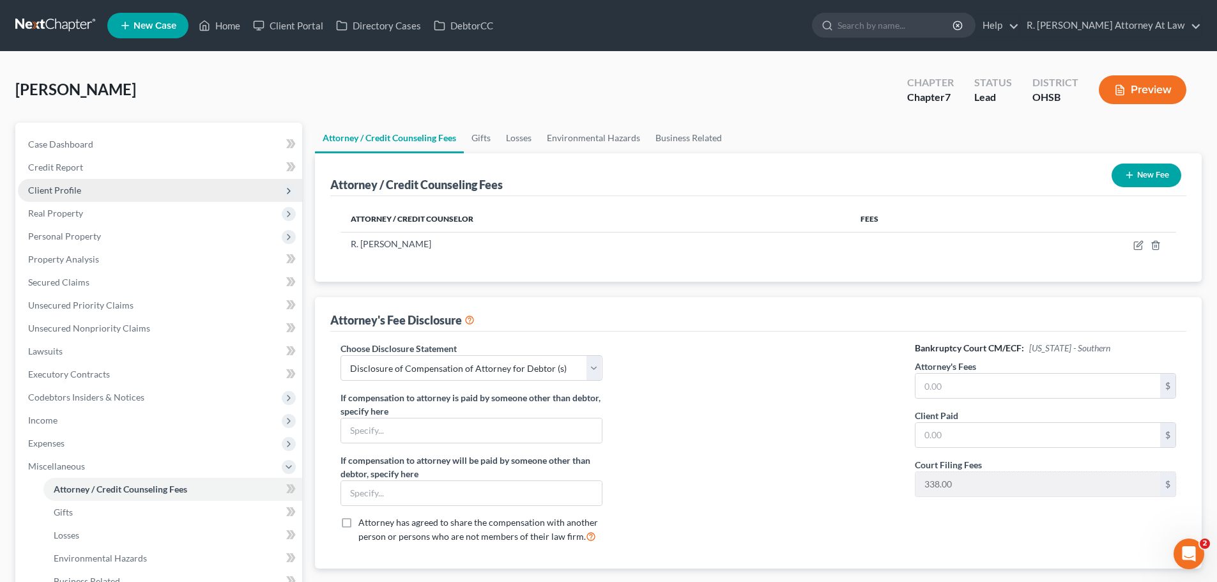
click at [69, 186] on span "Client Profile" at bounding box center [54, 190] width 53 height 11
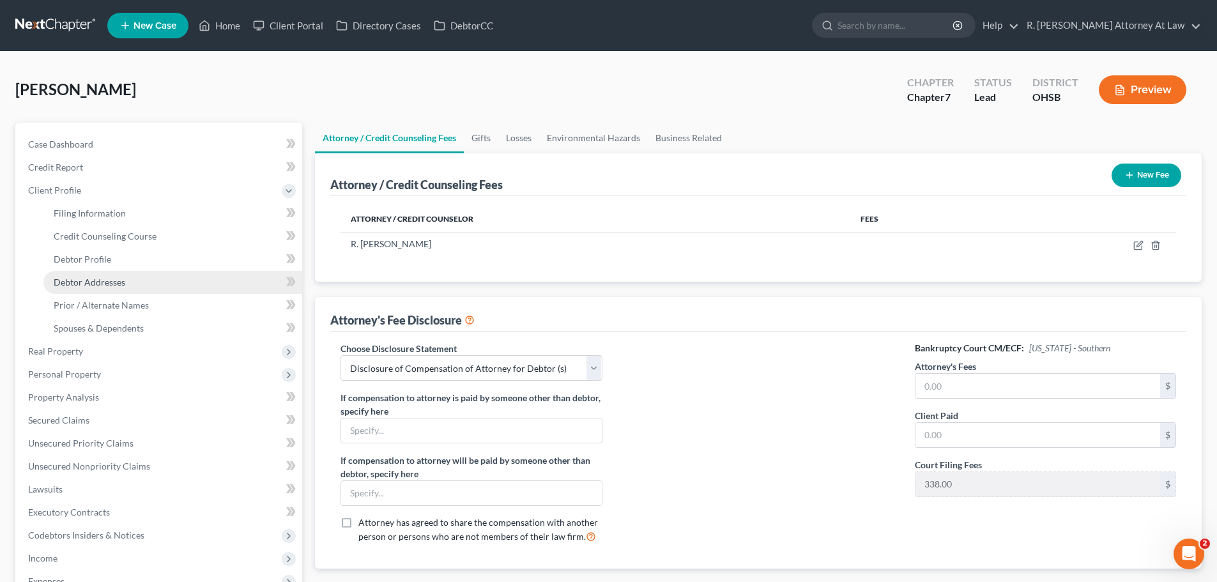
click at [86, 286] on span "Debtor Addresses" at bounding box center [90, 282] width 72 height 11
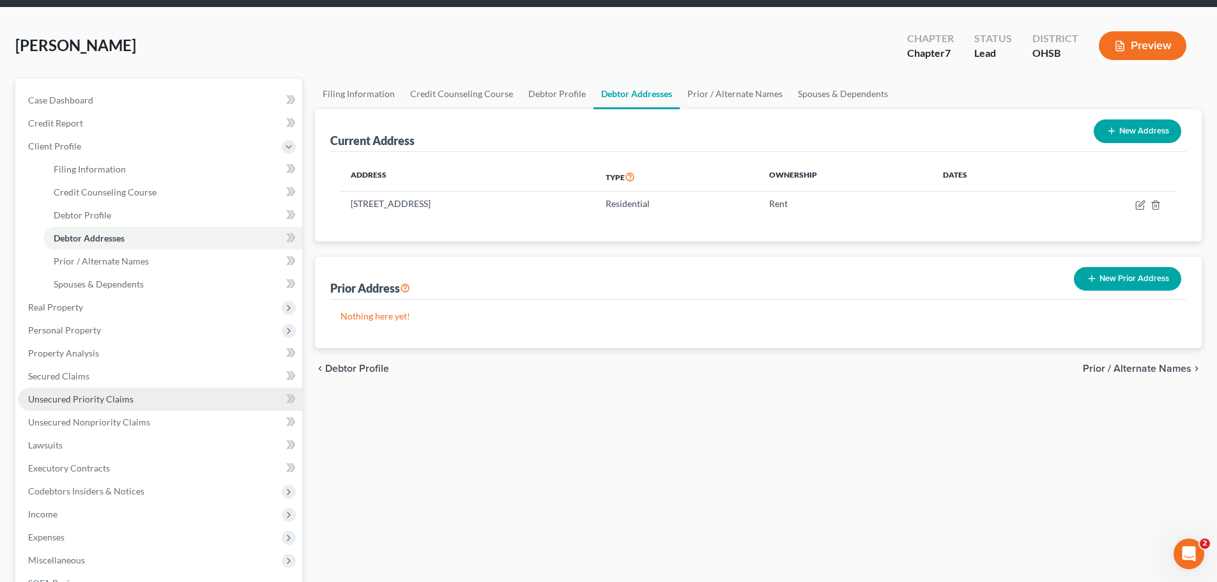
scroll to position [128, 0]
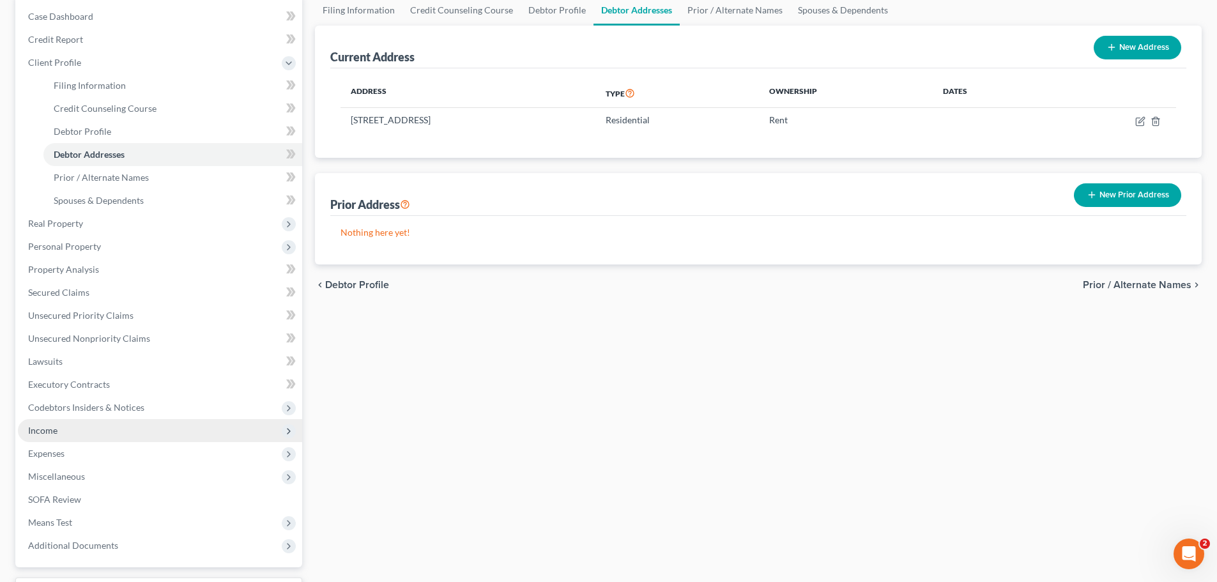
click at [47, 433] on span "Income" at bounding box center [42, 430] width 29 height 11
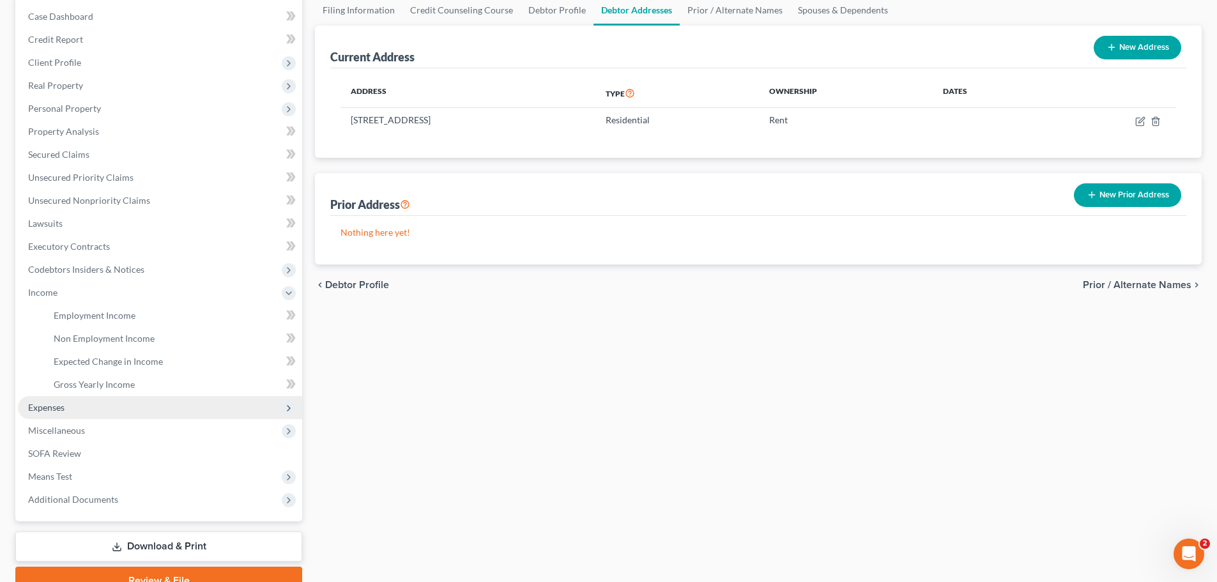
click at [112, 396] on span "Expenses" at bounding box center [160, 407] width 284 height 23
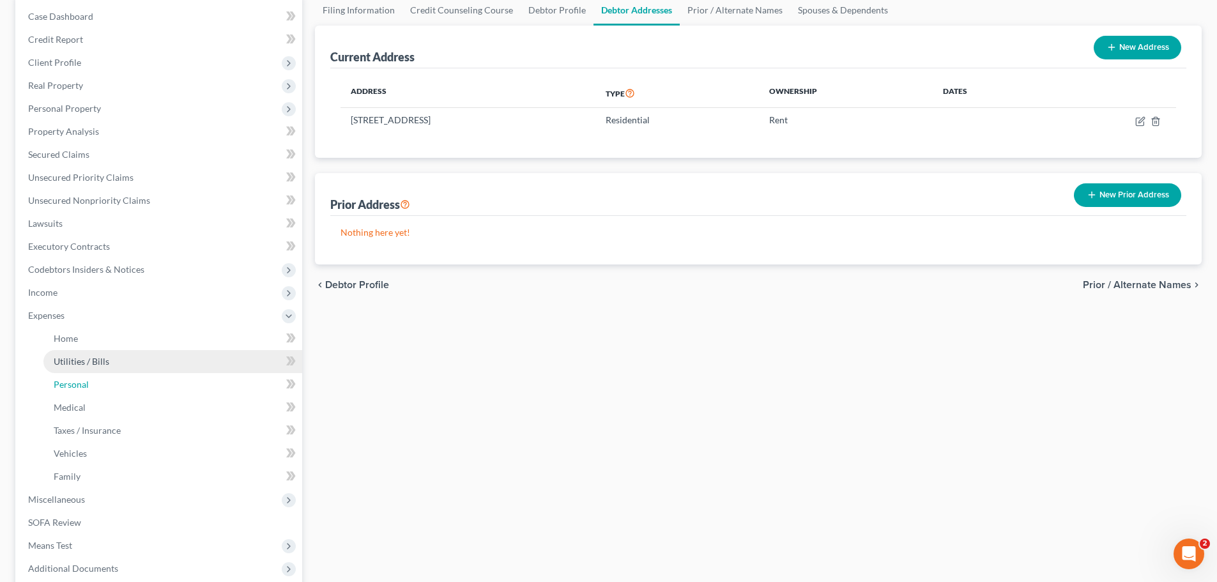
click at [119, 385] on link "Personal" at bounding box center [172, 384] width 259 height 23
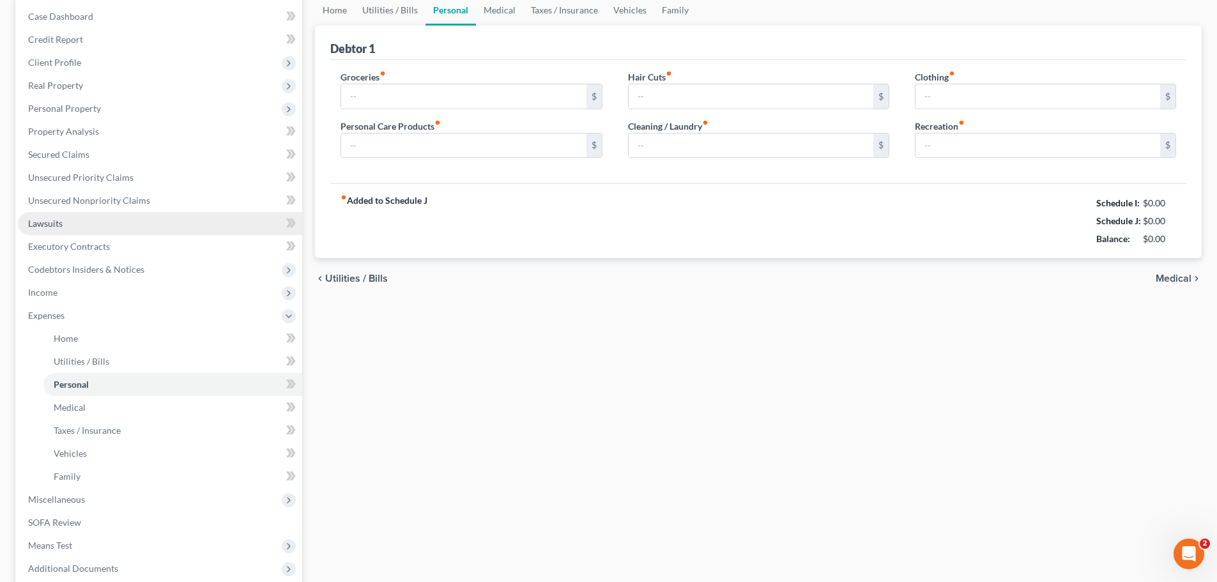
scroll to position [18, 0]
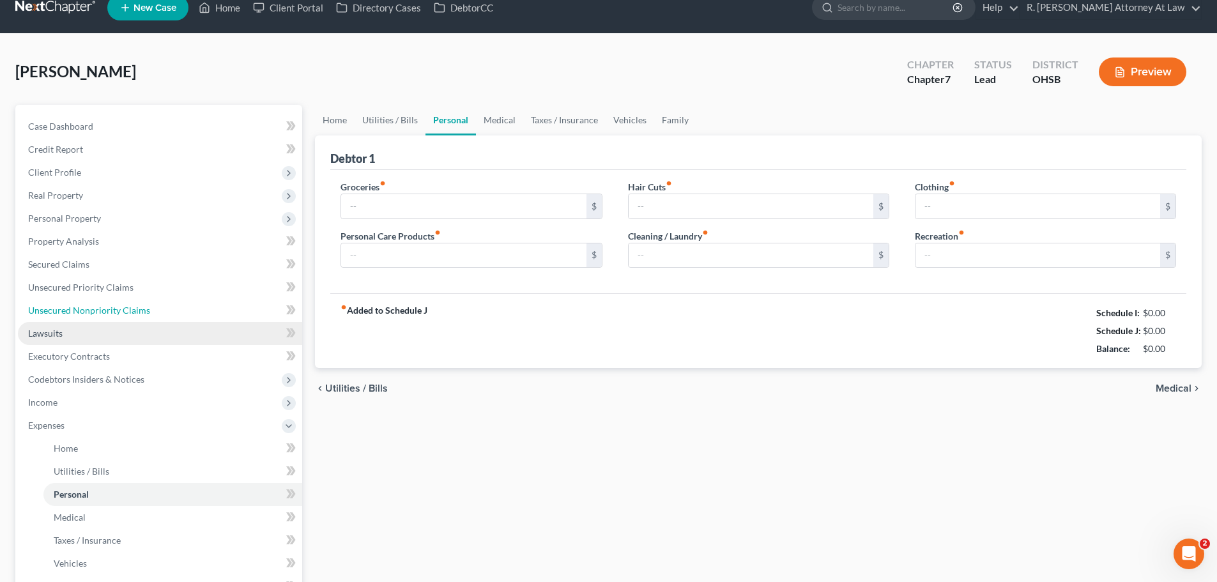
type input "0.00"
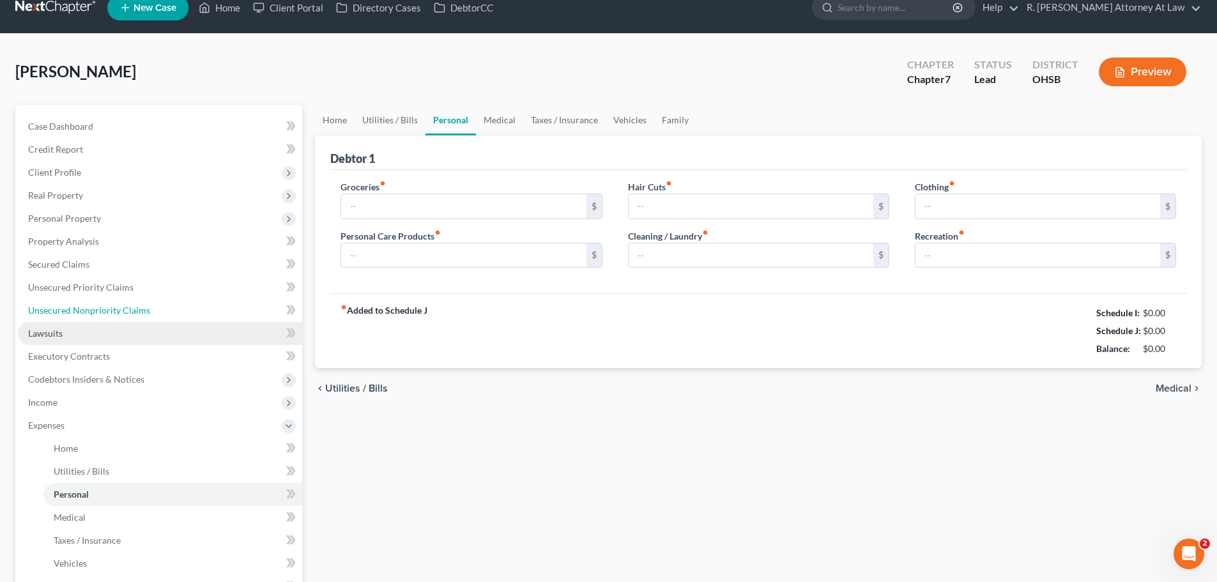
type input "0.00"
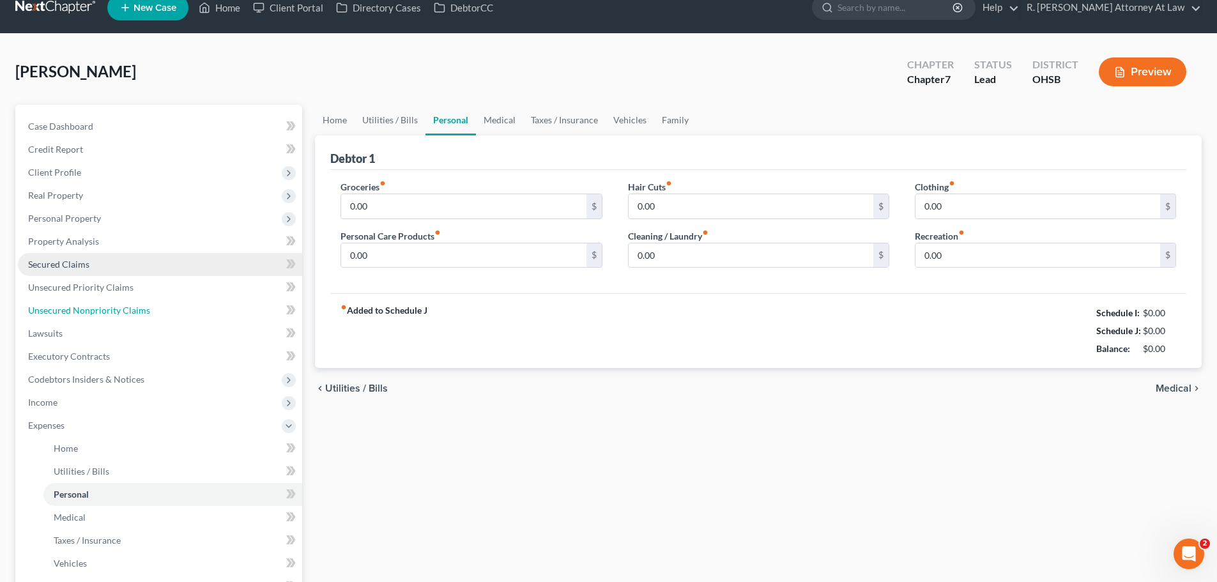
drag, startPoint x: 50, startPoint y: 293, endPoint x: 59, endPoint y: 291, distance: 9.9
click at [50, 293] on ul "Case Dashboard Payments Invoices Payments Payments Credit Report Client Profile" at bounding box center [160, 402] width 284 height 575
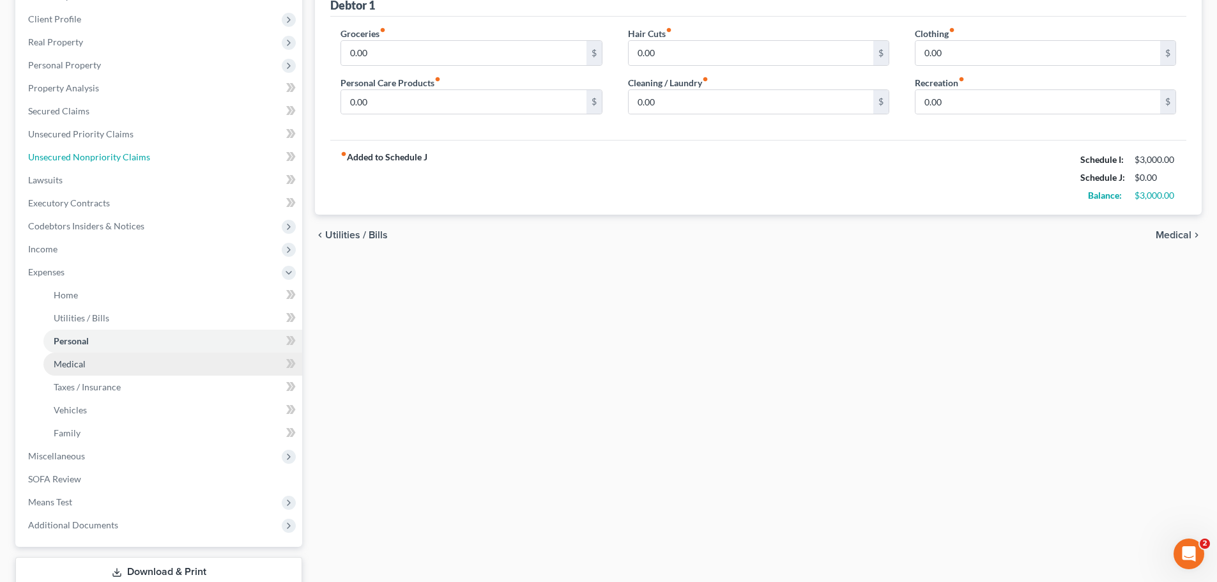
scroll to position [192, 0]
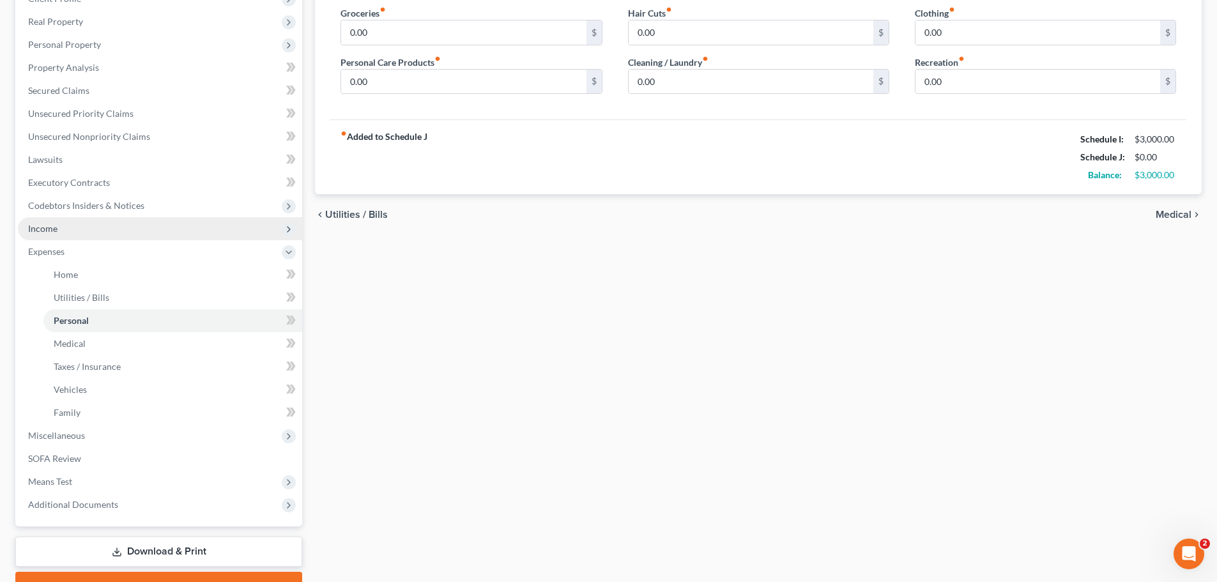
click at [43, 229] on span "Income" at bounding box center [42, 228] width 29 height 11
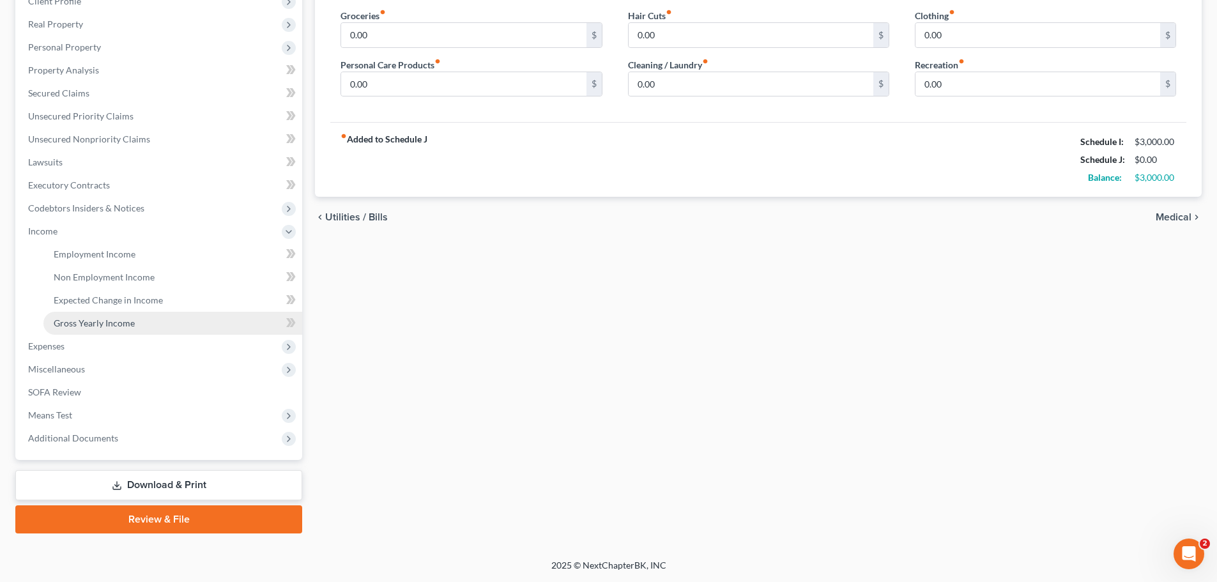
click at [86, 328] on span "Gross Yearly Income" at bounding box center [94, 323] width 81 height 11
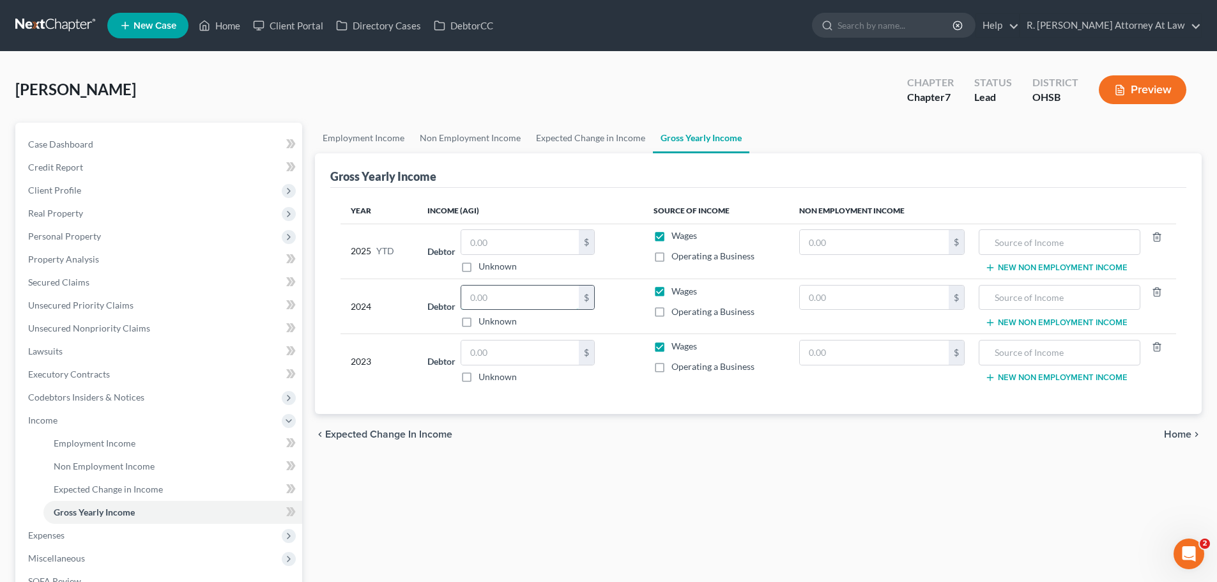
click at [516, 303] on input "text" at bounding box center [520, 298] width 118 height 24
type input "31,898.00"
click at [837, 240] on input "text" at bounding box center [874, 242] width 149 height 24
type input "2,088.00"
click at [1021, 244] on input "text" at bounding box center [1059, 242] width 147 height 24
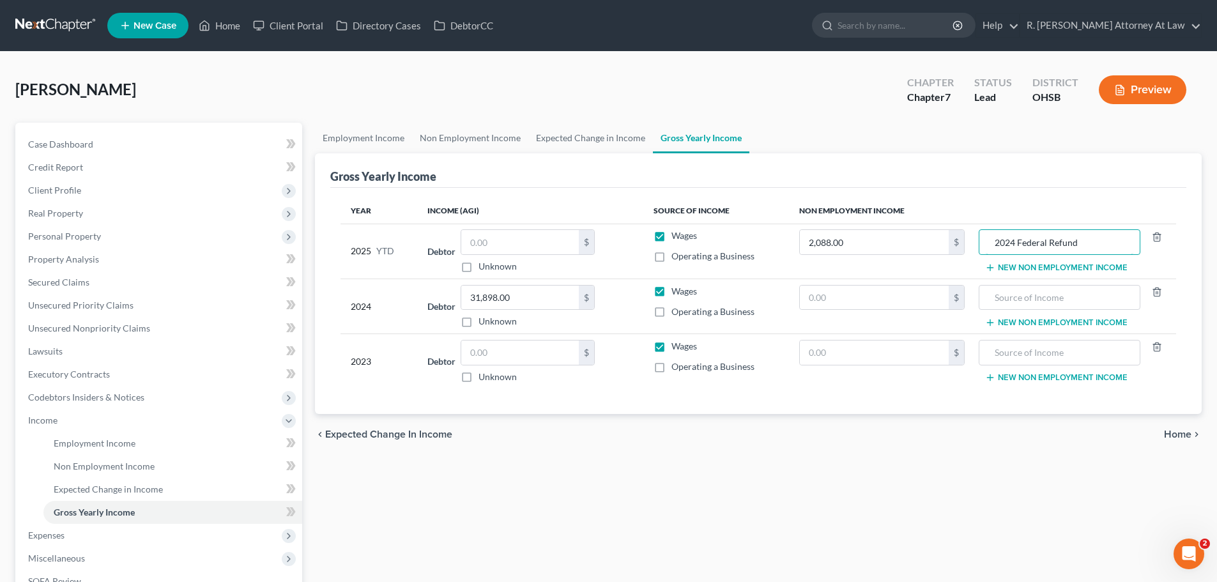
type input "2024 Federal Refund"
drag, startPoint x: 474, startPoint y: 356, endPoint x: 547, endPoint y: 348, distance: 74.0
click at [485, 356] on input "text" at bounding box center [520, 353] width 118 height 24
type input "33,239.00"
click at [852, 297] on input "text" at bounding box center [874, 298] width 149 height 24
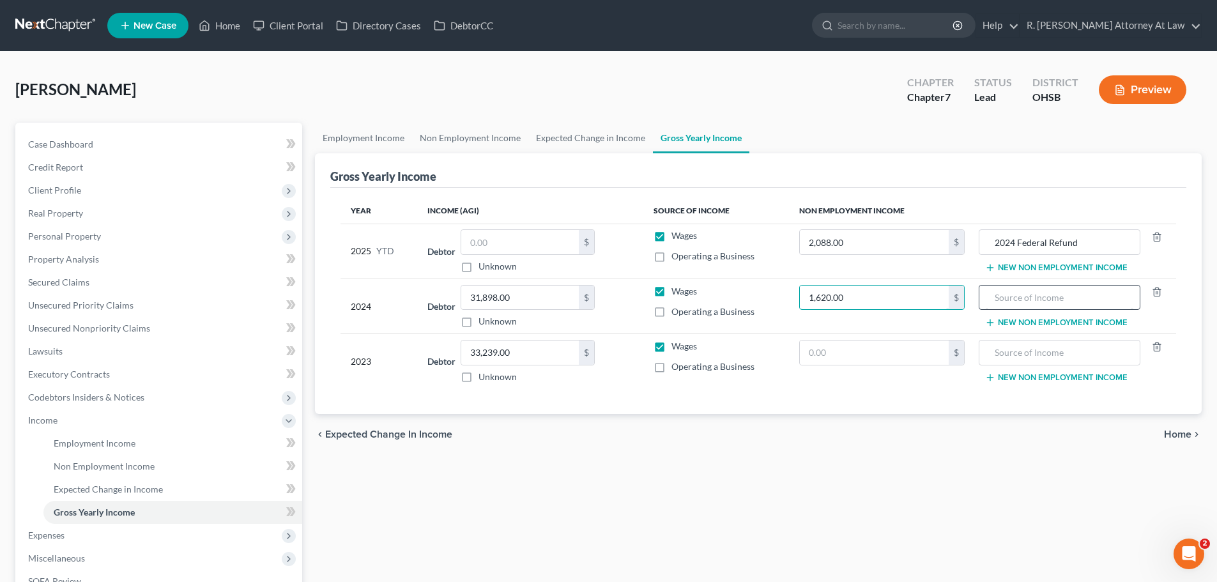
type input "1,620.00"
click at [988, 286] on input "text" at bounding box center [1059, 298] width 147 height 24
type input "2023 Federal Refund"
click at [518, 244] on input "text" at bounding box center [520, 242] width 118 height 24
type input "37,869.05"
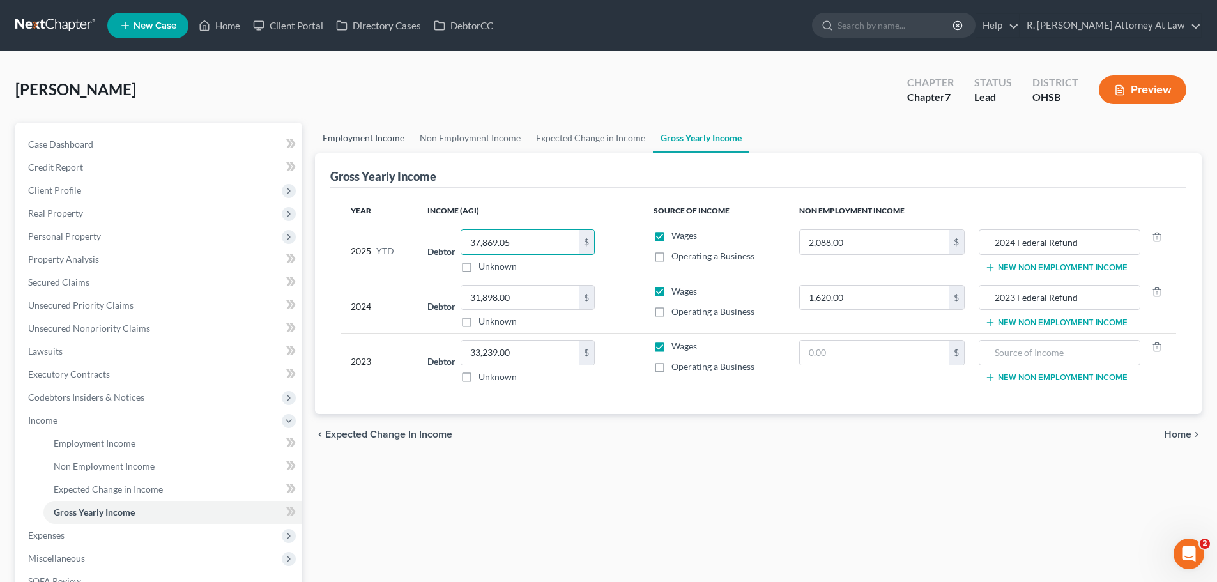
click at [371, 145] on link "Employment Income" at bounding box center [363, 138] width 97 height 31
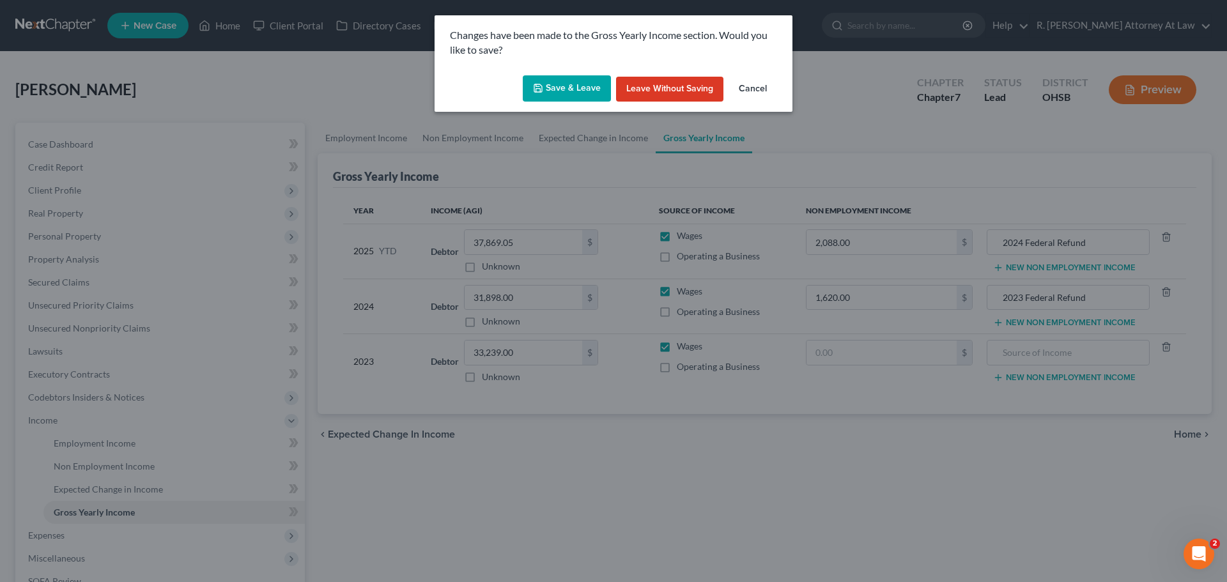
click at [541, 93] on icon "button" at bounding box center [538, 88] width 10 height 10
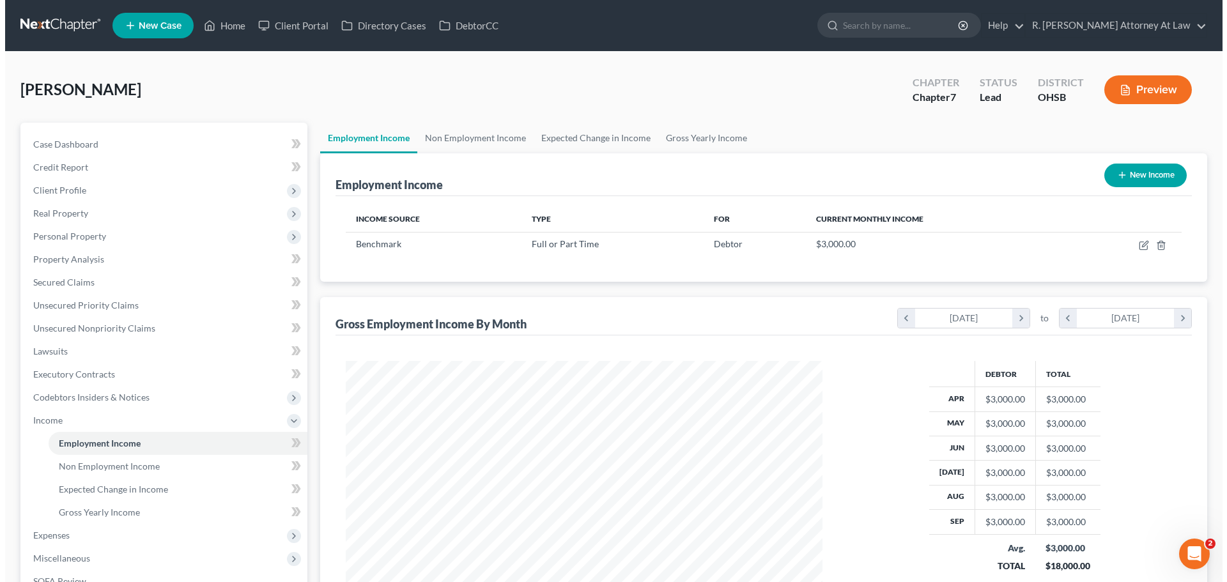
scroll to position [238, 502]
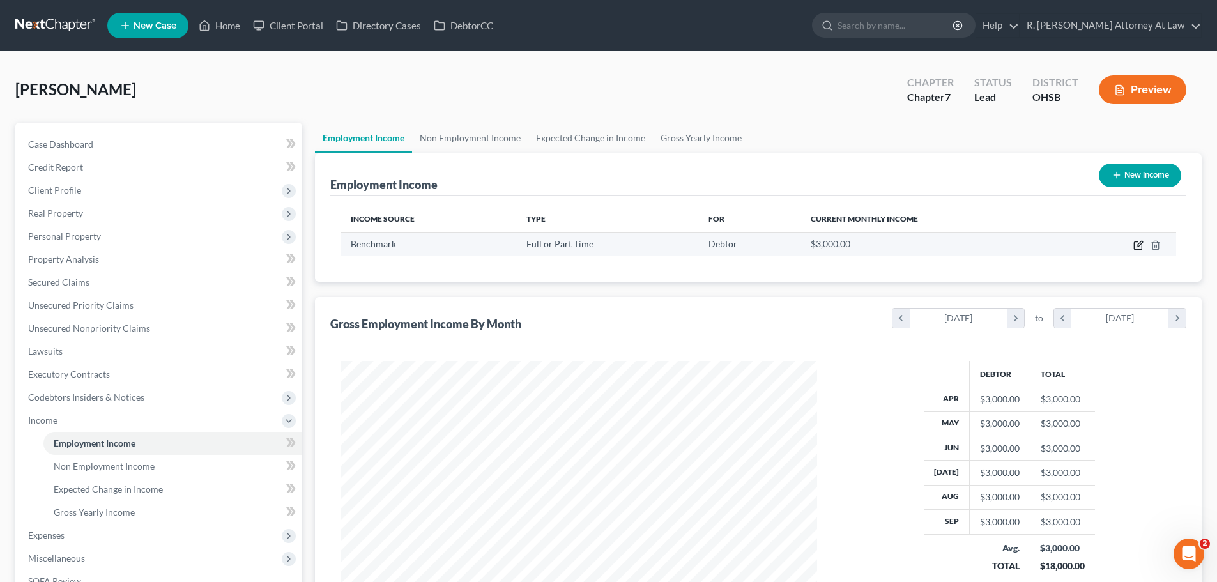
click at [1140, 248] on icon "button" at bounding box center [1139, 245] width 10 height 10
select select "0"
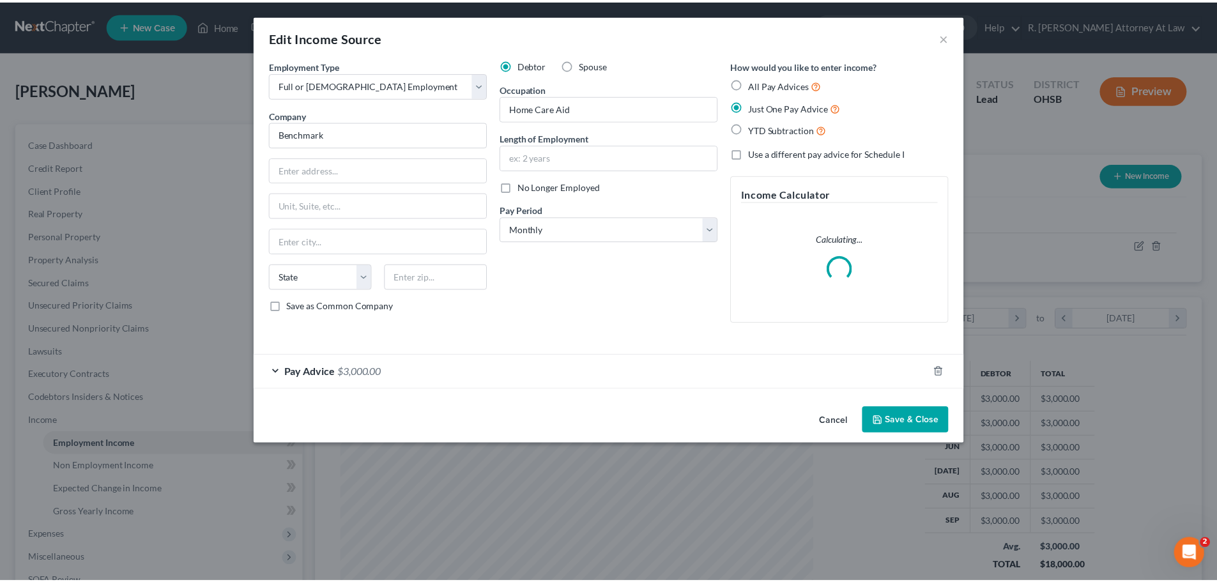
scroll to position [240, 507]
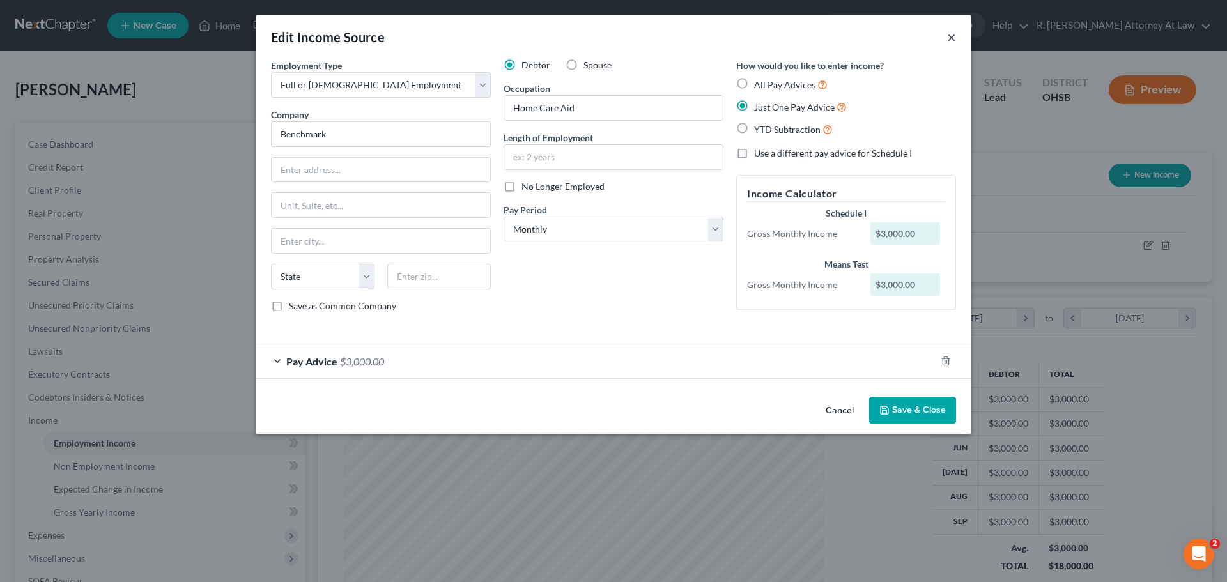
click at [949, 43] on button "×" at bounding box center [951, 36] width 9 height 15
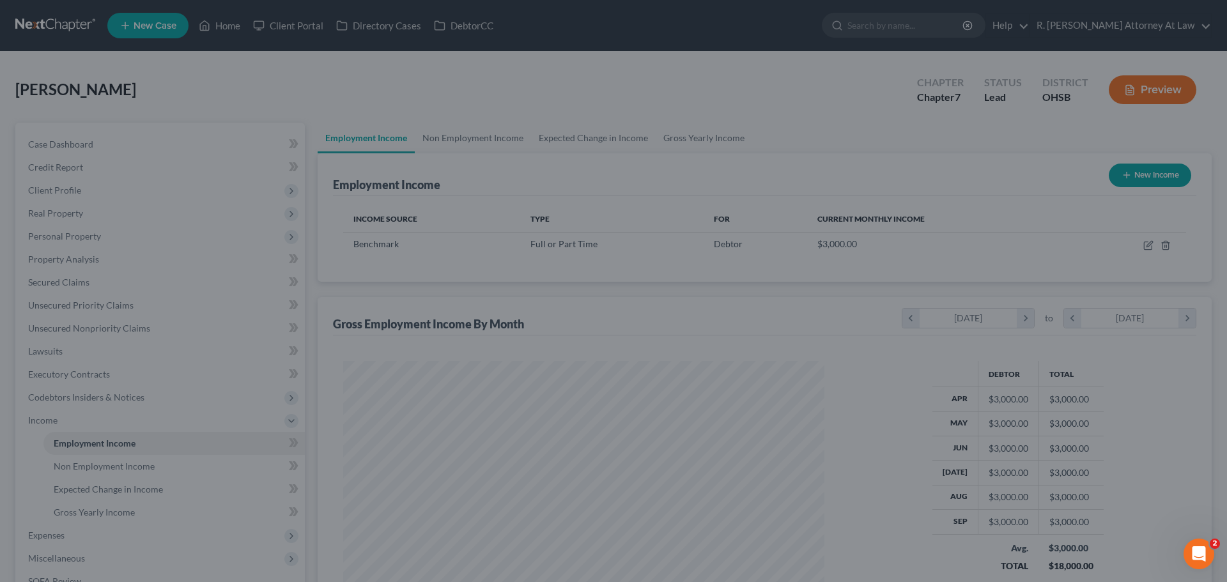
scroll to position [638798, 638534]
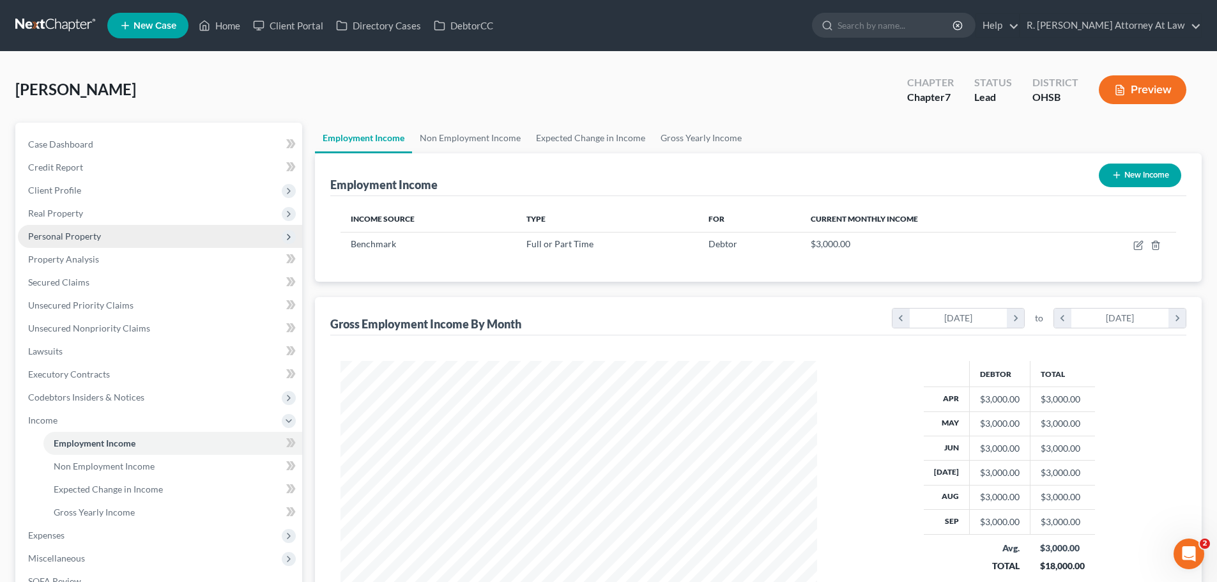
click at [65, 233] on span "Personal Property" at bounding box center [64, 236] width 73 height 11
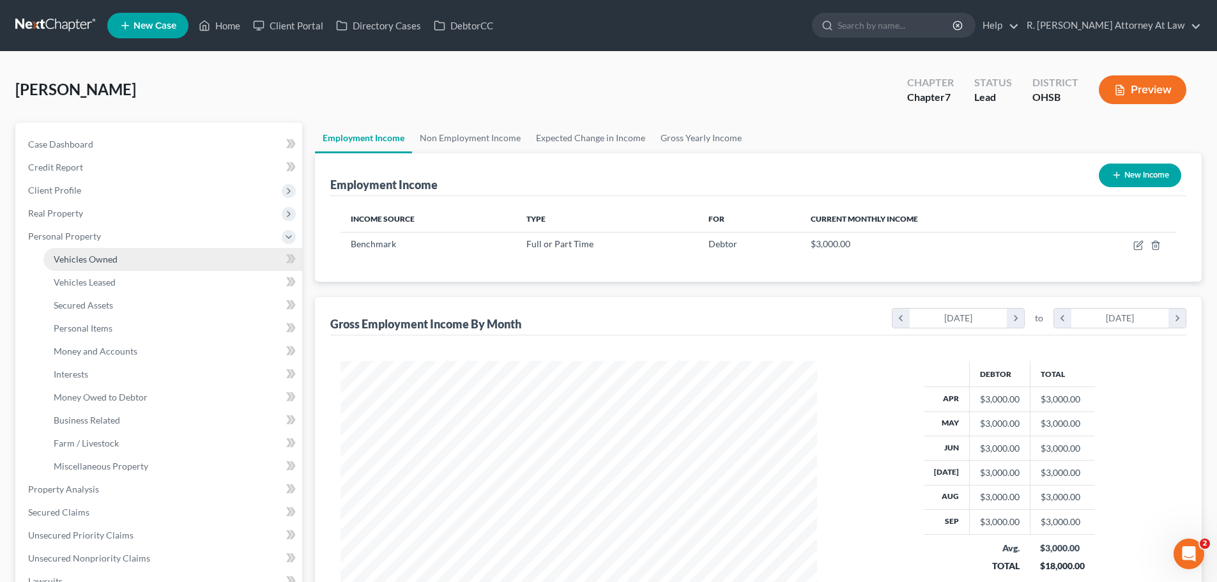
click at [127, 258] on link "Vehicles Owned" at bounding box center [172, 259] width 259 height 23
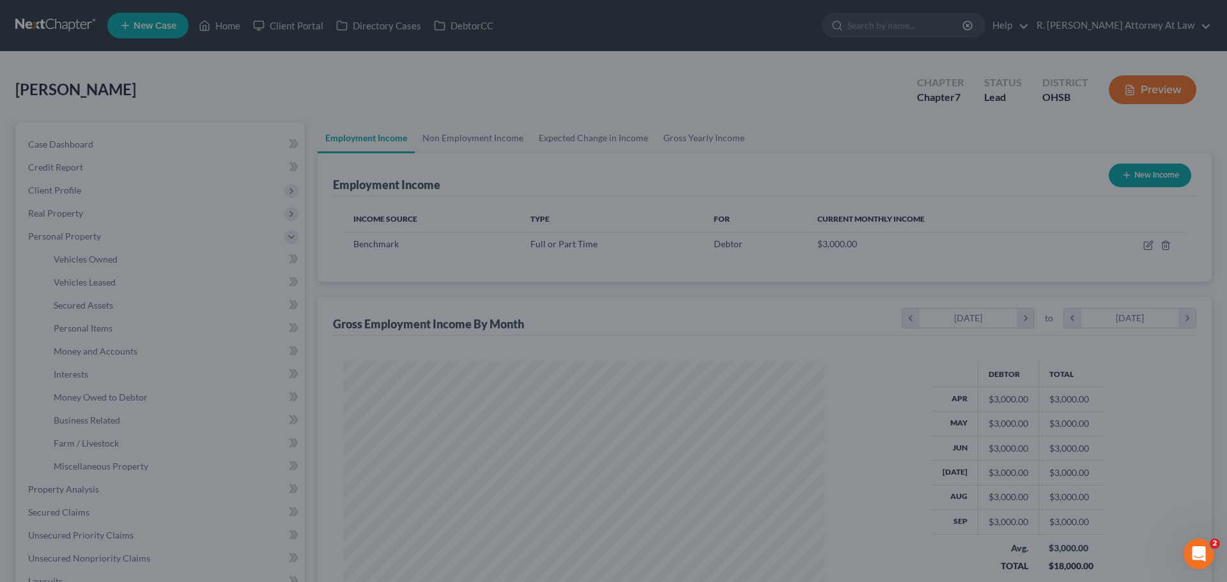
click at [89, 262] on div at bounding box center [613, 291] width 1227 height 582
drag, startPoint x: 316, startPoint y: 107, endPoint x: 313, endPoint y: 100, distance: 7.5
click at [315, 106] on div at bounding box center [613, 291] width 1227 height 582
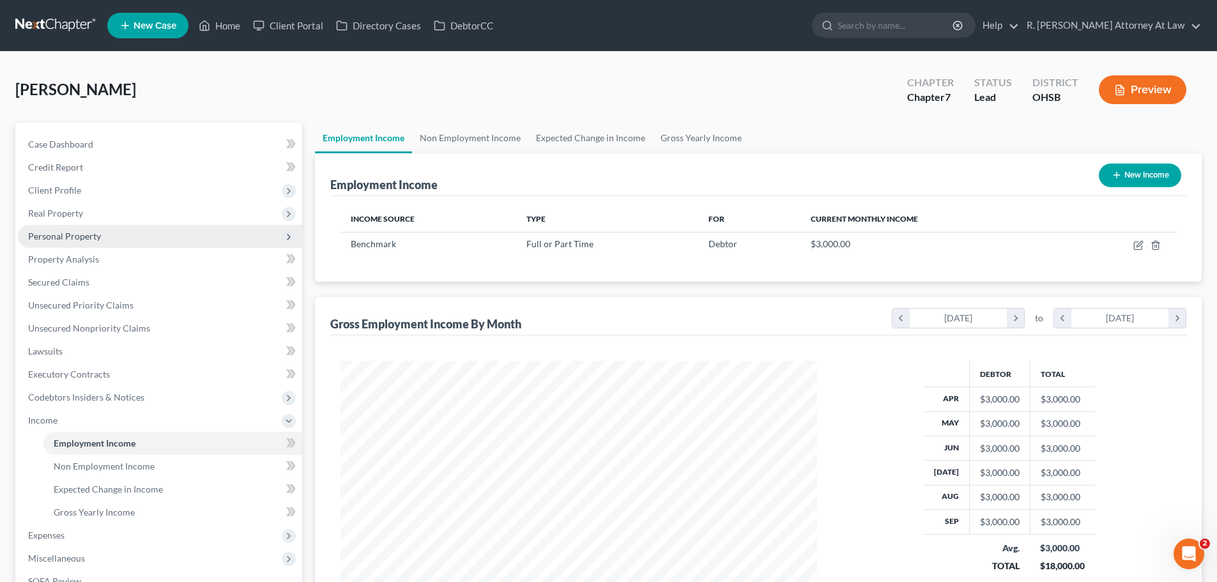
click at [88, 237] on span "Personal Property" at bounding box center [64, 236] width 73 height 11
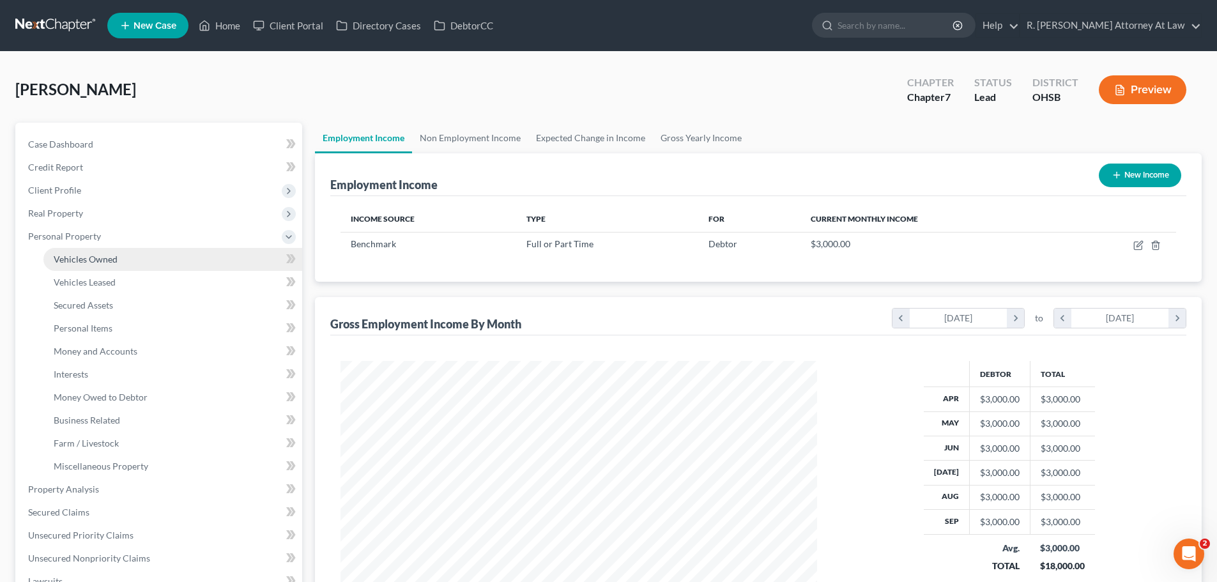
click at [109, 258] on span "Vehicles Owned" at bounding box center [86, 259] width 64 height 11
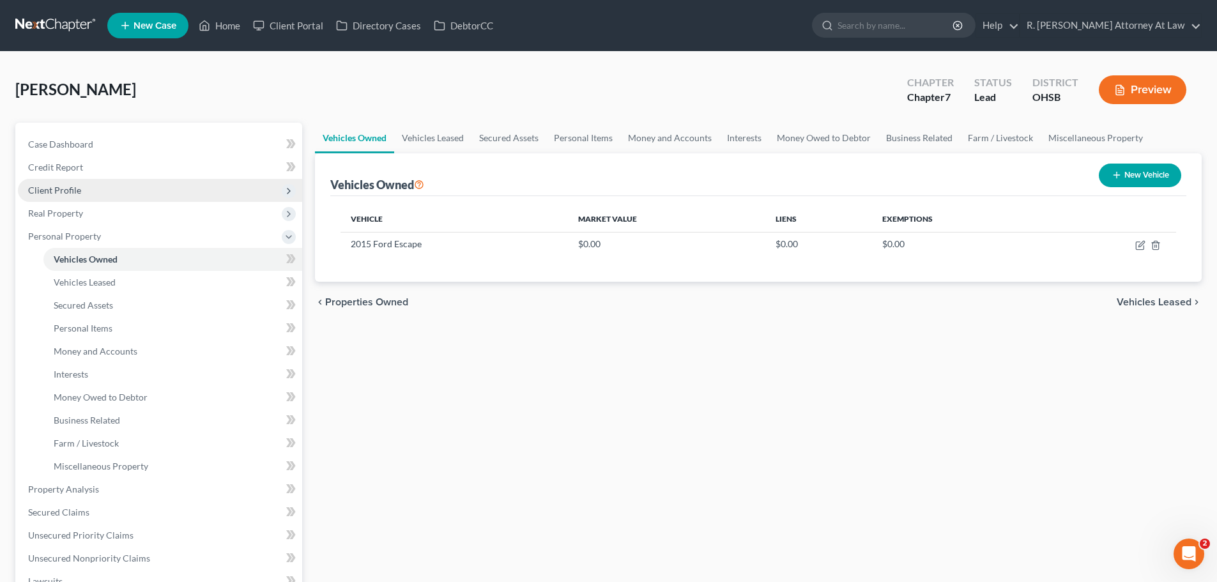
click at [69, 194] on span "Client Profile" at bounding box center [54, 190] width 53 height 11
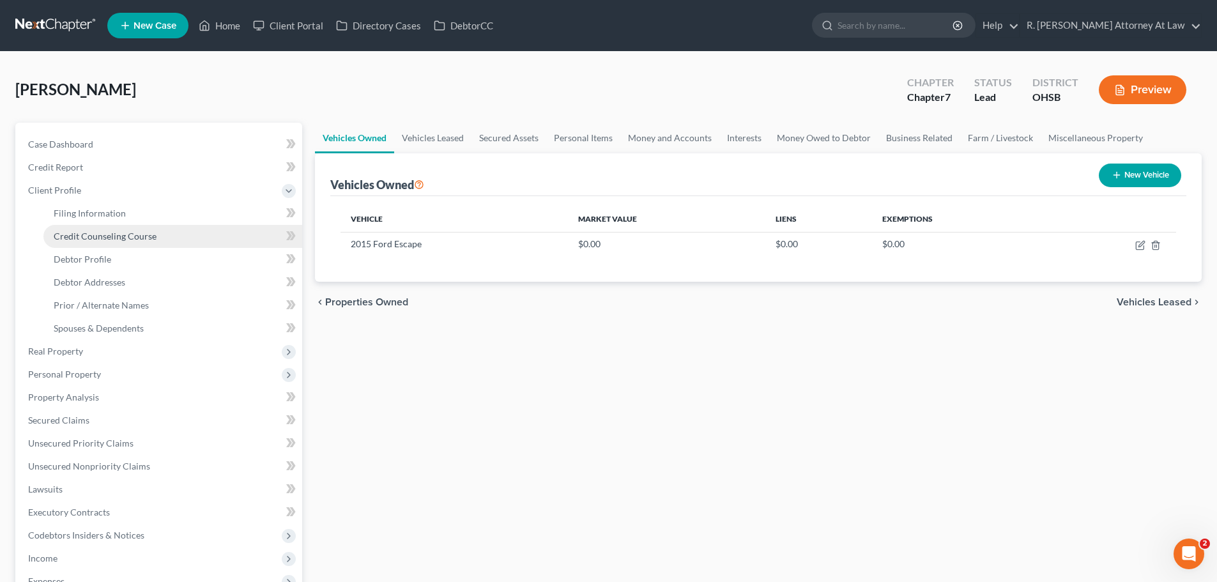
click at [130, 242] on link "Credit Counseling Course" at bounding box center [172, 236] width 259 height 23
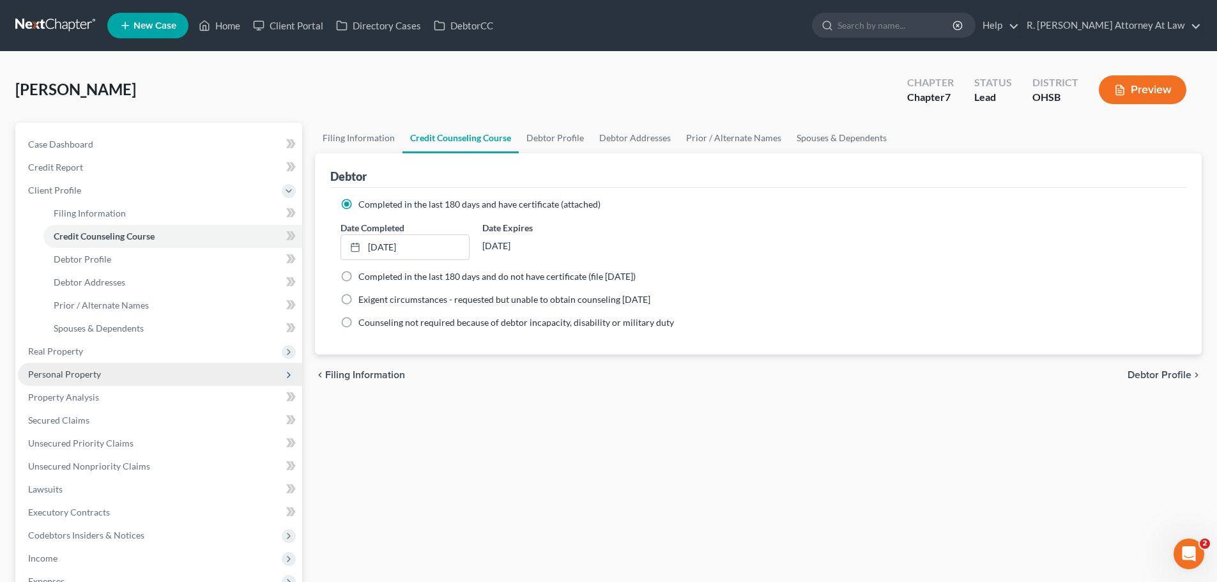
click at [73, 375] on span "Personal Property" at bounding box center [64, 374] width 73 height 11
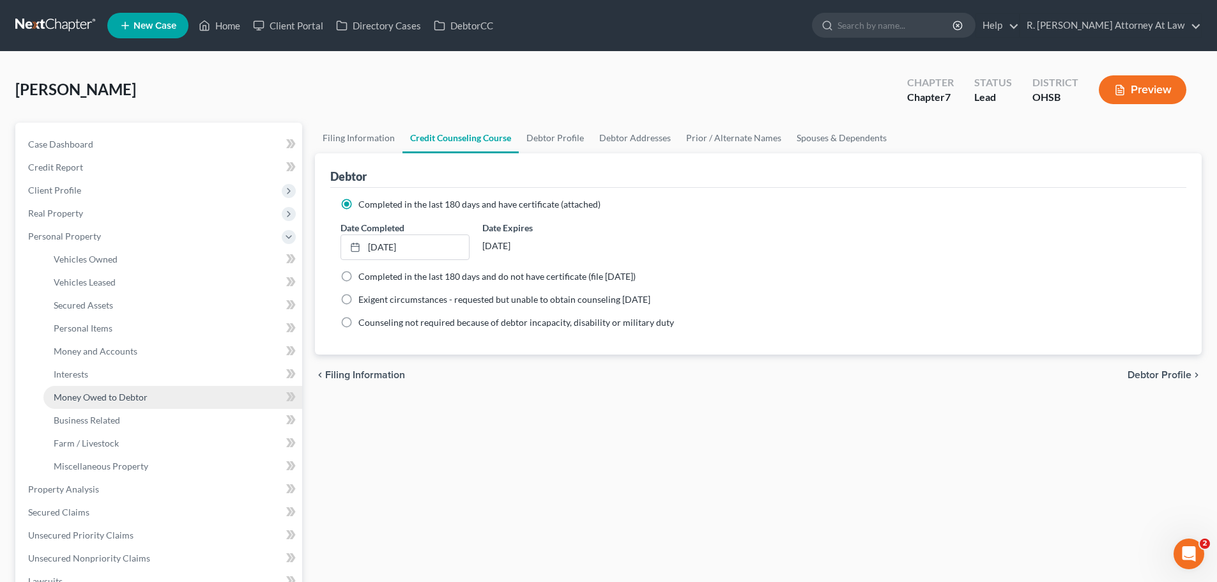
drag, startPoint x: 91, startPoint y: 406, endPoint x: 102, endPoint y: 403, distance: 11.5
click at [92, 406] on link "Money Owed to Debtor" at bounding box center [172, 397] width 259 height 23
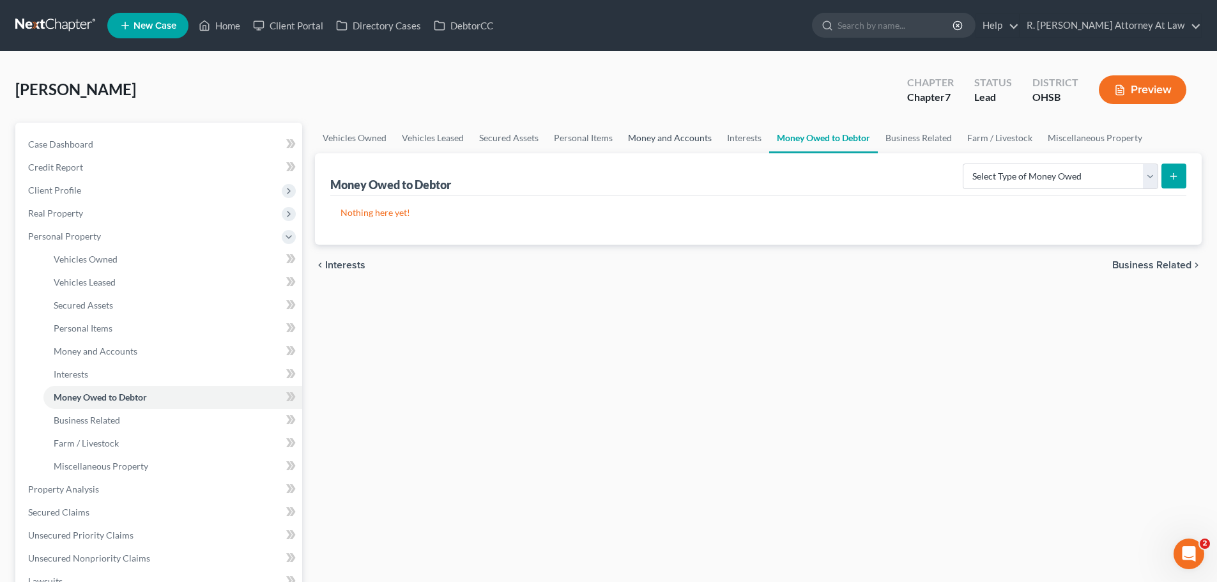
click at [678, 135] on link "Money and Accounts" at bounding box center [670, 138] width 99 height 31
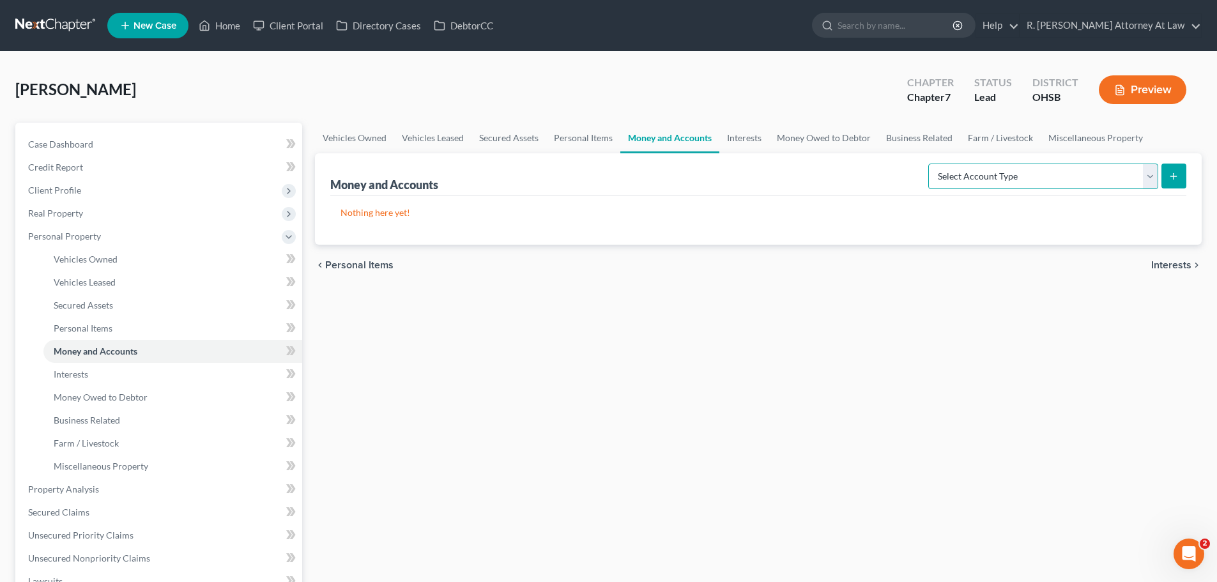
click at [1084, 177] on select "Select Account Type Brokerage Cash on Hand Certificates of Deposit Checking Acc…" at bounding box center [1044, 177] width 230 height 26
select select "checking"
click at [931, 164] on select "Select Account Type Brokerage Cash on Hand Certificates of Deposit Checking Acc…" at bounding box center [1044, 177] width 230 height 26
click at [1174, 176] on line "submit" at bounding box center [1174, 176] width 0 height 6
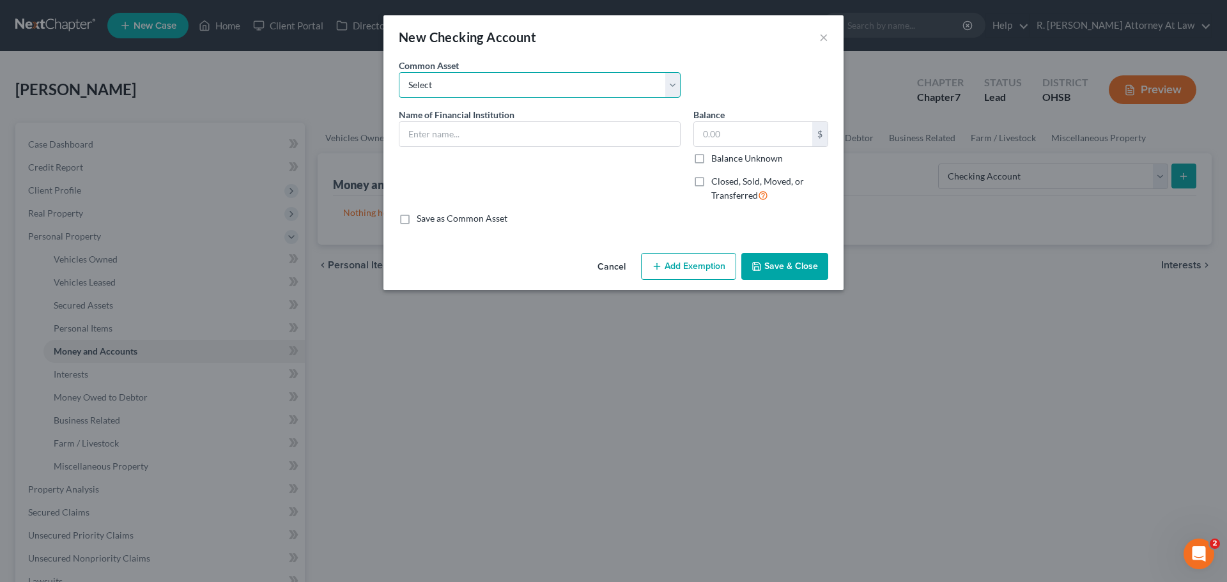
click at [525, 92] on select "Select Kemba Credit Union Checking" at bounding box center [540, 85] width 282 height 26
drag, startPoint x: 794, startPoint y: 81, endPoint x: 634, endPoint y: 104, distance: 162.1
click at [792, 81] on div "Common Asset Select Kemba Credit Union Checking" at bounding box center [613, 83] width 442 height 49
drag, startPoint x: 511, startPoint y: 141, endPoint x: 522, endPoint y: 137, distance: 11.5
click at [513, 141] on input "text" at bounding box center [539, 134] width 281 height 24
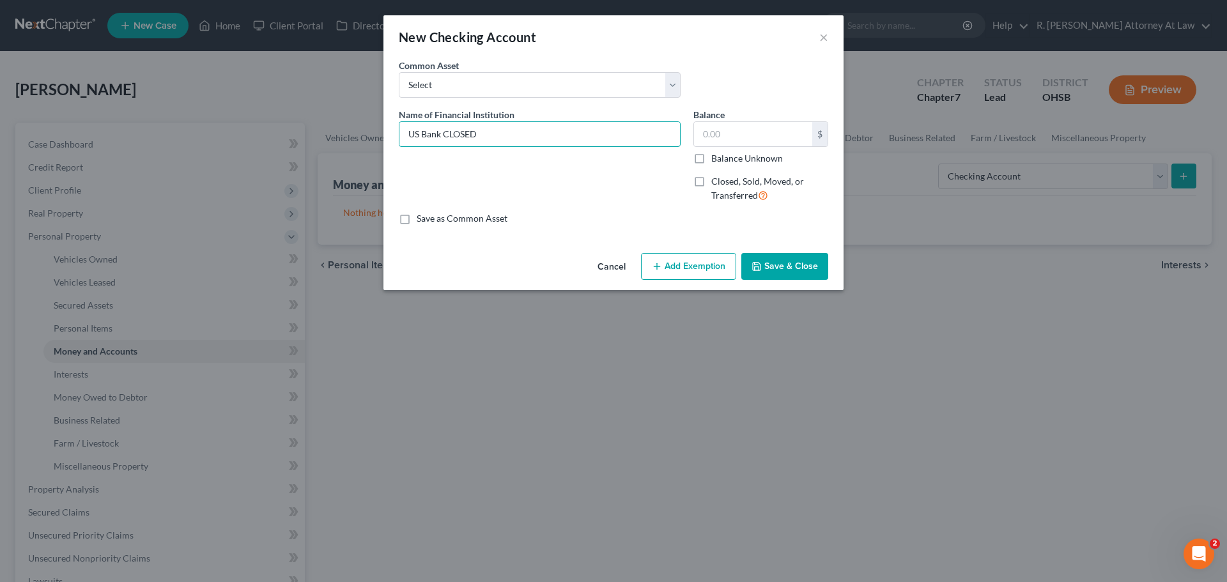
type input "US Bank CLOSED"
click at [711, 176] on label "Closed, Sold, Moved, or Transferred" at bounding box center [769, 188] width 117 height 27
click at [716, 176] on input "Closed, Sold, Moved, or Transferred" at bounding box center [720, 179] width 8 height 8
checkbox input "true"
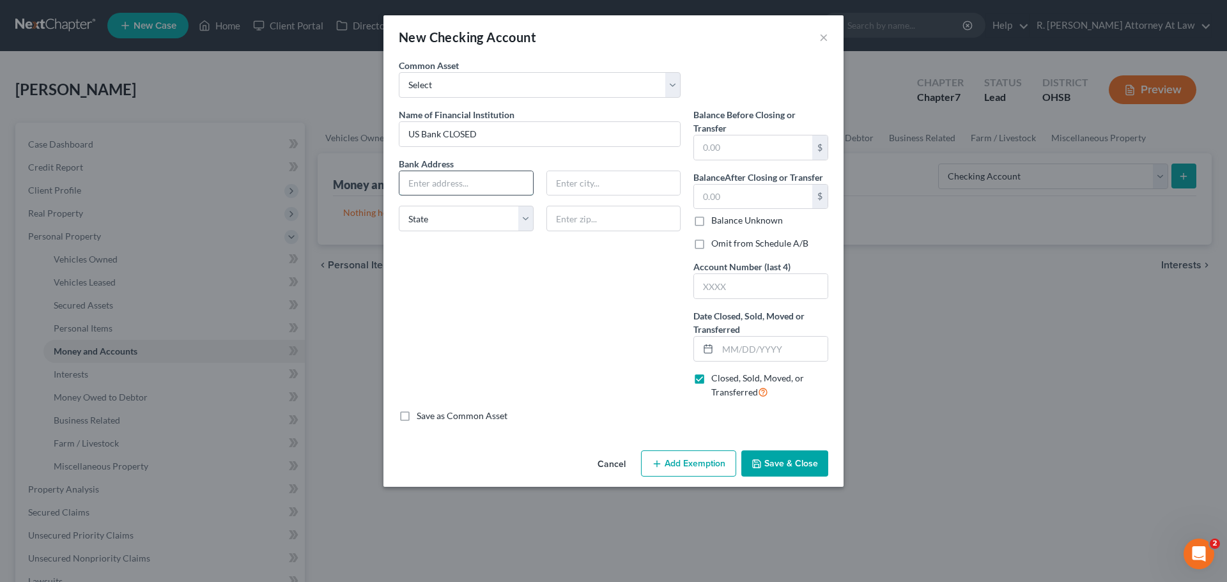
drag, startPoint x: 497, startPoint y: 186, endPoint x: 502, endPoint y: 181, distance: 6.8
click at [497, 185] on input "text" at bounding box center [466, 183] width 134 height 24
type input "PO Box 1800"
type input "55101"
type input "Saint Paul"
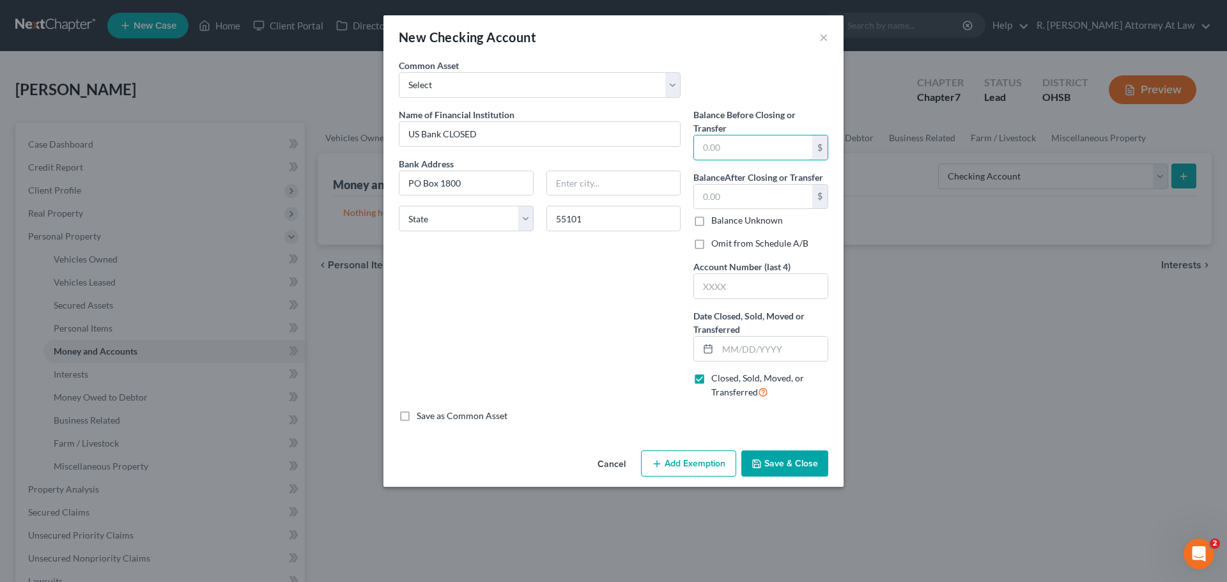
select select "24"
click at [771, 291] on input "text" at bounding box center [761, 286] width 134 height 24
type input "7987"
click at [747, 349] on input "text" at bounding box center [773, 349] width 110 height 24
type input "08/12/2025"
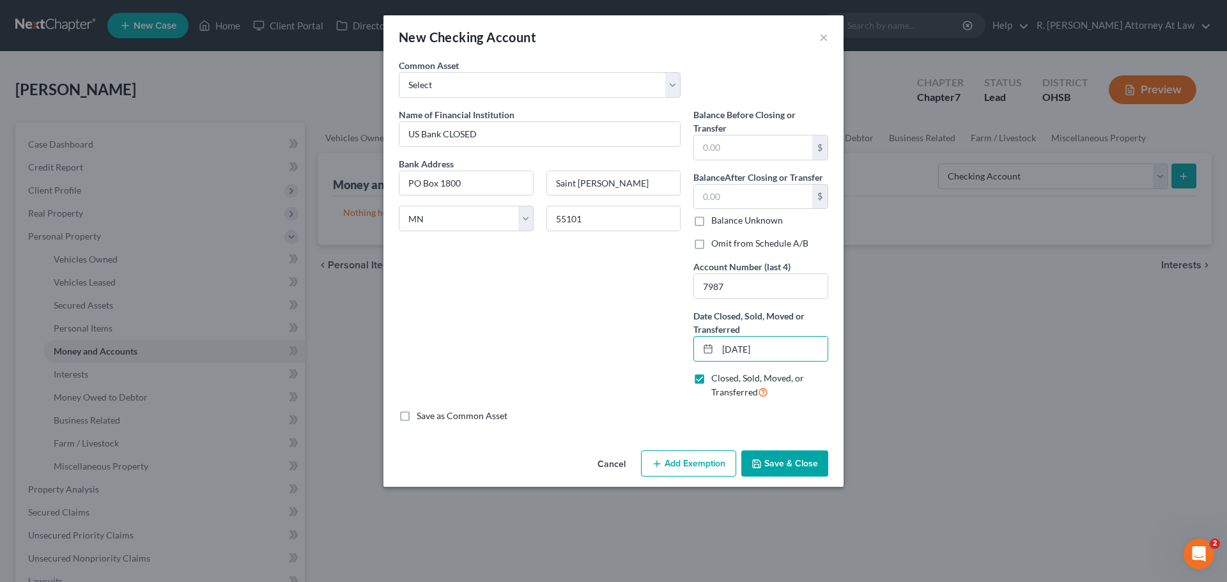
click at [787, 452] on button "Save & Close" at bounding box center [784, 464] width 87 height 27
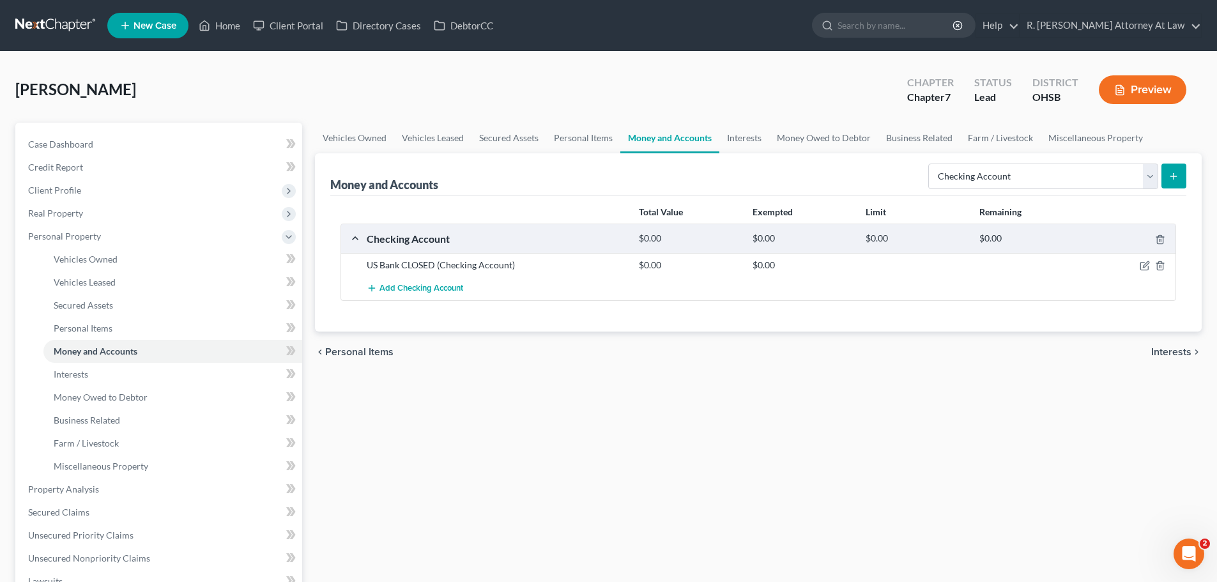
click at [1173, 174] on icon "submit" at bounding box center [1174, 176] width 10 height 10
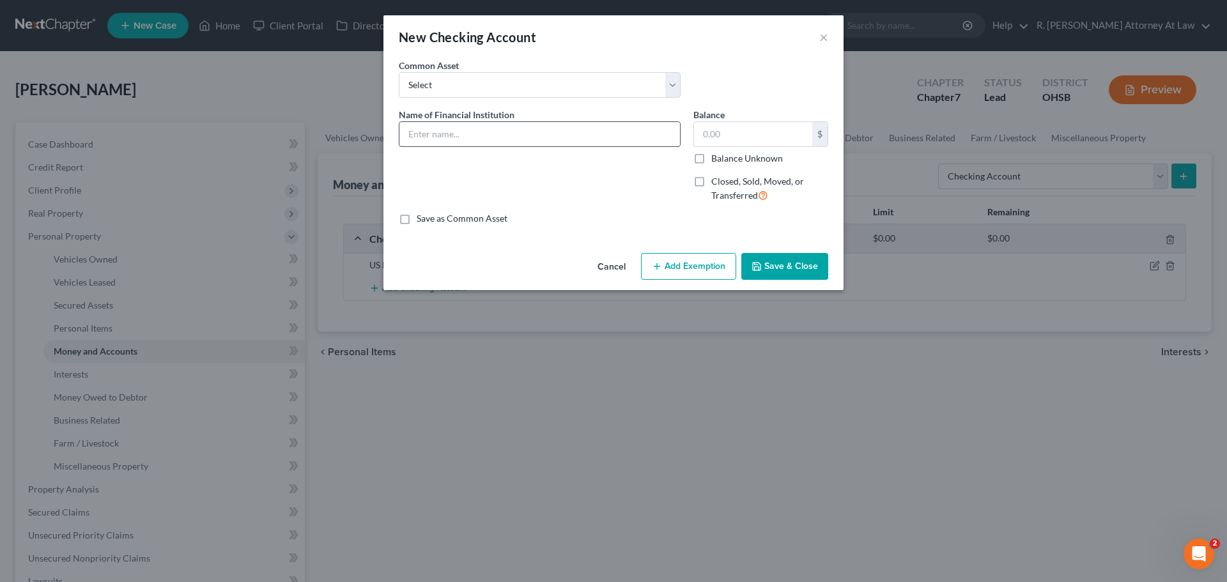
click at [584, 134] on input "text" at bounding box center [539, 134] width 281 height 24
type input "Chase #2518"
click at [755, 256] on button "Save & Close" at bounding box center [784, 266] width 87 height 27
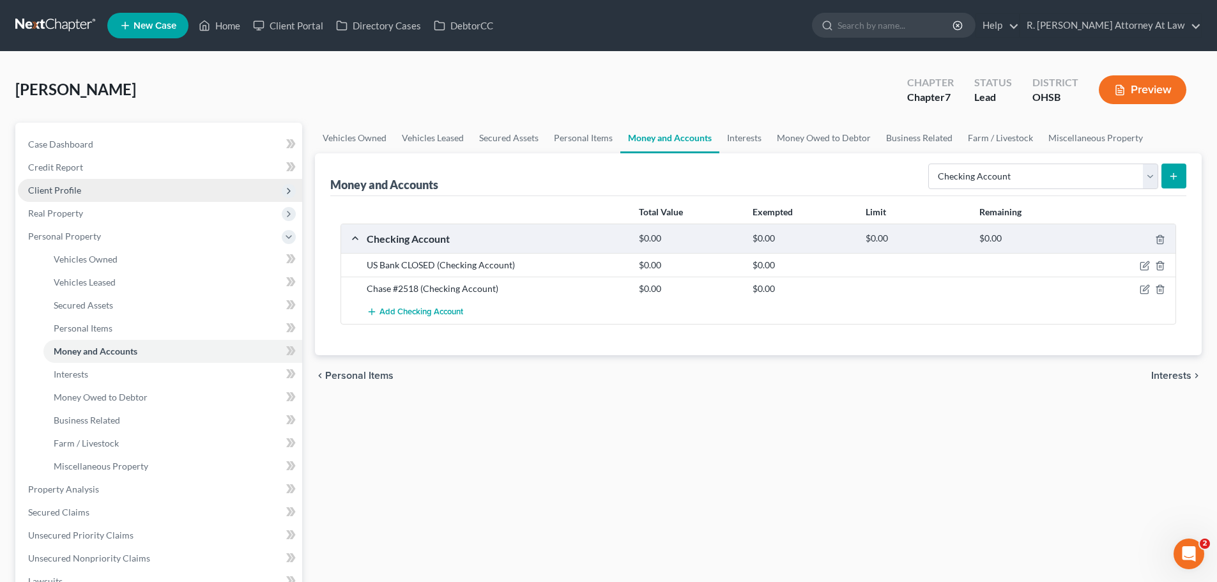
click at [59, 200] on span "Client Profile" at bounding box center [160, 190] width 284 height 23
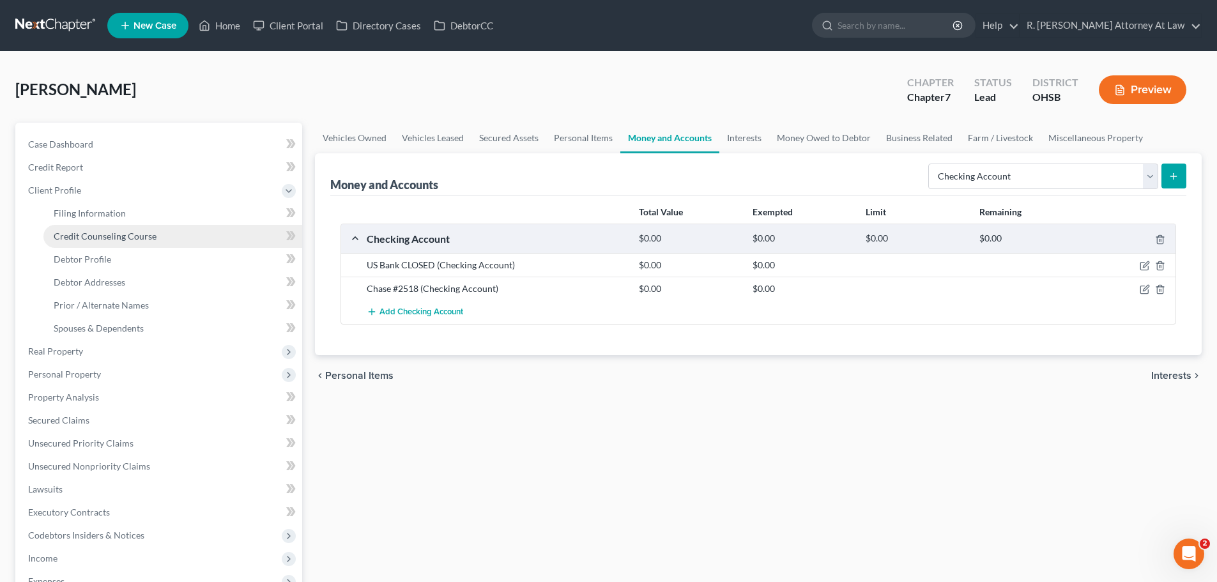
click at [112, 243] on link "Credit Counseling Course" at bounding box center [172, 236] width 259 height 23
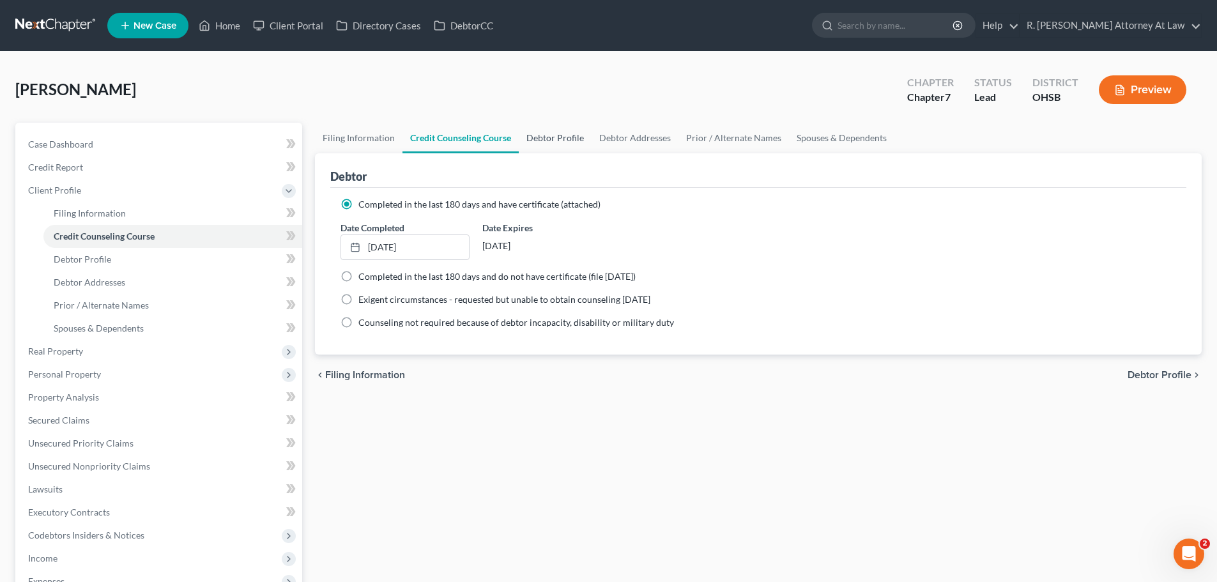
click at [572, 142] on link "Debtor Profile" at bounding box center [555, 138] width 73 height 31
select select "0"
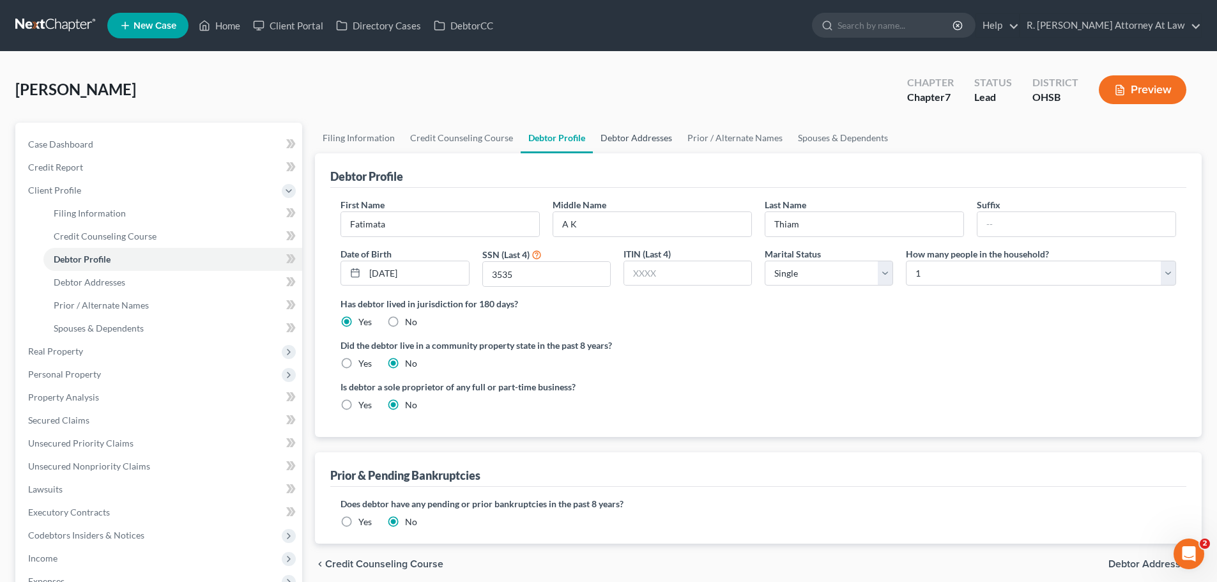
click at [636, 142] on link "Debtor Addresses" at bounding box center [636, 138] width 87 height 31
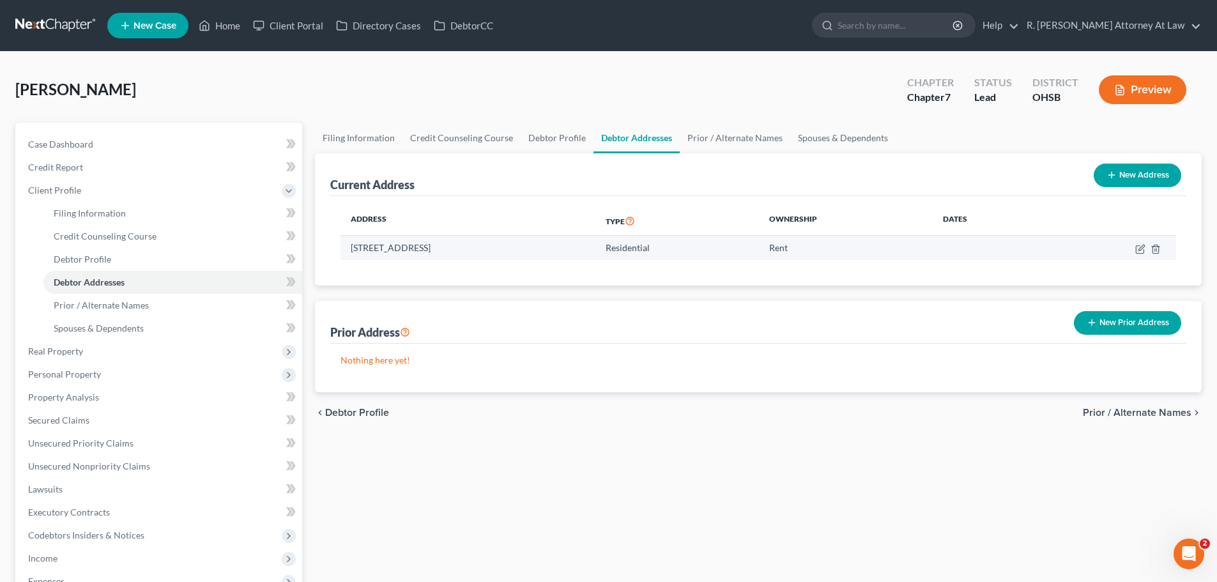
click at [1135, 251] on td at bounding box center [1112, 248] width 130 height 24
click at [1135, 249] on td at bounding box center [1112, 248] width 130 height 24
click at [1140, 251] on icon "button" at bounding box center [1142, 248] width 6 height 6
select select "36"
select select "0"
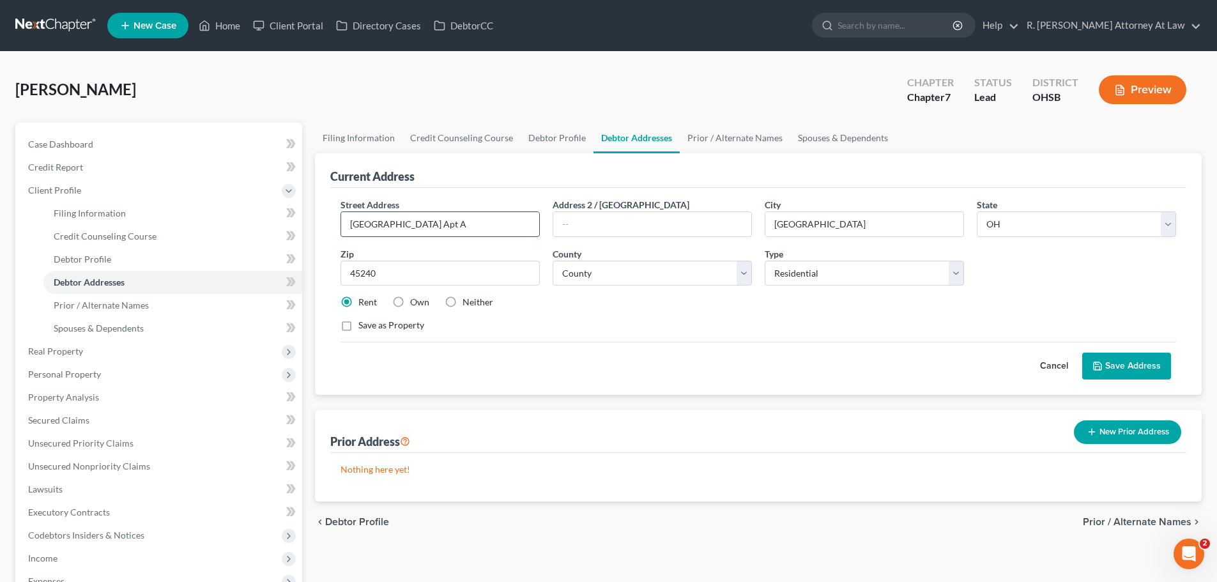
click at [415, 229] on input "[GEOGRAPHIC_DATA] Apt A" at bounding box center [440, 224] width 198 height 24
type input "77 Versailles Apt A"
click at [1119, 366] on button "Save Address" at bounding box center [1127, 366] width 89 height 27
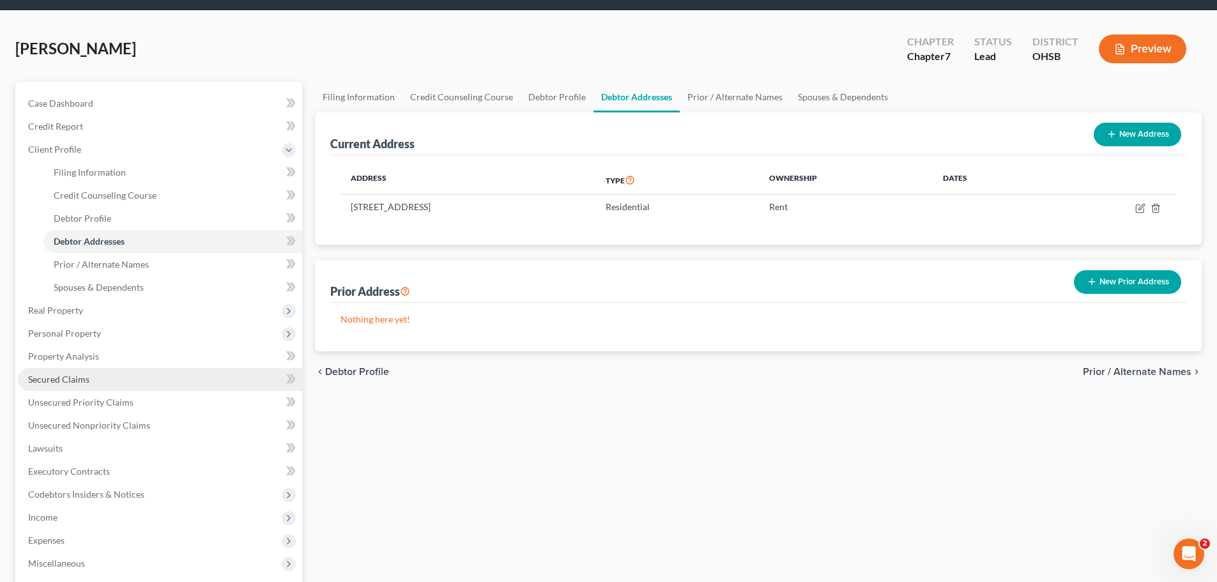
scroll to position [64, 0]
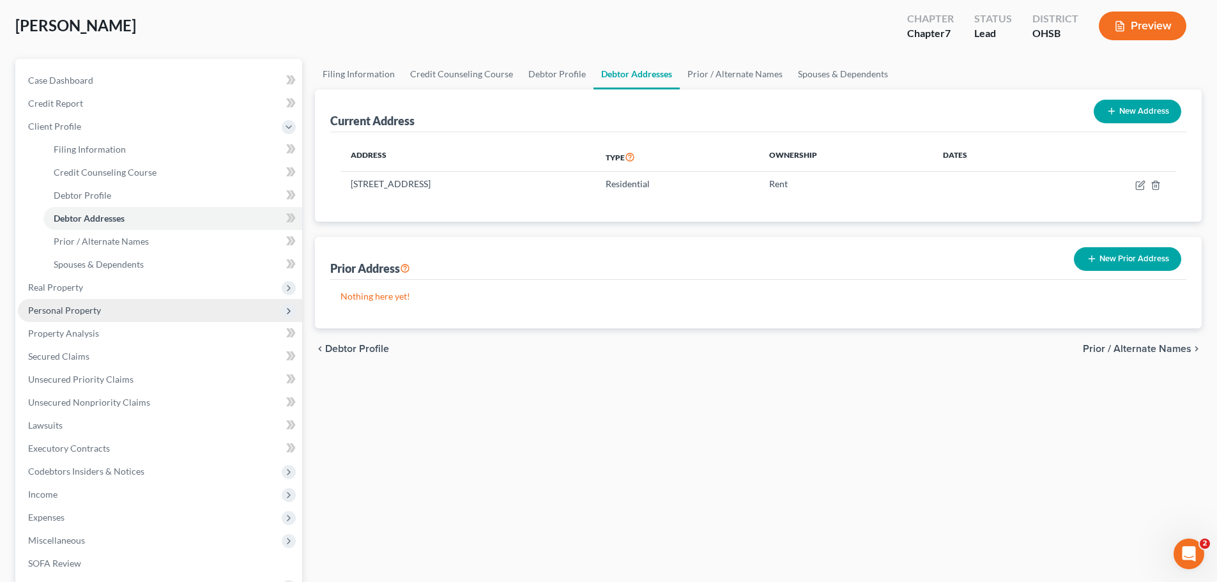
click at [85, 304] on span "Personal Property" at bounding box center [160, 310] width 284 height 23
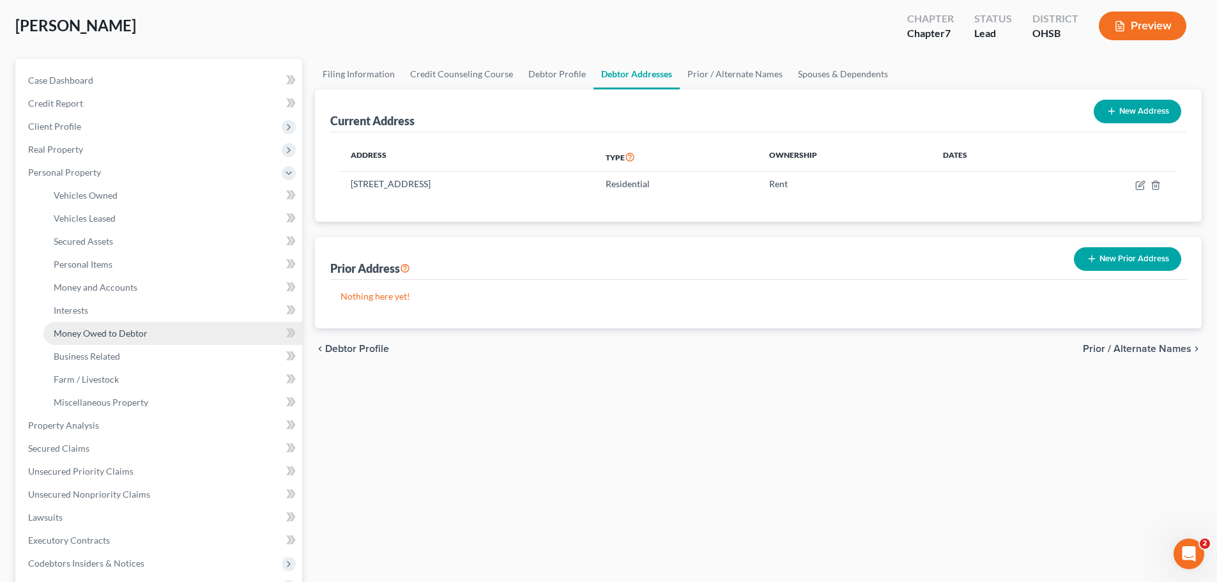
click at [125, 328] on span "Money Owed to Debtor" at bounding box center [101, 333] width 94 height 11
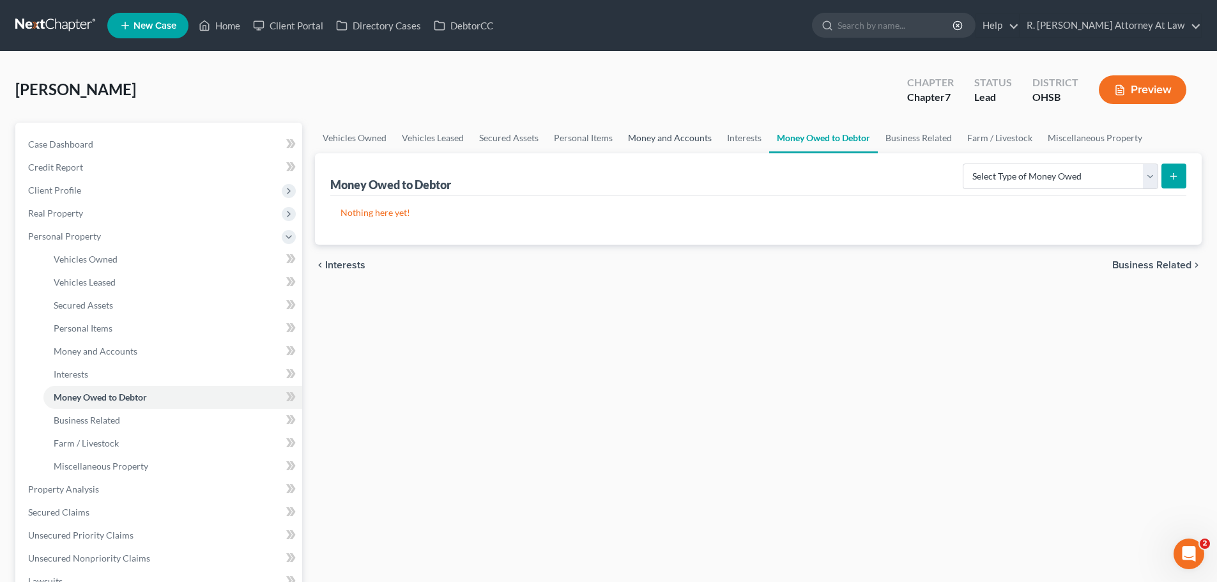
click at [646, 132] on link "Money and Accounts" at bounding box center [670, 138] width 99 height 31
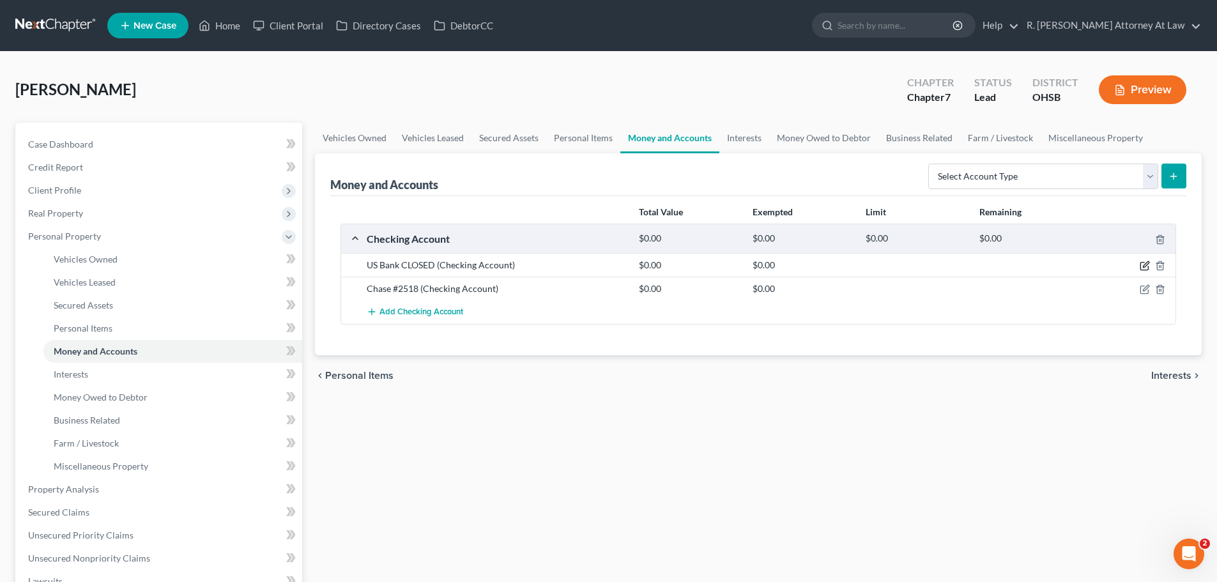
click at [1145, 263] on icon "button" at bounding box center [1145, 266] width 10 height 10
select select "24"
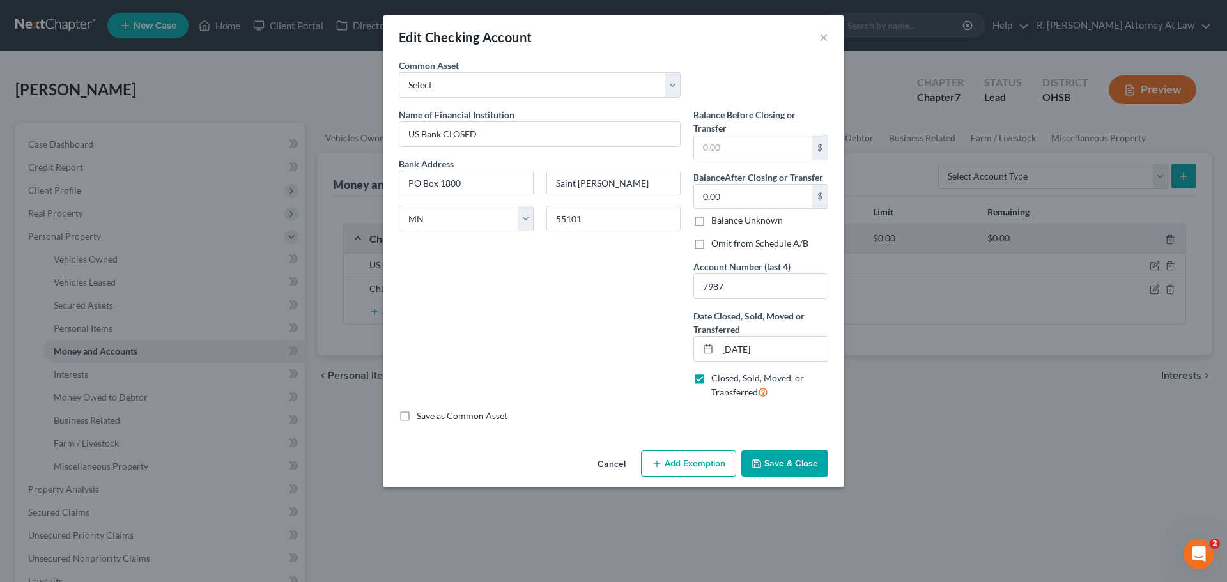
click at [828, 33] on div "Edit Checking Account ×" at bounding box center [613, 36] width 460 height 43
click at [828, 35] on div "Edit Checking Account ×" at bounding box center [613, 36] width 460 height 43
click at [826, 40] on button "×" at bounding box center [823, 36] width 9 height 15
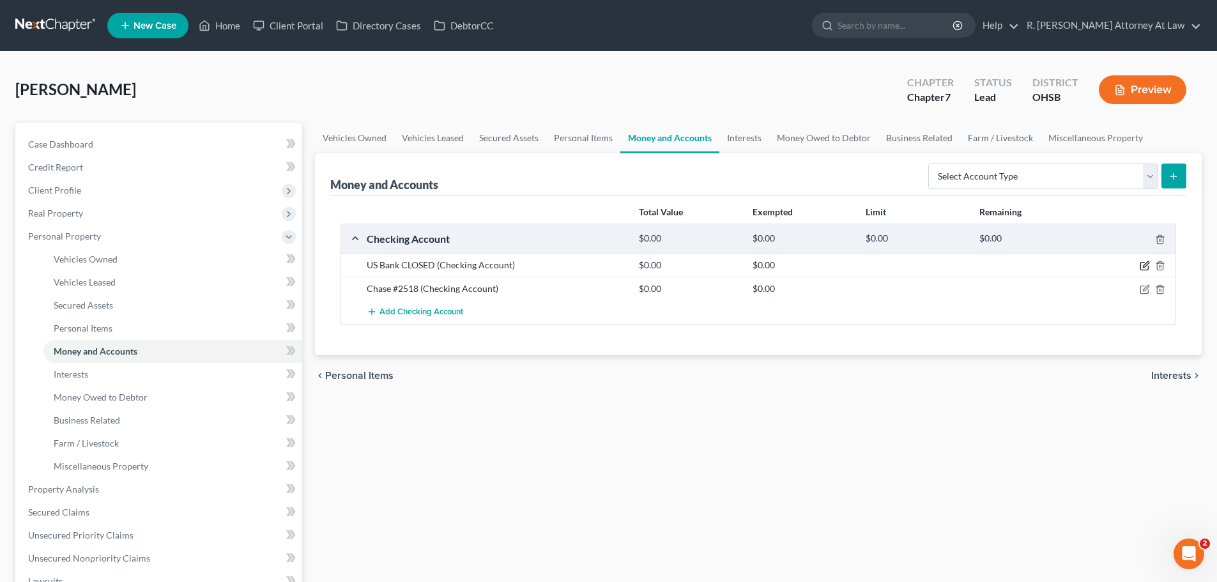
click at [1141, 268] on icon "button" at bounding box center [1145, 266] width 10 height 10
select select "24"
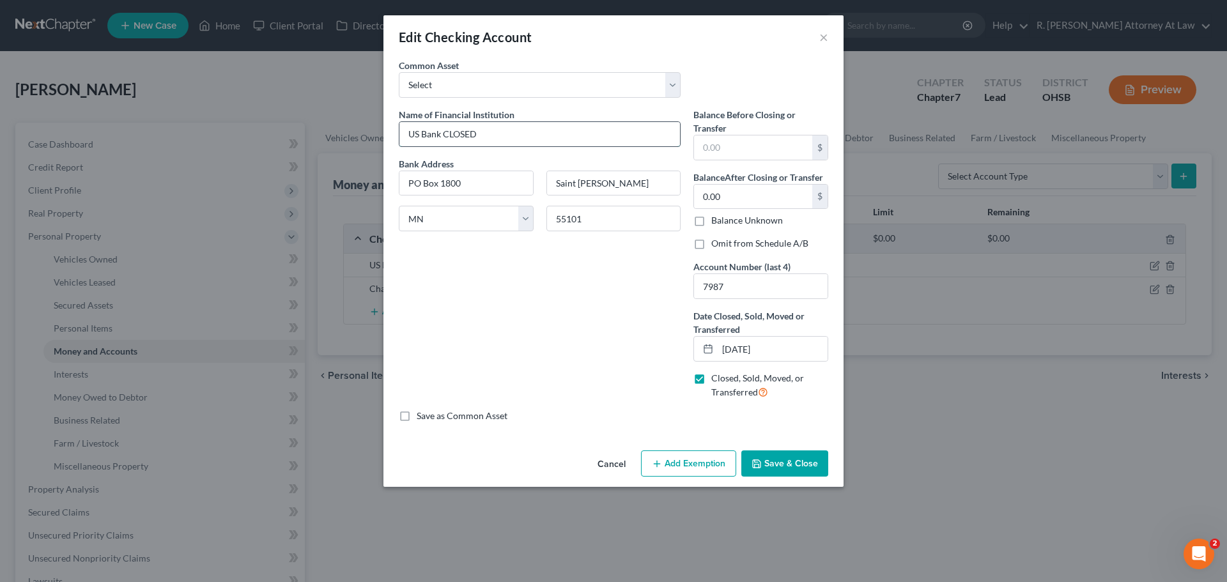
click at [441, 134] on input "US Bank CLOSED" at bounding box center [539, 134] width 281 height 24
type input "US Bank #7987 CLOSED"
click at [787, 456] on button "Save & Close" at bounding box center [784, 464] width 87 height 27
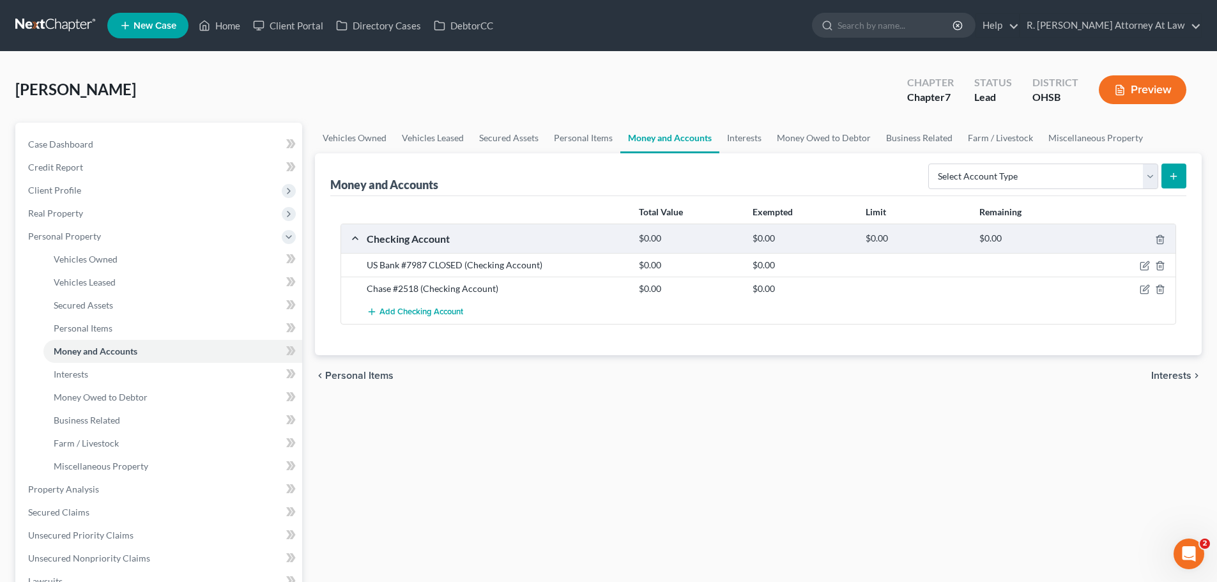
click at [597, 84] on div "[PERSON_NAME] Upgraded Chapter Chapter 7 Status Lead District [GEOGRAPHIC_DATA]…" at bounding box center [608, 95] width 1187 height 56
click at [669, 100] on div "[PERSON_NAME] Upgraded Chapter Chapter 7 Status Lead District [GEOGRAPHIC_DATA]…" at bounding box center [608, 95] width 1187 height 56
click at [433, 311] on span "Add Checking Account" at bounding box center [422, 312] width 84 height 10
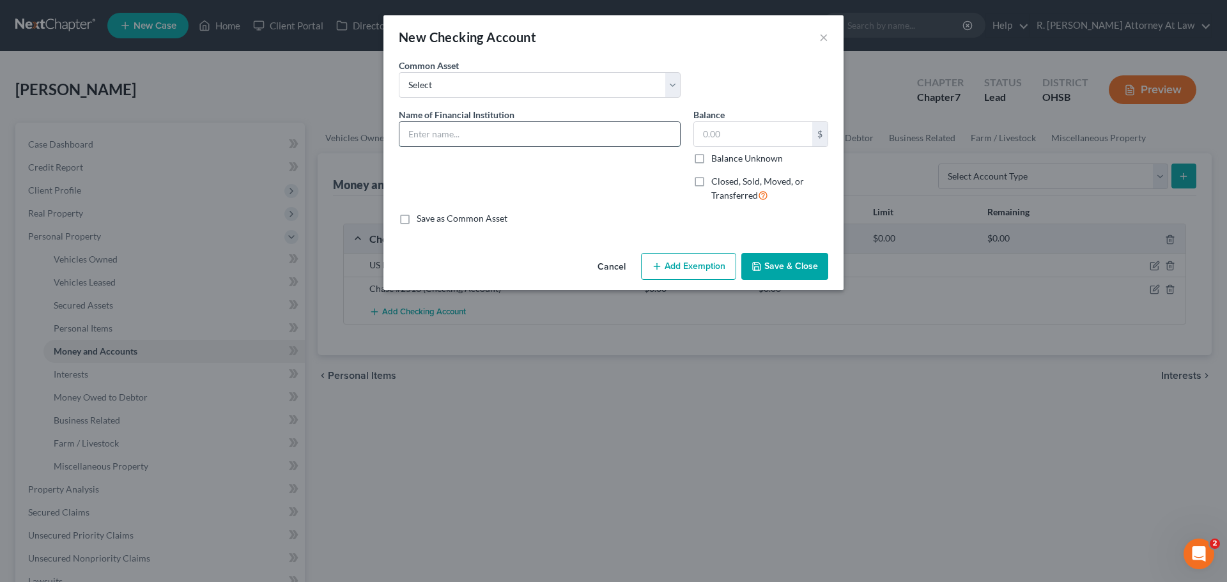
click at [496, 135] on input "text" at bounding box center [539, 134] width 281 height 24
type input "US Bank #5114"
click at [782, 265] on button "Save & Close" at bounding box center [784, 266] width 87 height 27
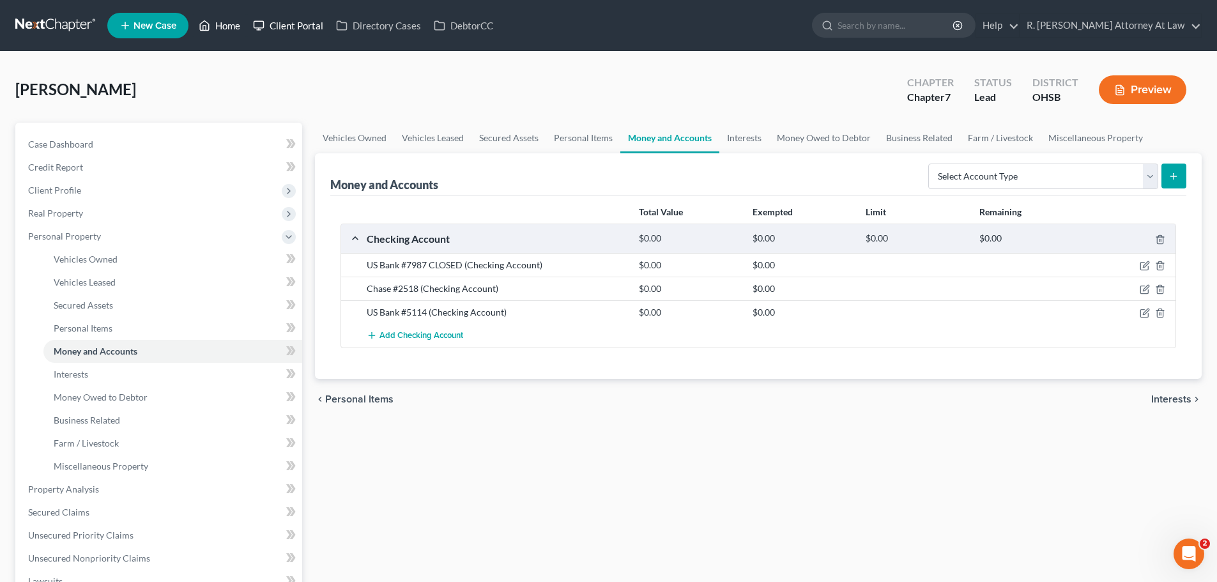
drag, startPoint x: 234, startPoint y: 26, endPoint x: 266, endPoint y: 26, distance: 32.0
click at [234, 26] on link "Home" at bounding box center [219, 25] width 54 height 23
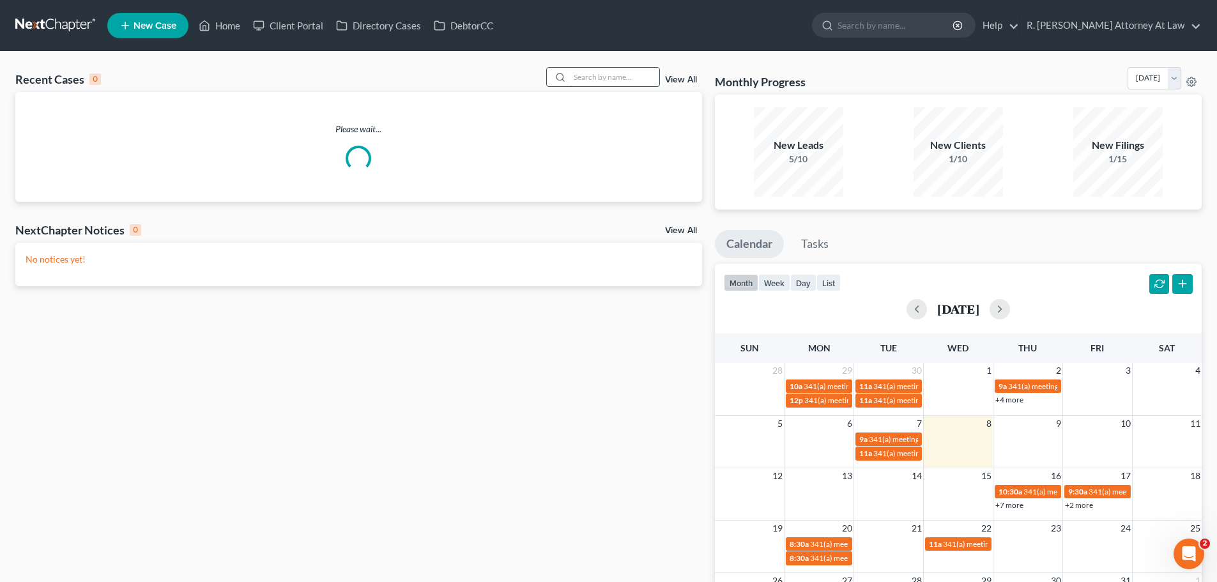
click at [590, 82] on input "search" at bounding box center [614, 77] width 89 height 19
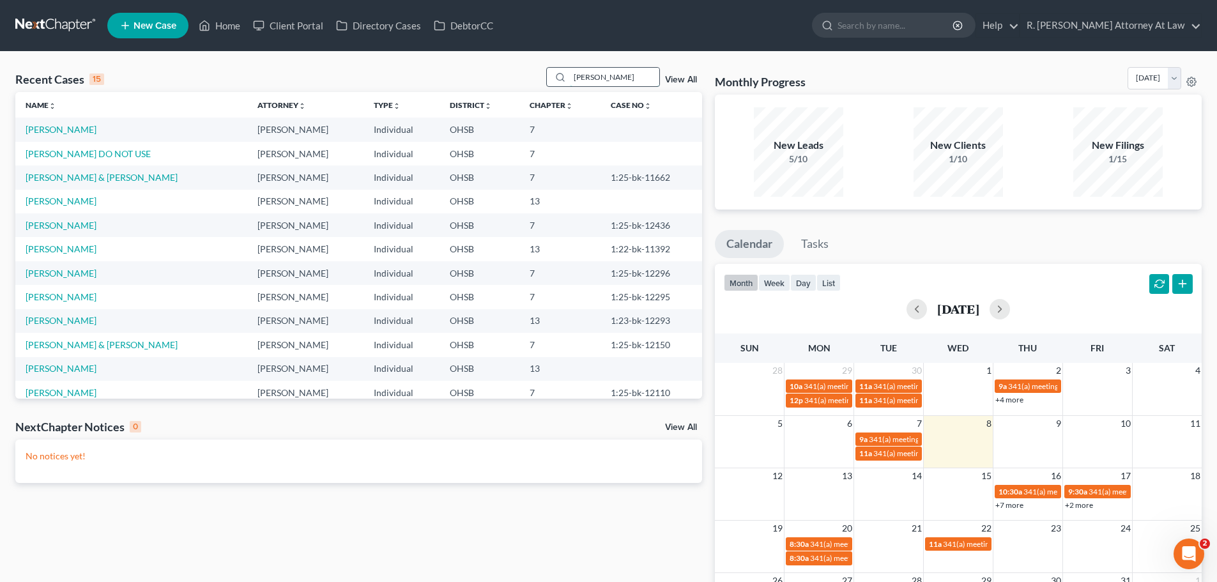
type input "dorsett"
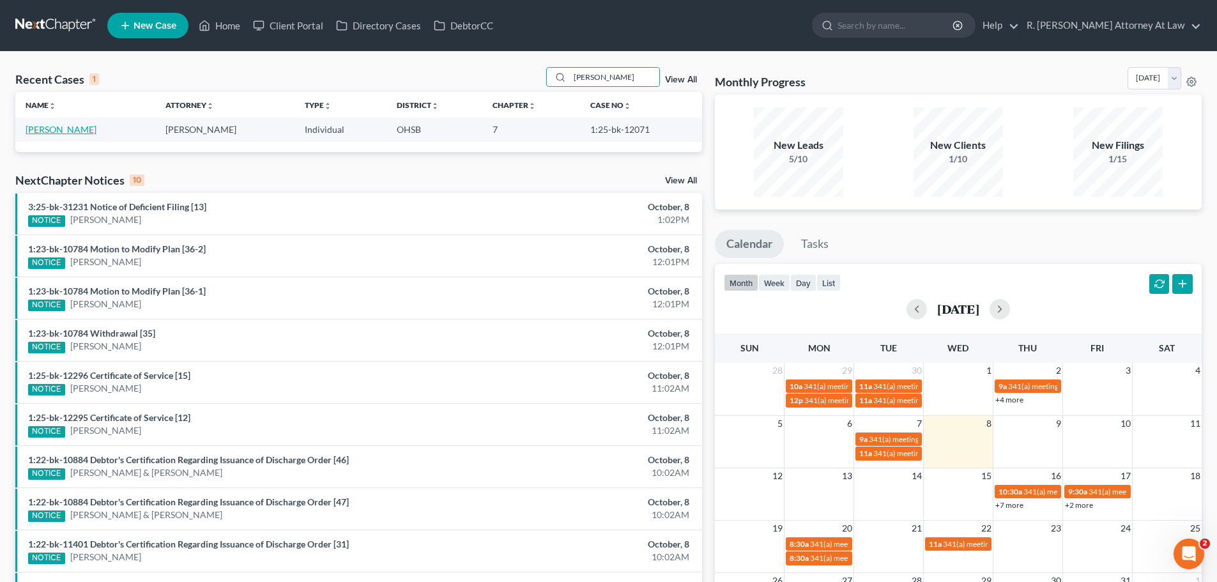
click at [66, 132] on link "Dorsett, Vickie" at bounding box center [61, 129] width 71 height 11
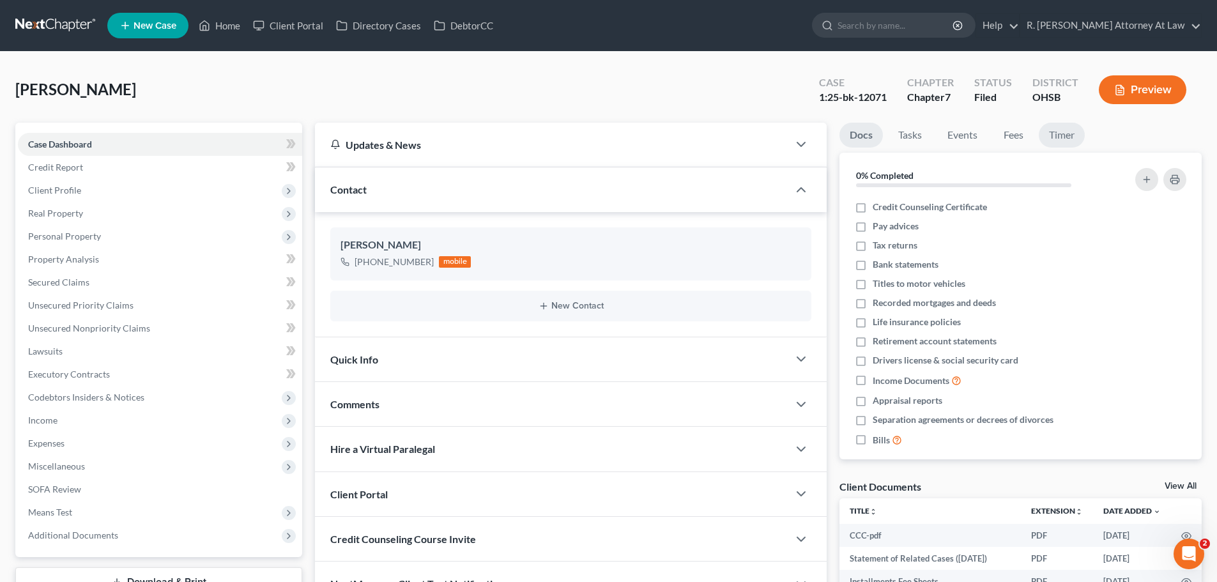
click at [1067, 131] on link "Timer" at bounding box center [1062, 135] width 46 height 25
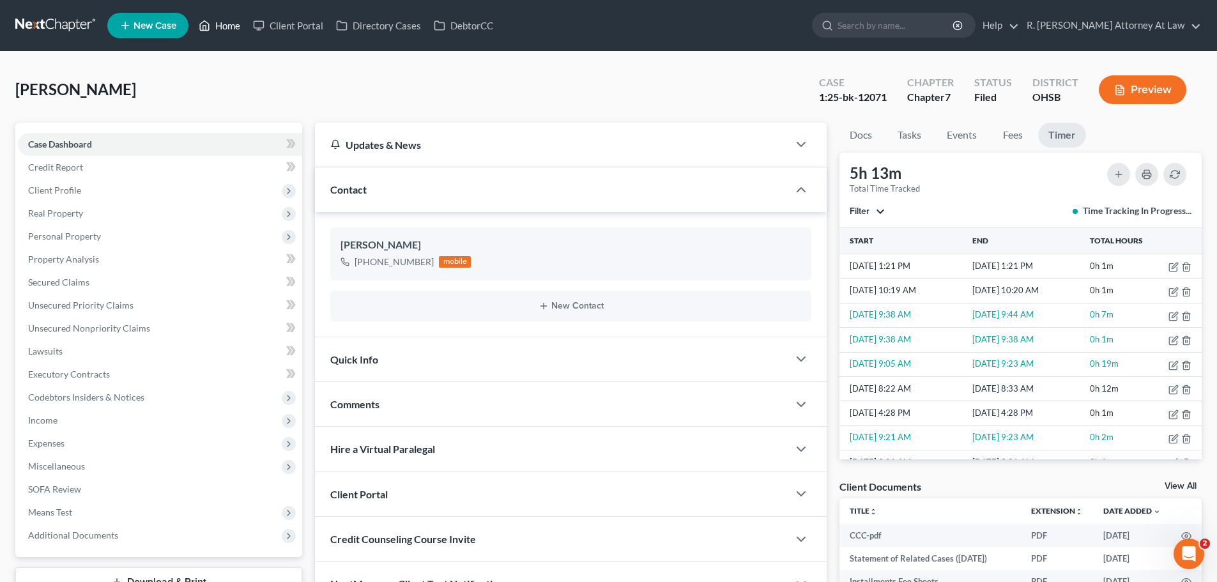
click at [219, 24] on link "Home" at bounding box center [219, 25] width 54 height 23
